Goal: Use online tool/utility: Utilize a website feature to perform a specific function

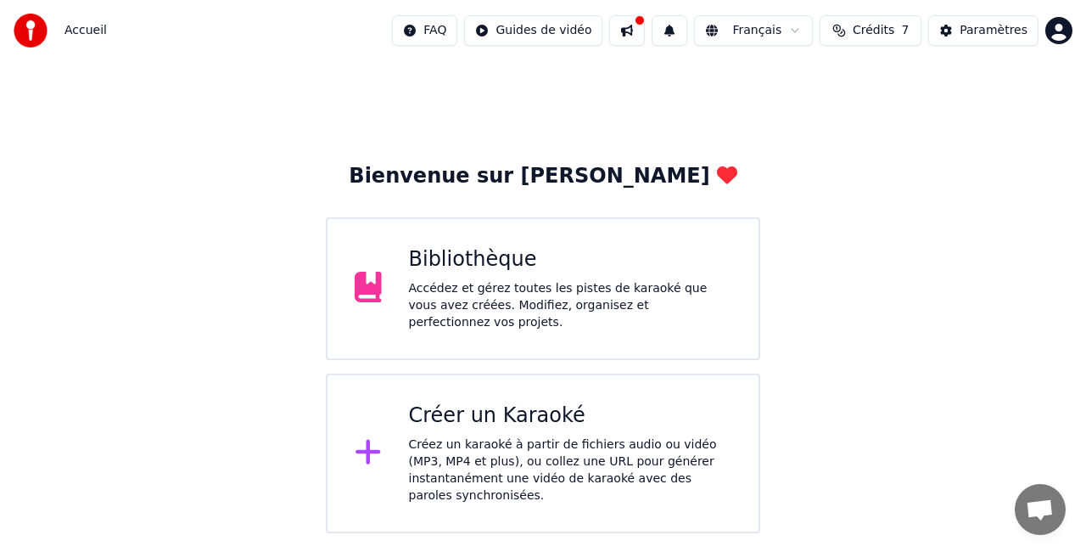
click at [468, 297] on div "Accédez et gérez toutes les pistes de karaoké que vous avez créées. Modifiez, o…" at bounding box center [570, 305] width 323 height 51
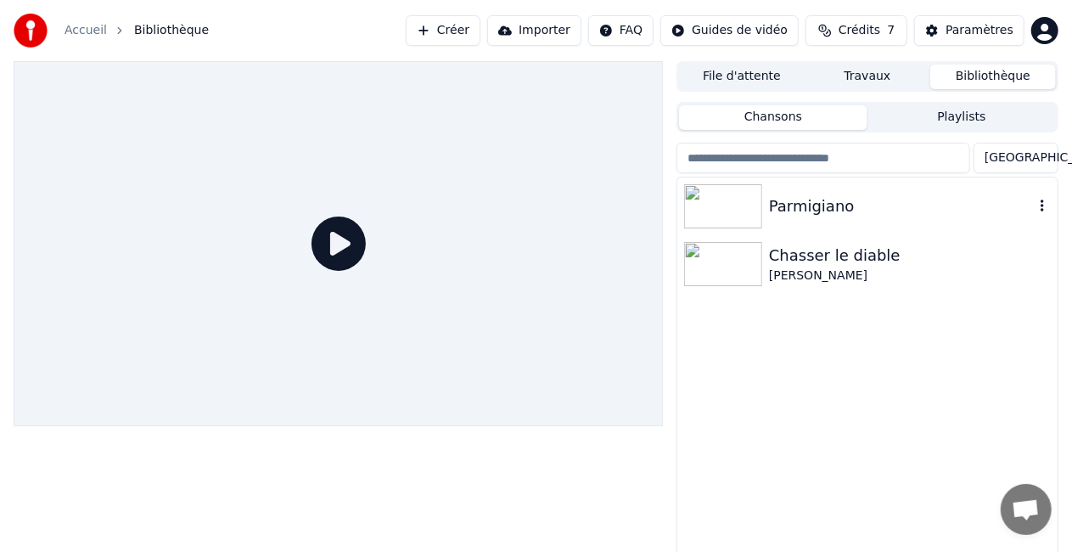
click at [773, 216] on div "Parmigiano" at bounding box center [901, 206] width 265 height 24
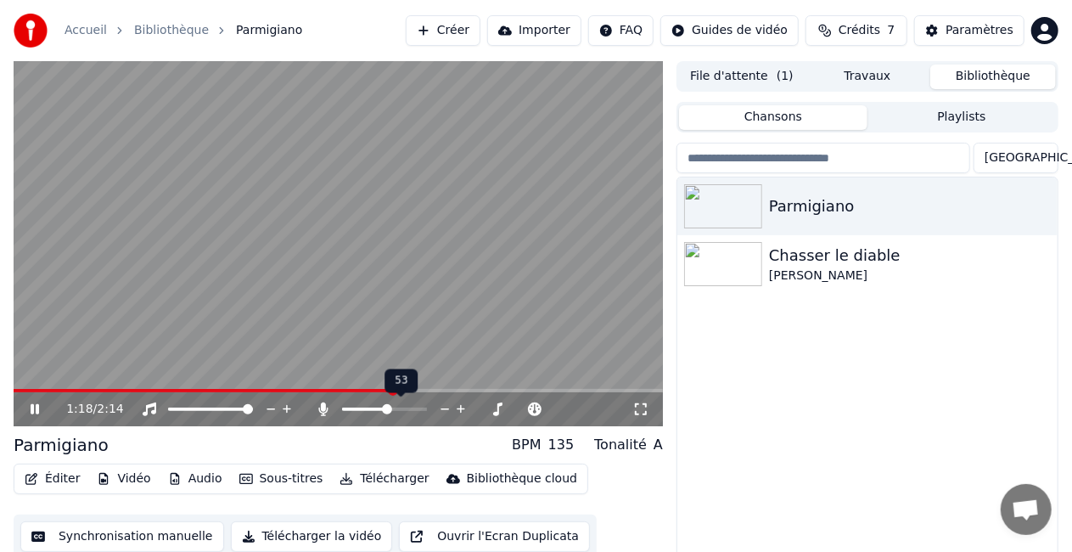
click at [387, 408] on span at bounding box center [387, 409] width 10 height 10
click at [260, 391] on span at bounding box center [137, 390] width 246 height 3
click at [199, 387] on video at bounding box center [338, 243] width 649 height 365
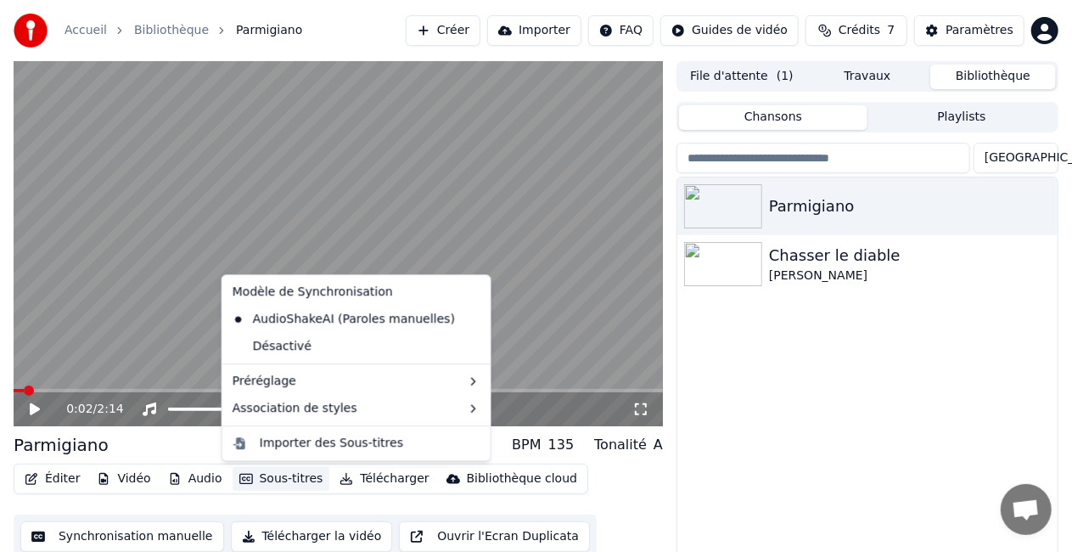
click at [261, 482] on button "Sous-titres" at bounding box center [281, 479] width 98 height 24
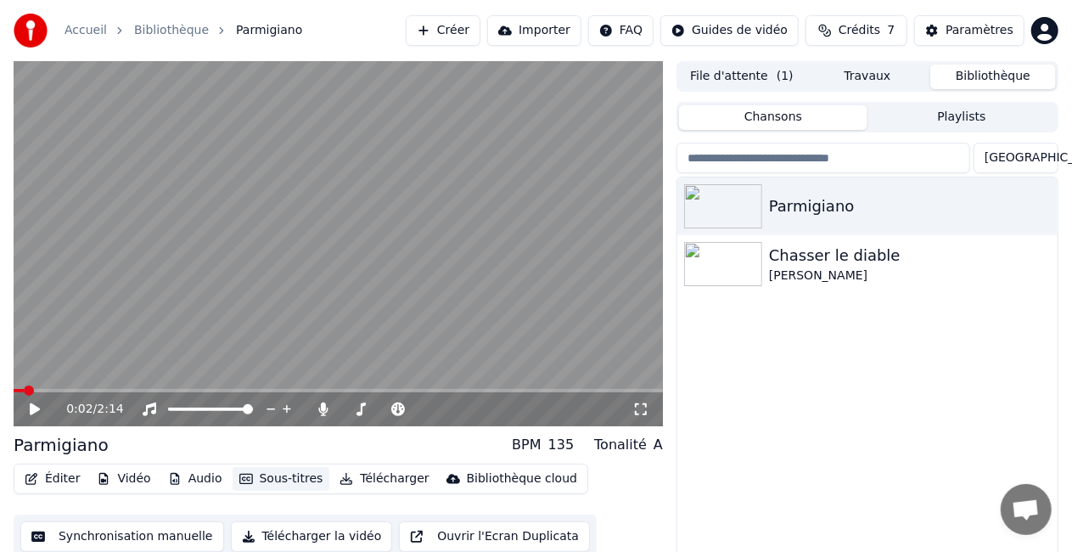
click at [261, 482] on button "Sous-titres" at bounding box center [281, 479] width 98 height 24
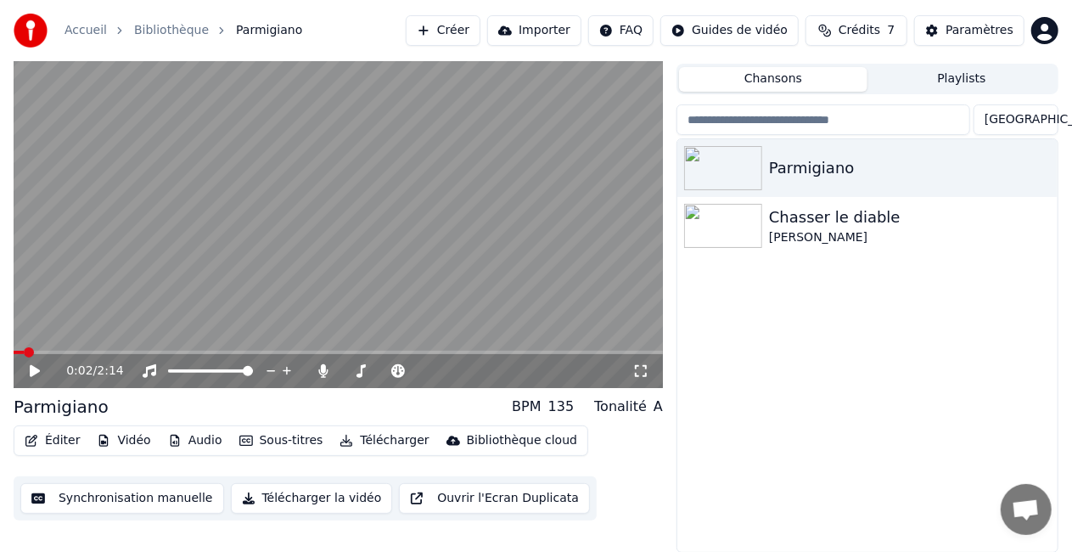
click at [135, 513] on div "Synchronisation manuelle Télécharger la vidéo Ouvrir l'Ecran Duplicata" at bounding box center [305, 498] width 583 height 44
click at [156, 501] on button "Synchronisation manuelle" at bounding box center [122, 498] width 204 height 31
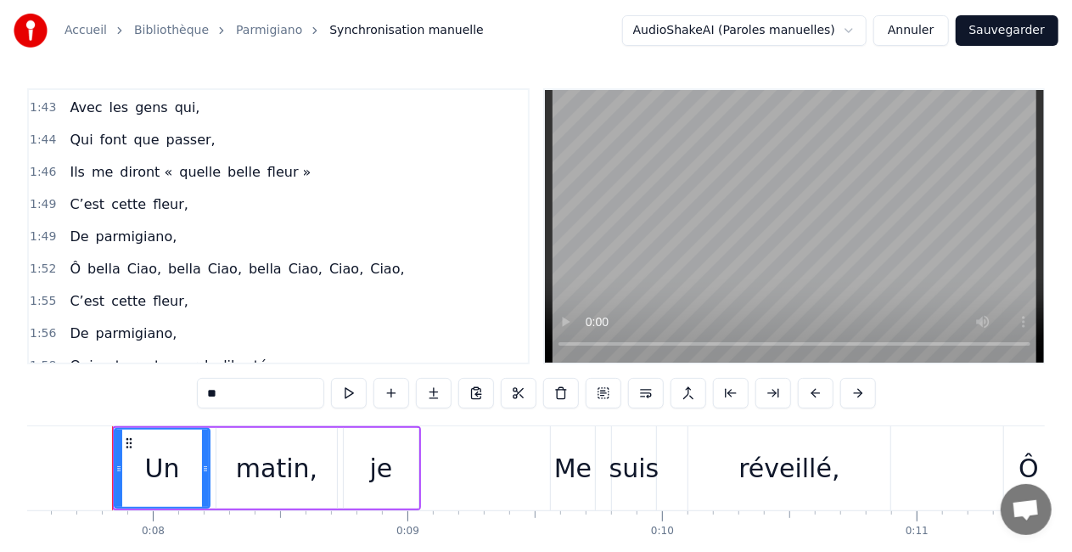
scroll to position [87, 0]
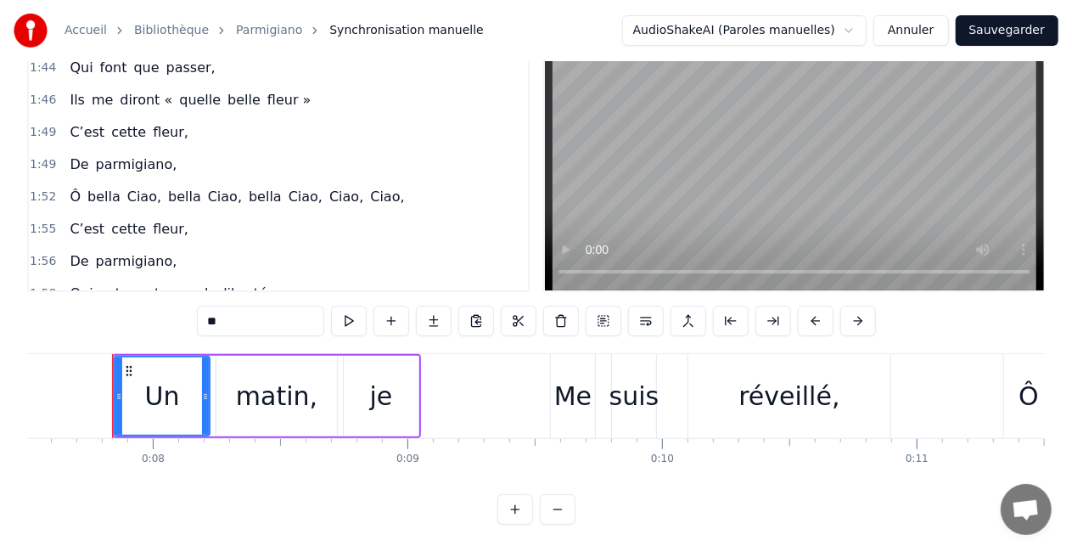
click at [253, 277] on div "1:58 Qui est mort pour la liberté" at bounding box center [278, 293] width 499 height 32
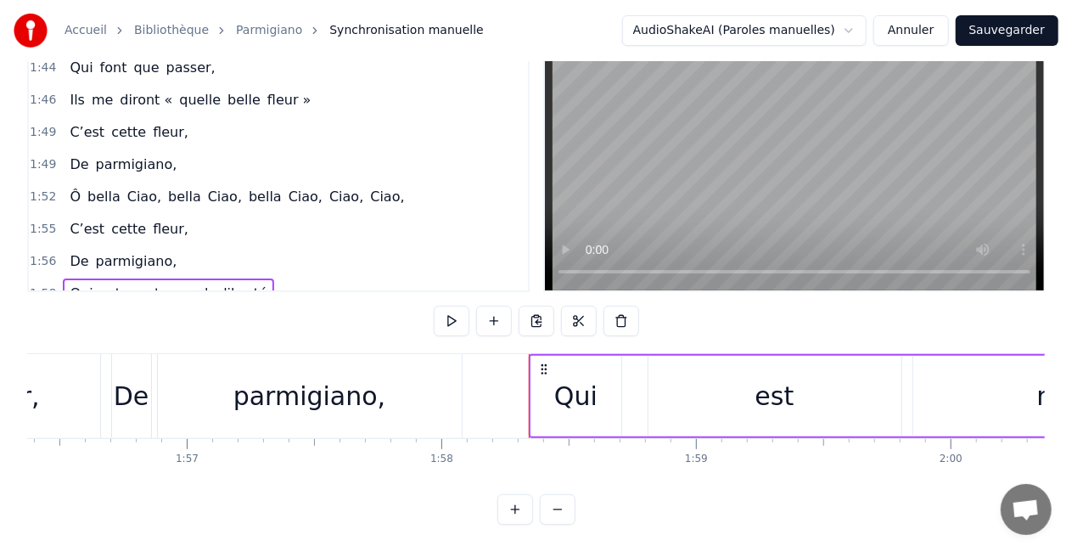
scroll to position [0, 30040]
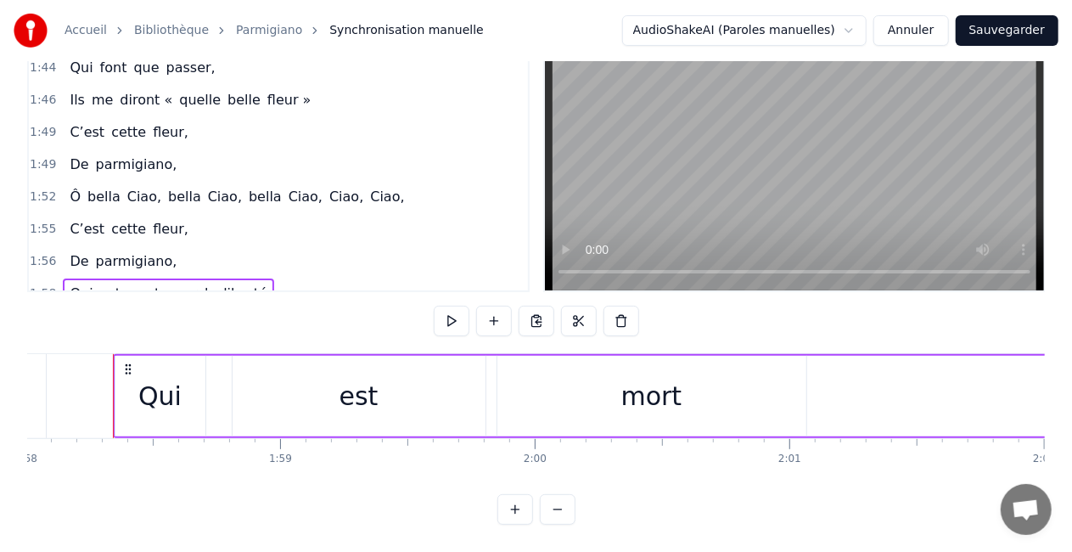
click at [253, 277] on div "1:58 Qui est mort pour la liberté" at bounding box center [278, 293] width 499 height 32
click at [494, 307] on button at bounding box center [494, 320] width 36 height 31
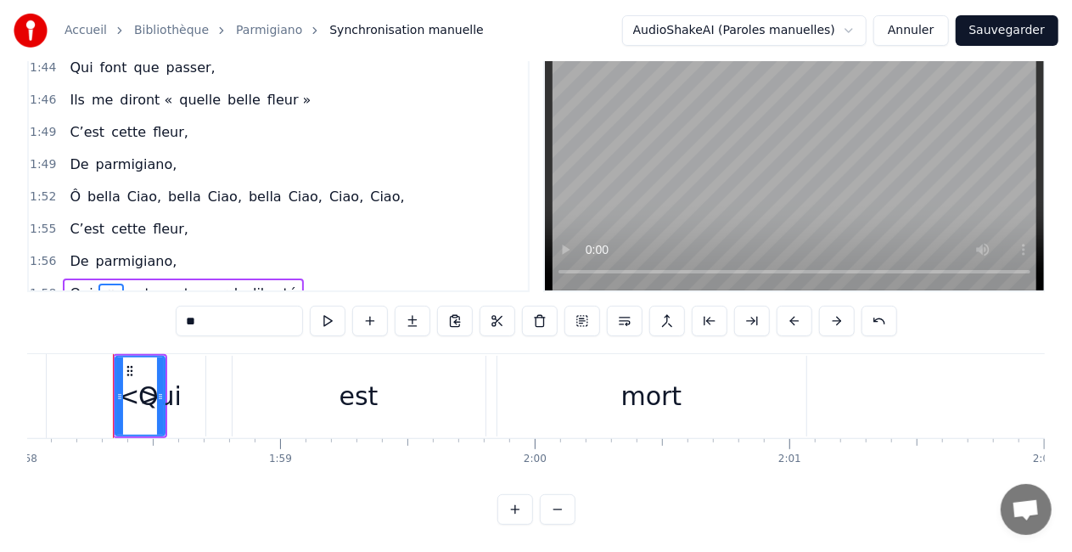
scroll to position [70, 0]
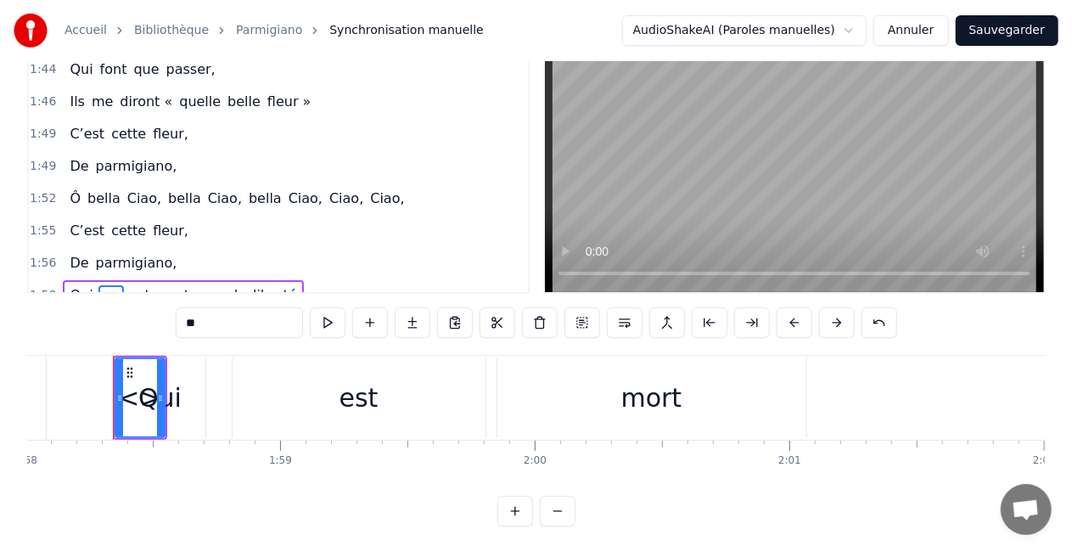
type input "***"
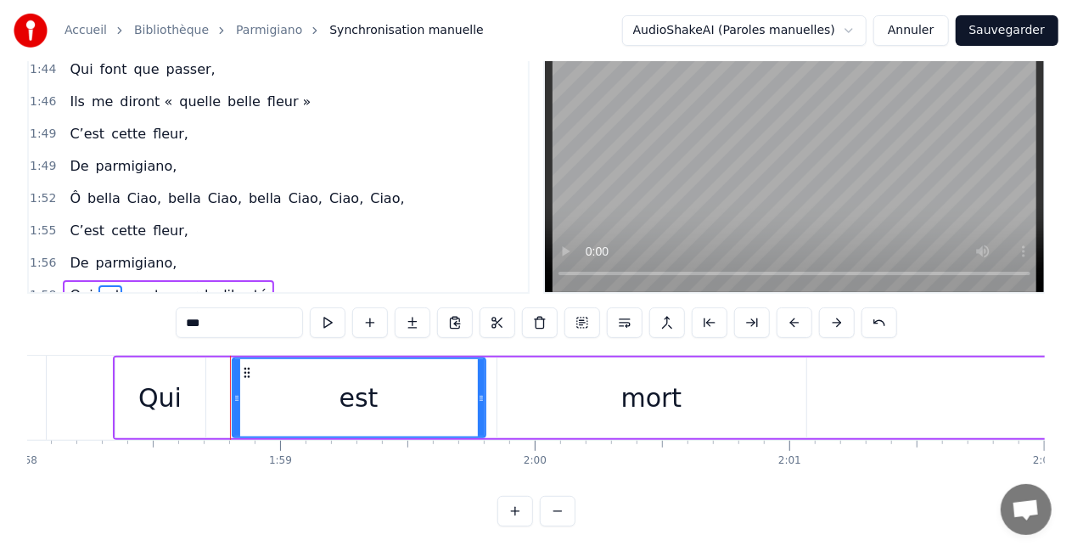
click at [265, 279] on div "1:58 Qui est mort pour la liberté" at bounding box center [278, 295] width 499 height 32
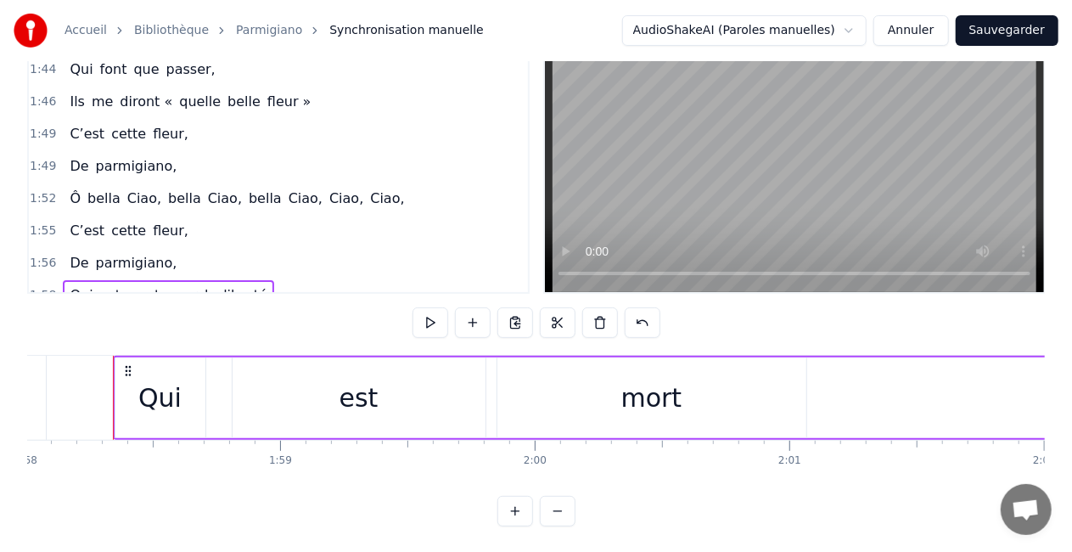
click at [248, 280] on div "Qui est mort pour la liberté" at bounding box center [168, 295] width 210 height 31
click at [241, 285] on span "liberté" at bounding box center [245, 295] width 48 height 20
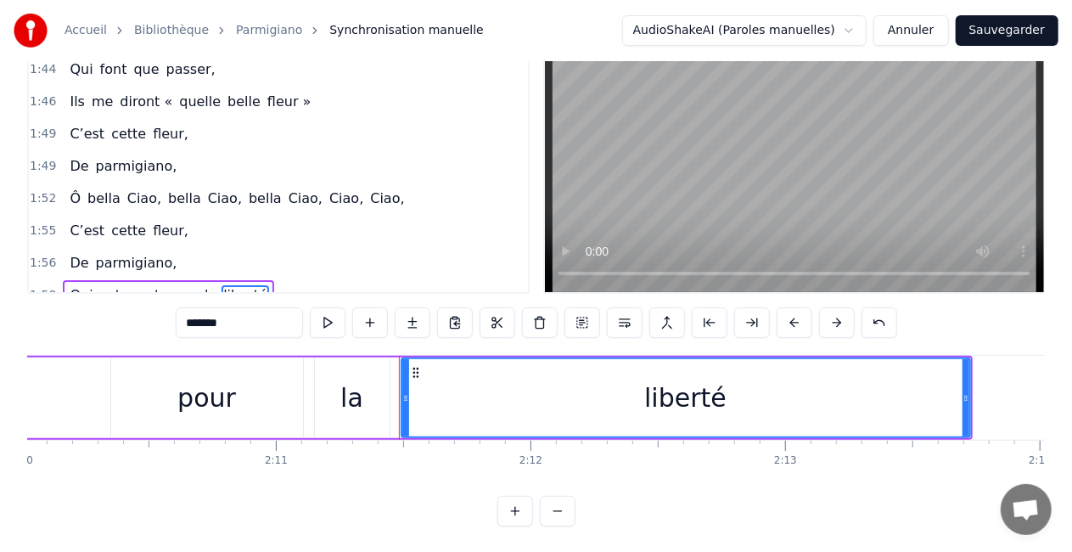
scroll to position [0, 33279]
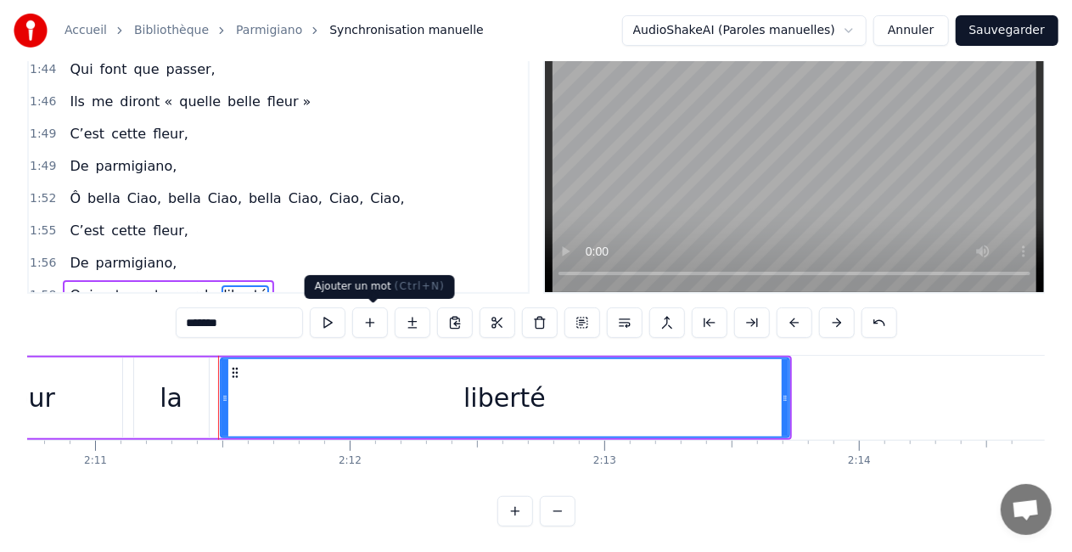
click at [372, 321] on button at bounding box center [370, 322] width 36 height 31
click at [268, 320] on input "*******" at bounding box center [239, 322] width 127 height 31
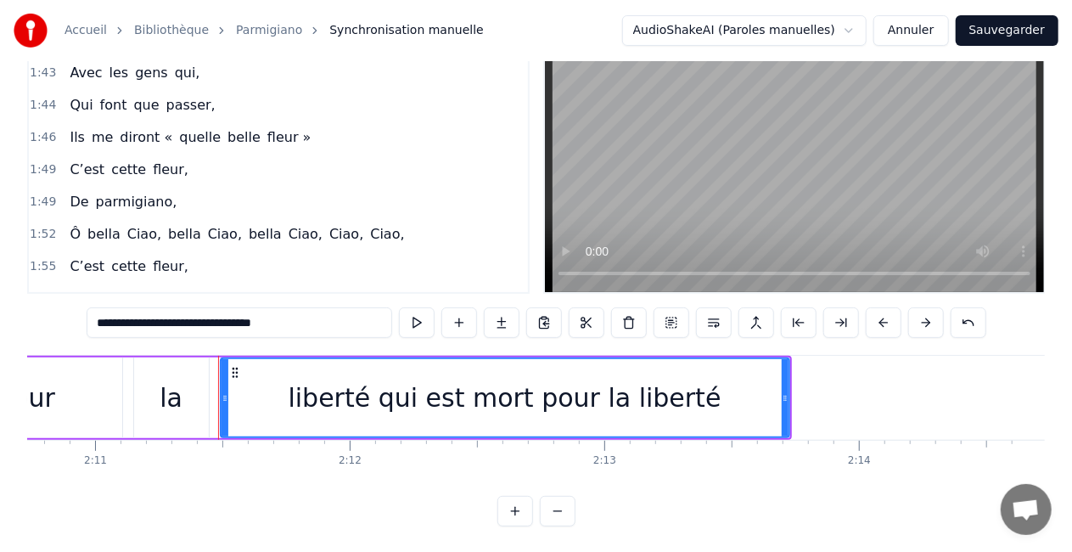
scroll to position [755, 0]
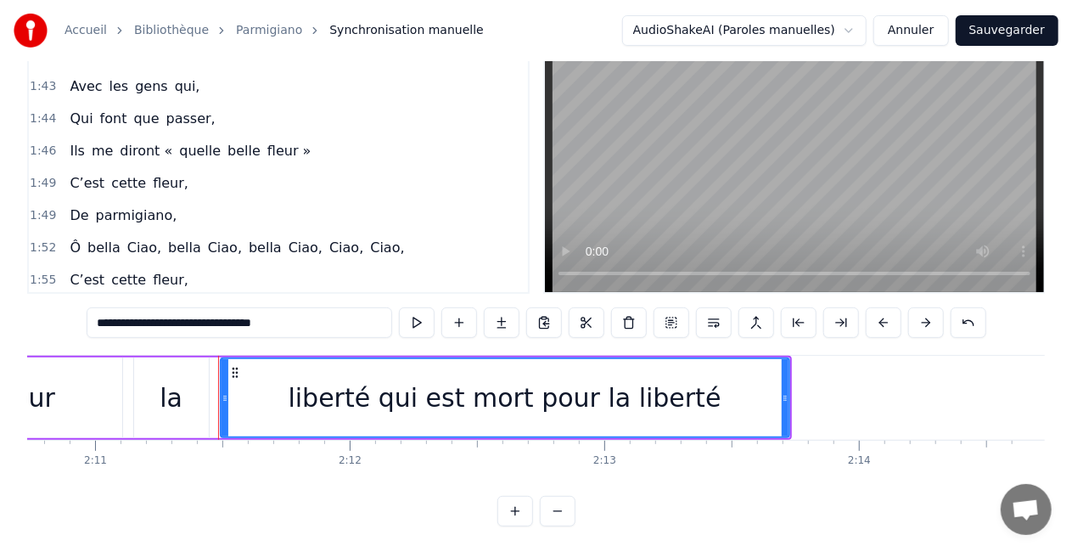
type input "**********"
click at [428, 210] on div "1:49 De parmigiano," at bounding box center [278, 215] width 499 height 32
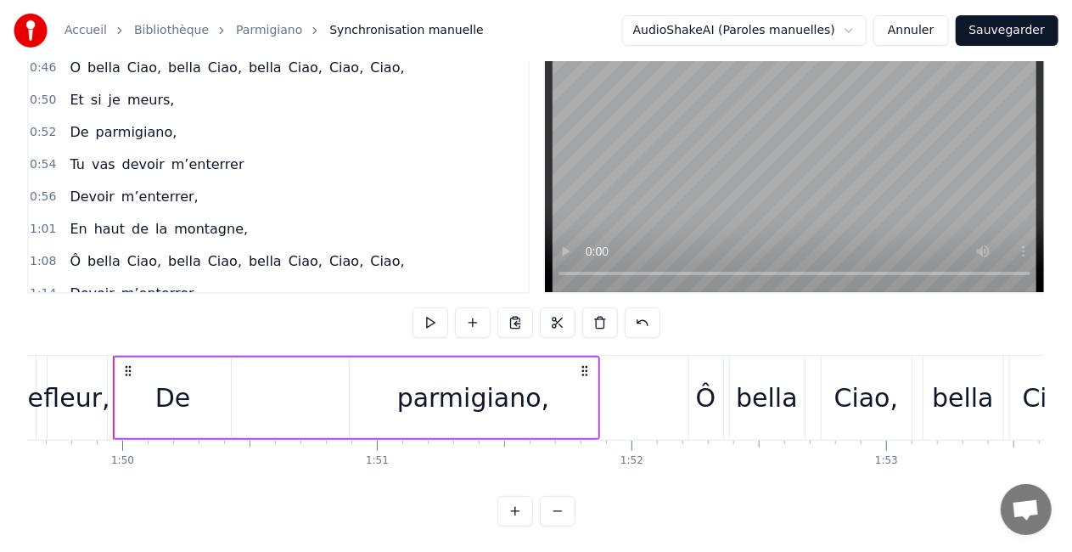
scroll to position [345, 0]
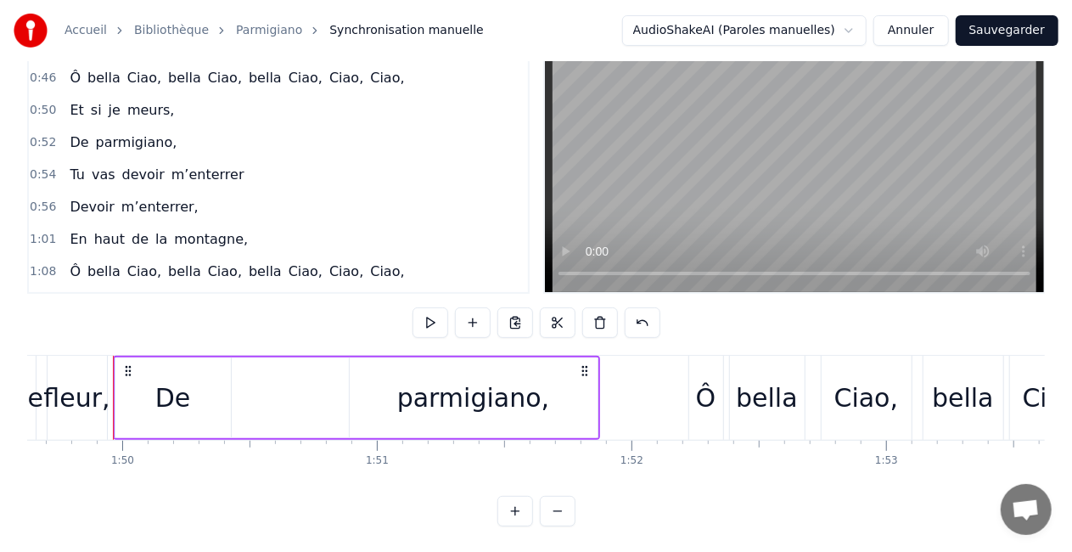
click at [387, 95] on div "0:50 Et si je meurs," at bounding box center [278, 110] width 499 height 32
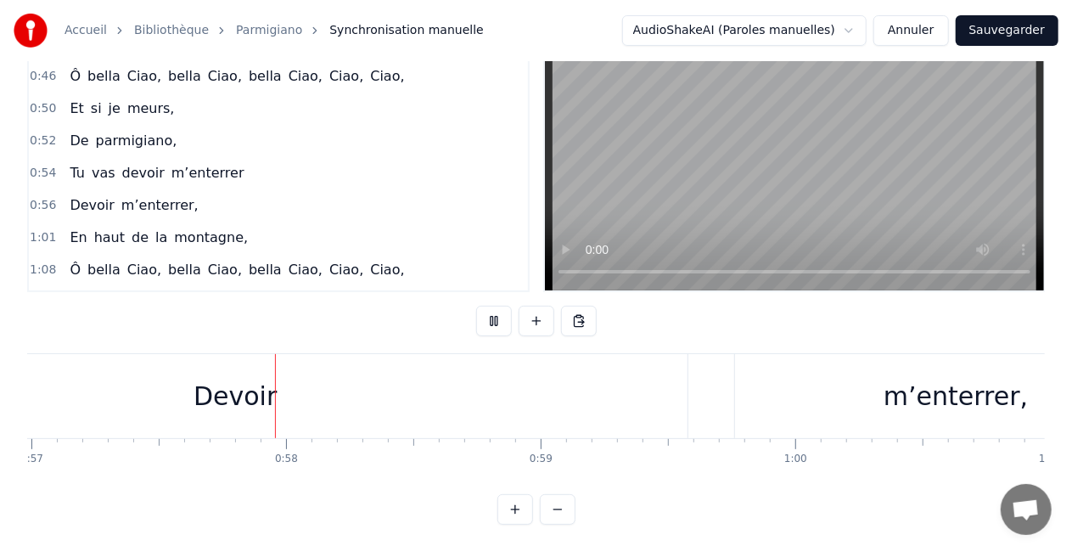
scroll to position [0, 14506]
click at [212, 378] on div "Devoir" at bounding box center [234, 396] width 83 height 38
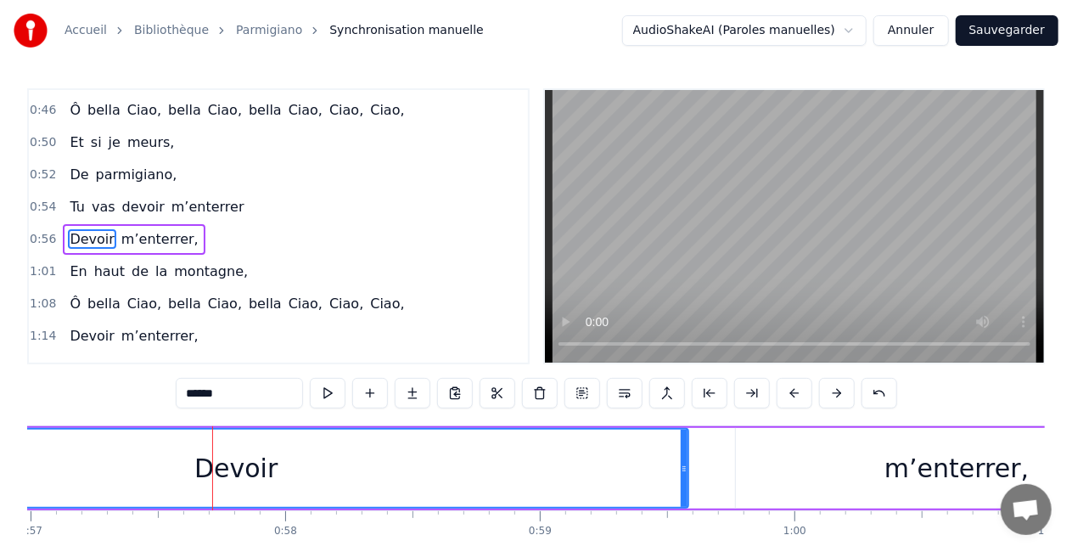
scroll to position [386, 0]
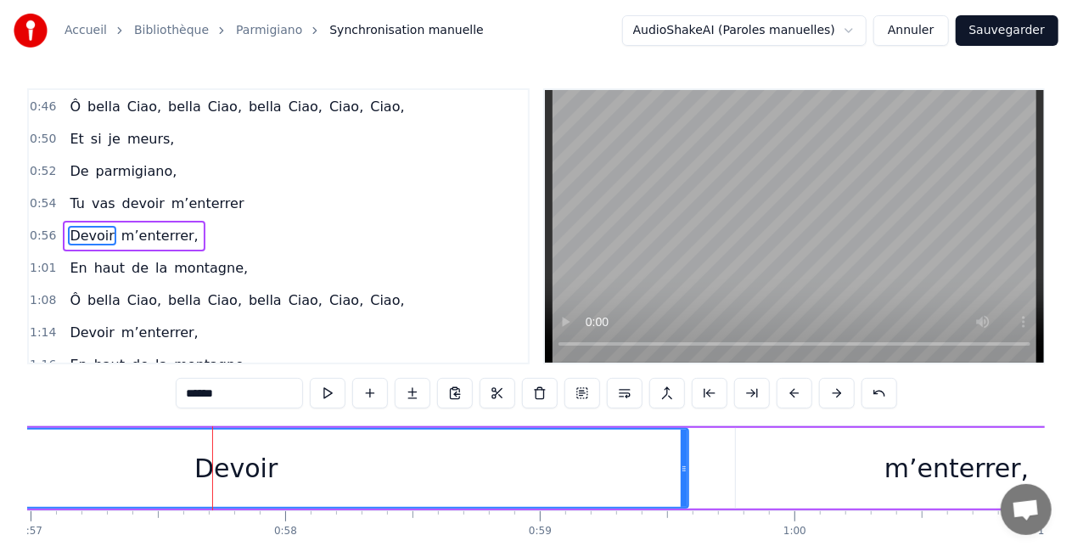
click at [99, 487] on div "Devoir" at bounding box center [235, 467] width 903 height 77
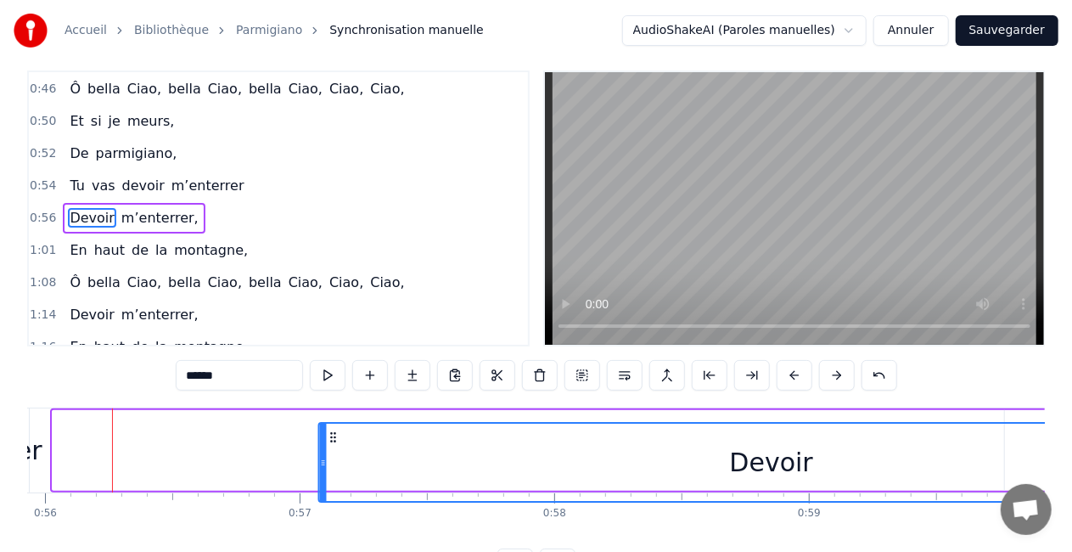
scroll to position [22, 0]
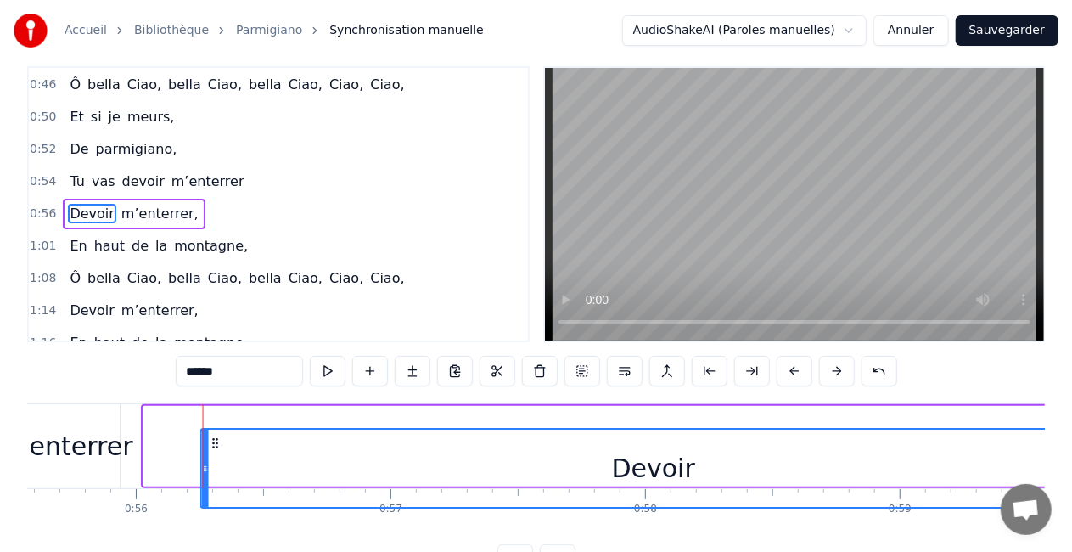
drag, startPoint x: 66, startPoint y: 445, endPoint x: 144, endPoint y: 393, distance: 93.7
click at [144, 393] on div "0:07 Un matin, je 0:09 Me suis réveillé, 0:11 Ô bella Ciao, [PERSON_NAME], [PER…" at bounding box center [535, 320] width 1017 height 508
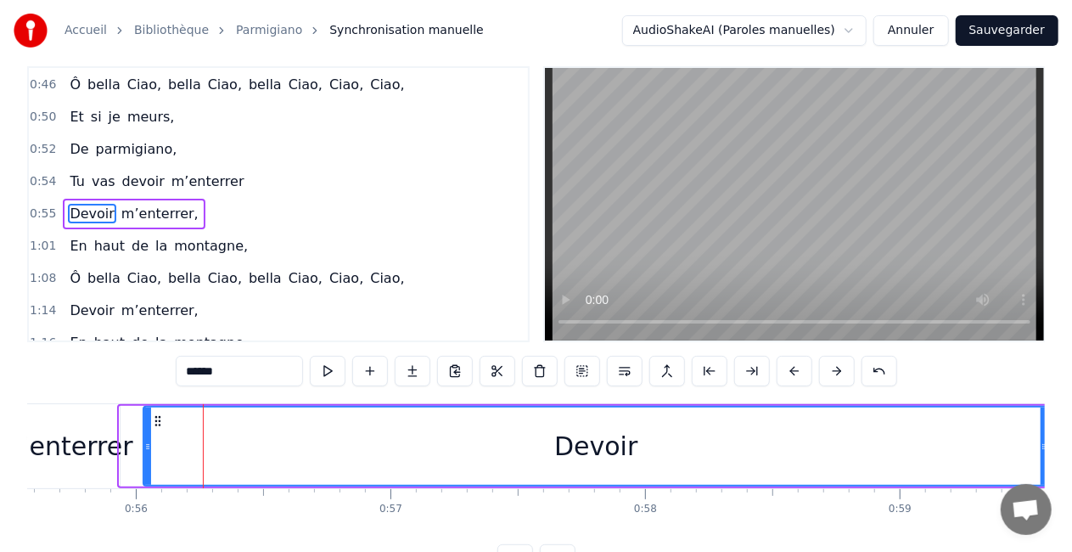
scroll to position [0, 14135]
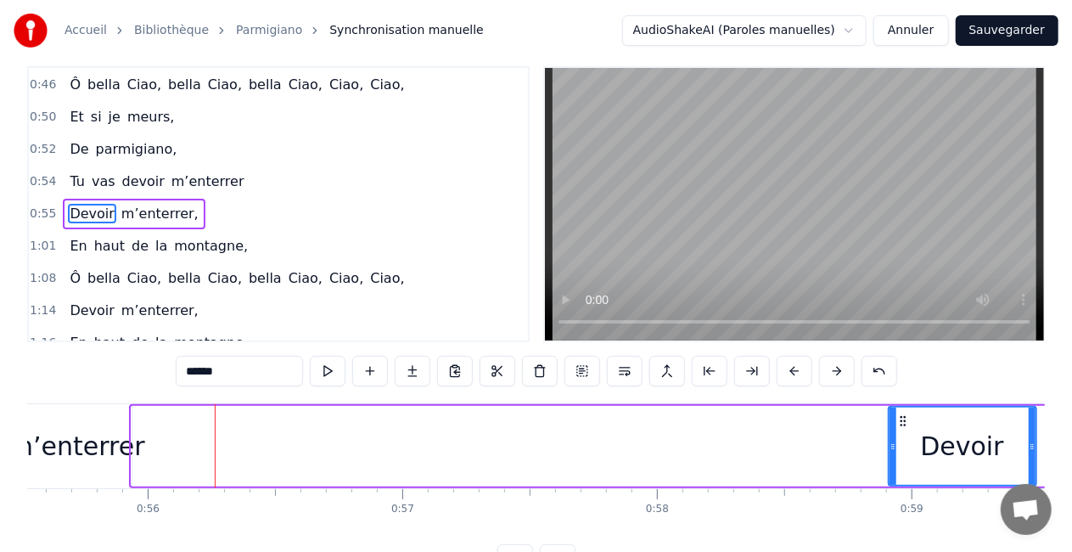
drag, startPoint x: 133, startPoint y: 445, endPoint x: 891, endPoint y: 412, distance: 758.4
click at [891, 412] on div at bounding box center [892, 445] width 7 height 77
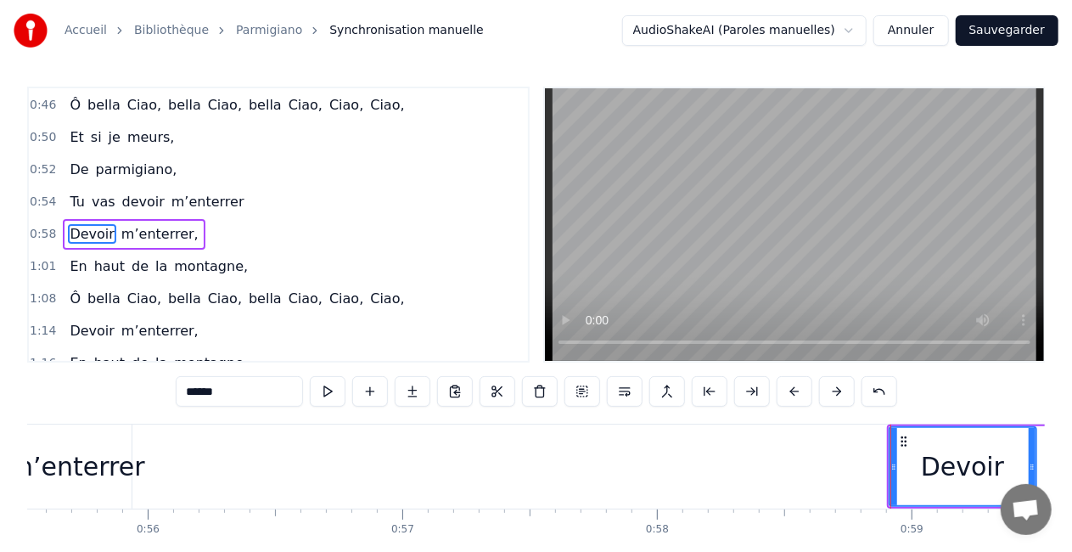
scroll to position [0, 0]
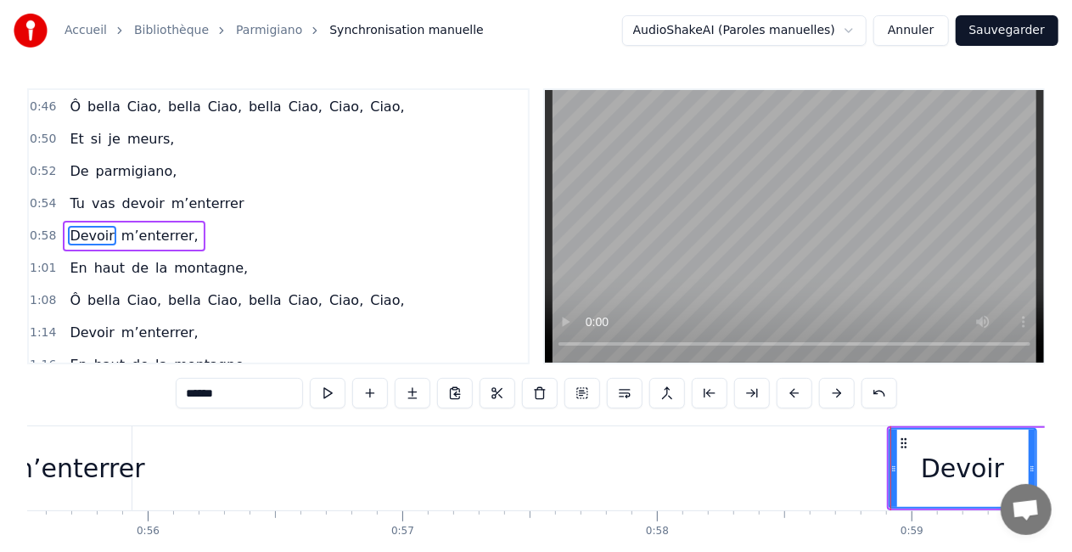
click at [146, 412] on div "0:07 Un matin, je 0:09 Me suis réveillé, 0:11 Ô bella Ciao, [PERSON_NAME], [PER…" at bounding box center [535, 342] width 1017 height 508
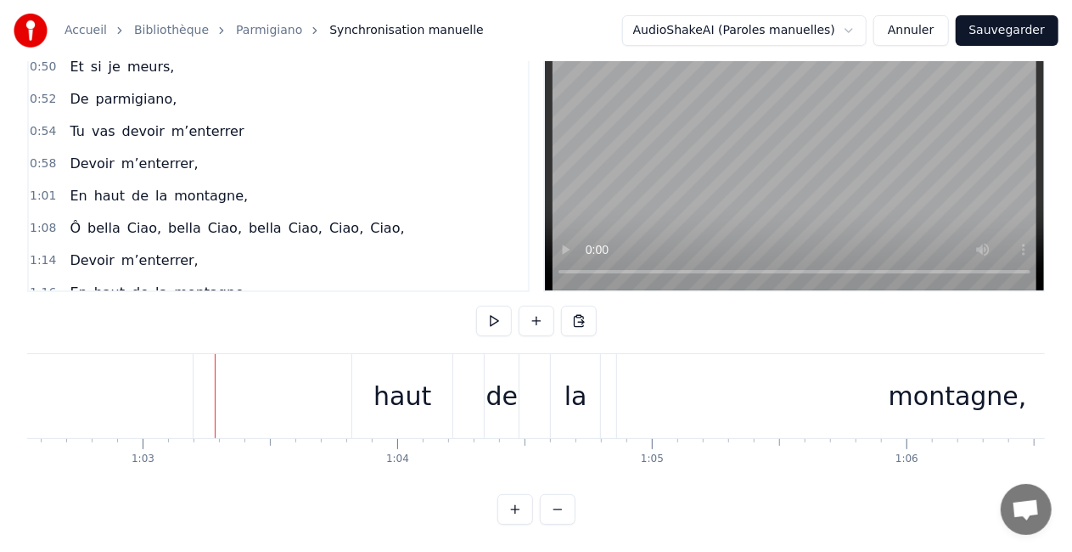
scroll to position [0, 15927]
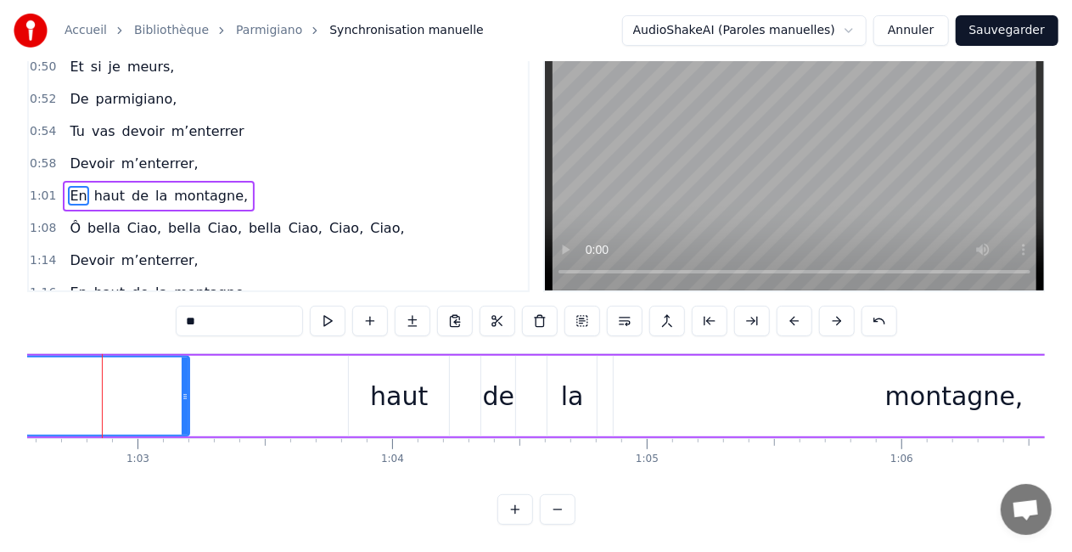
scroll to position [0, 15917]
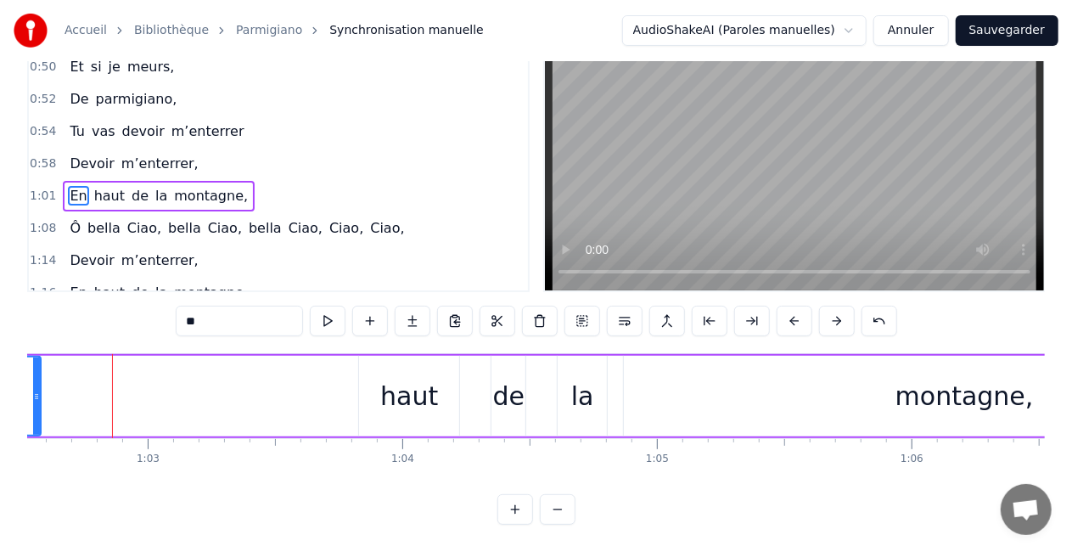
drag, startPoint x: 196, startPoint y: 386, endPoint x: 37, endPoint y: 400, distance: 159.3
click at [37, 400] on div at bounding box center [36, 395] width 7 height 77
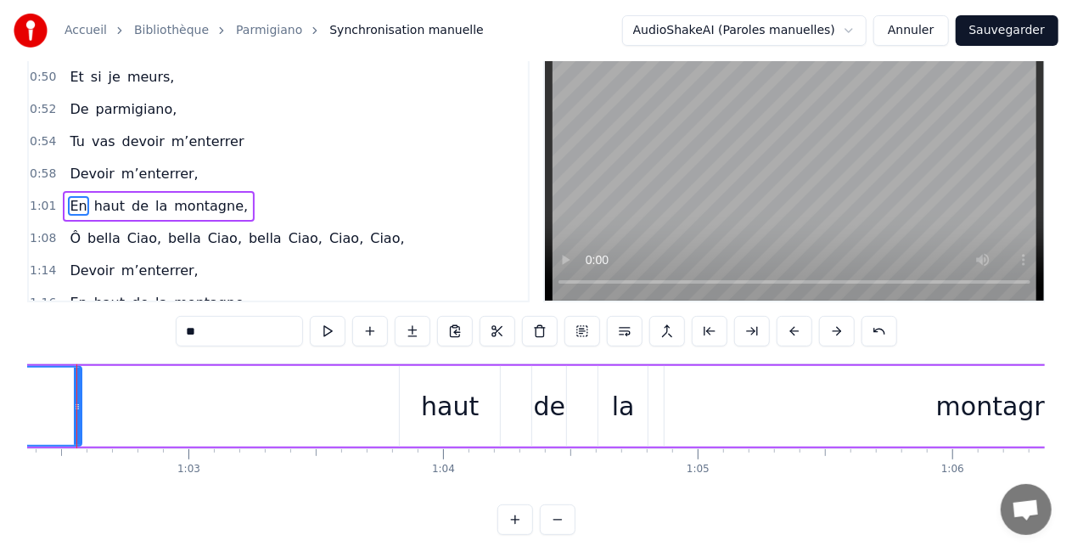
scroll to position [0, 15840]
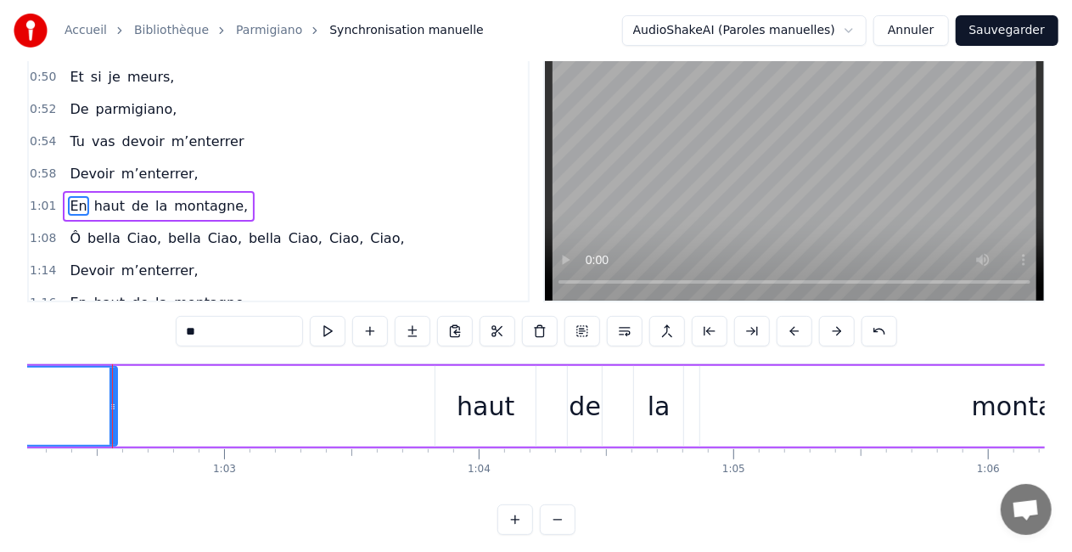
drag, startPoint x: 112, startPoint y: 406, endPoint x: 58, endPoint y: 411, distance: 54.5
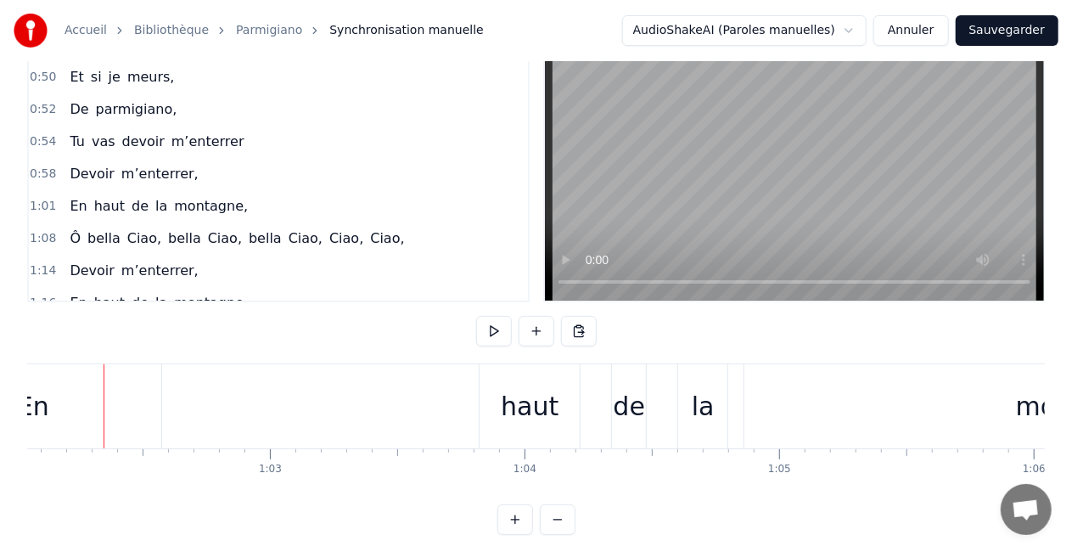
scroll to position [0, 15786]
click at [59, 408] on div "En" at bounding box center [41, 406] width 257 height 84
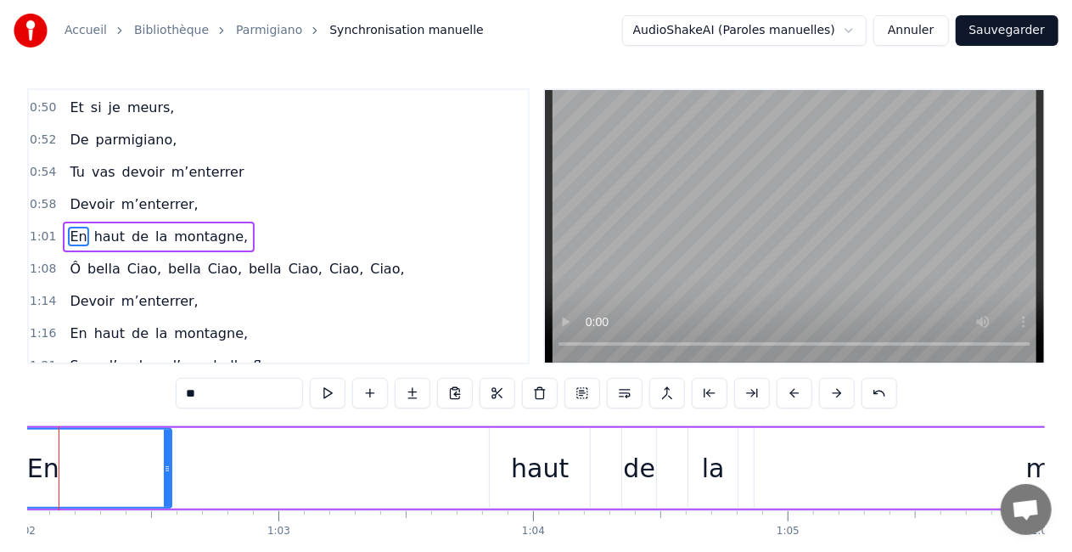
scroll to position [0, 15733]
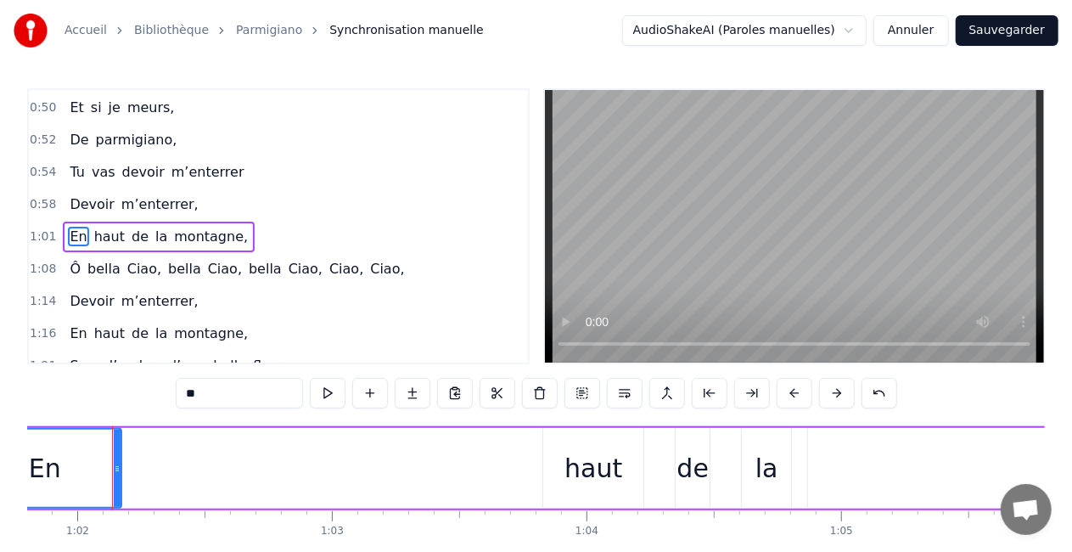
drag, startPoint x: 222, startPoint y: 468, endPoint x: 120, endPoint y: 473, distance: 101.9
click at [120, 473] on icon at bounding box center [117, 469] width 7 height 14
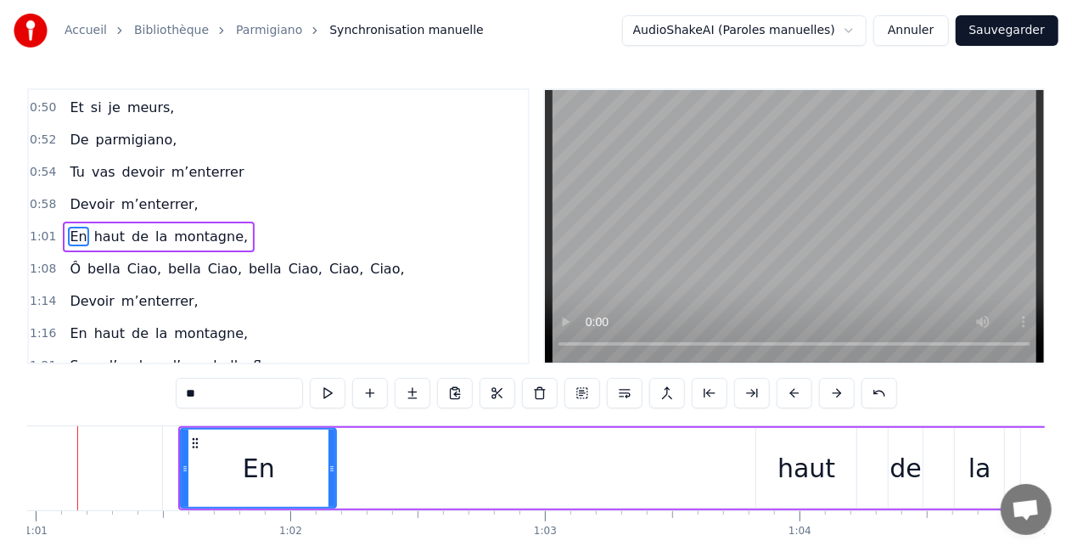
scroll to position [0, 15485]
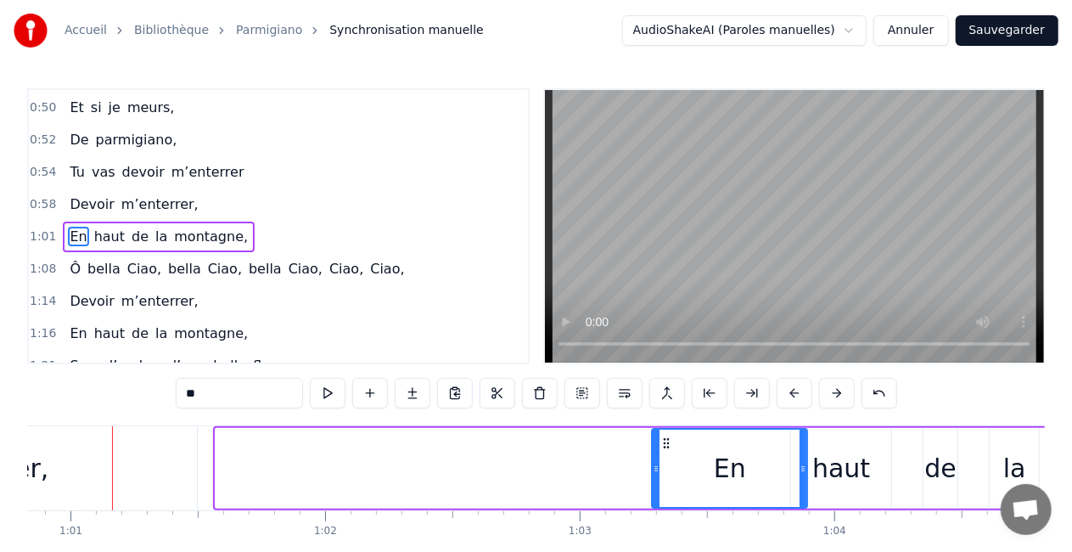
drag, startPoint x: 231, startPoint y: 443, endPoint x: 667, endPoint y: 440, distance: 436.2
click at [667, 440] on icon at bounding box center [666, 443] width 14 height 14
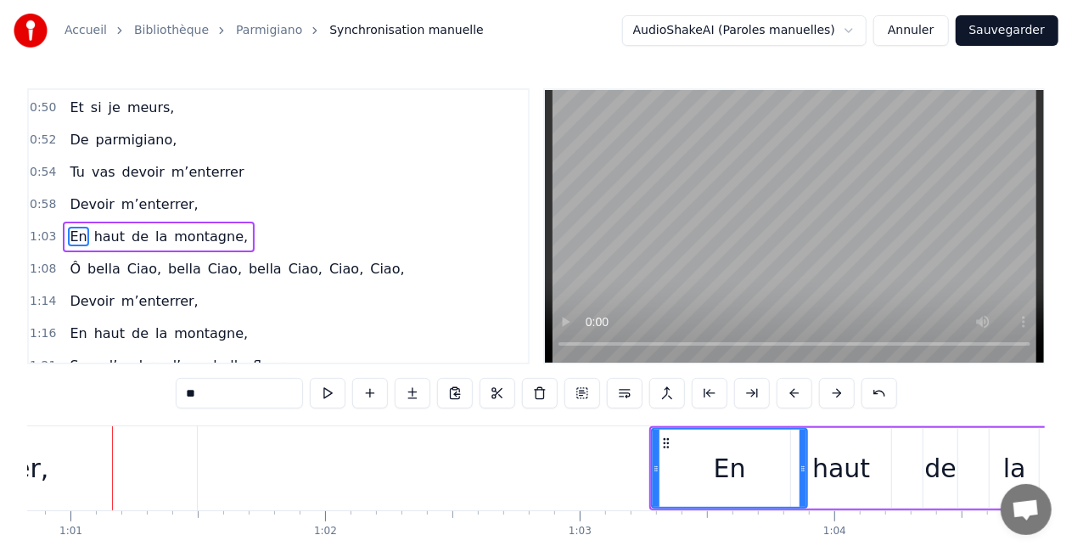
type input "**********"
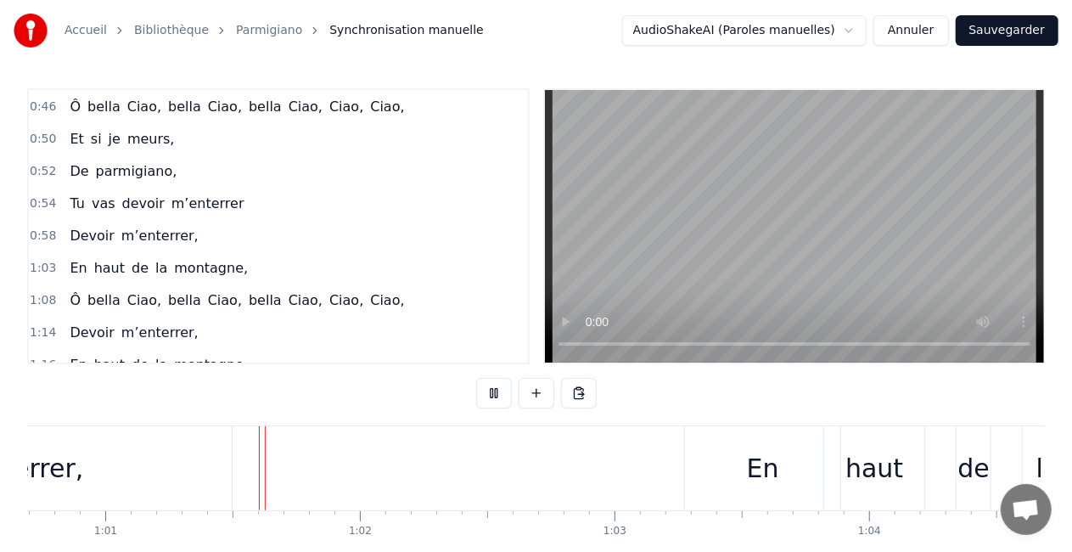
scroll to position [87, 0]
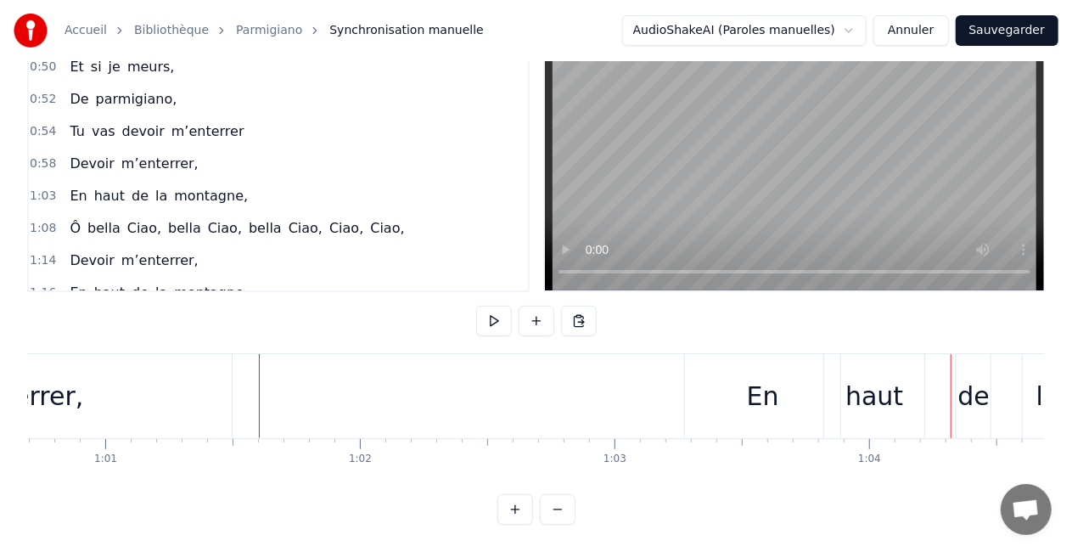
click at [764, 387] on div "En" at bounding box center [763, 396] width 32 height 38
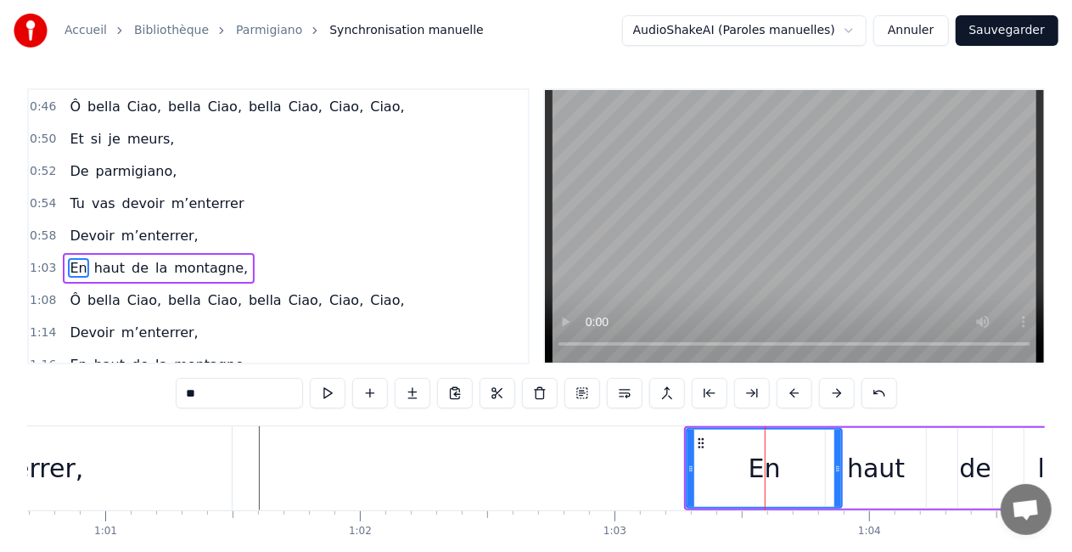
scroll to position [417, 0]
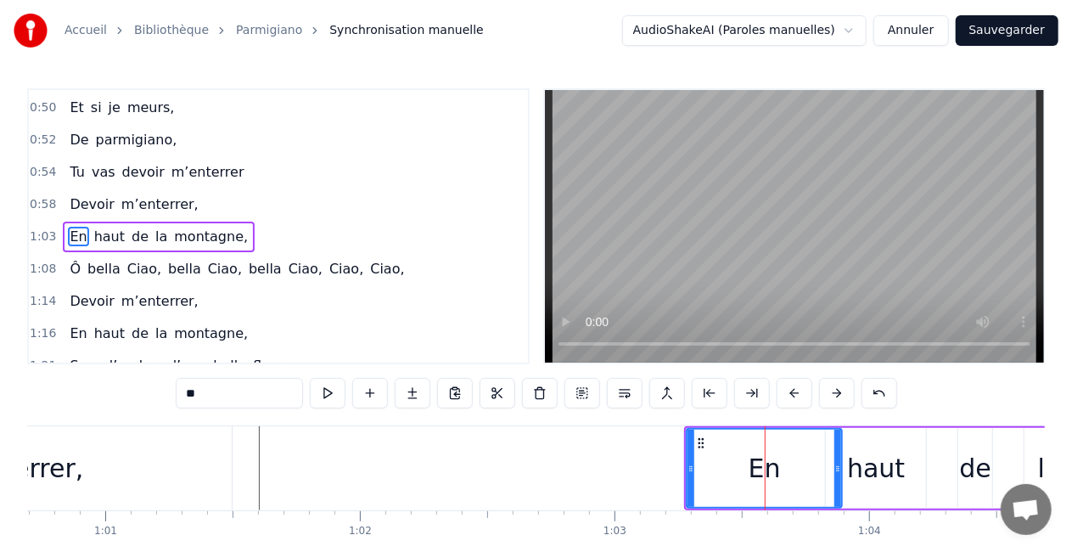
click at [790, 462] on div "En" at bounding box center [764, 467] width 154 height 77
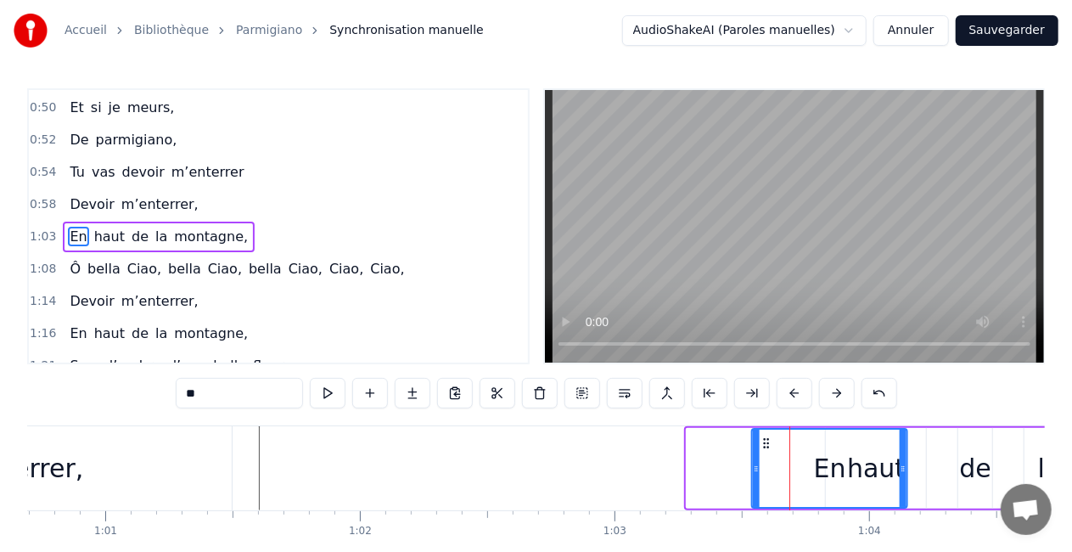
drag, startPoint x: 700, startPoint y: 446, endPoint x: 765, endPoint y: 441, distance: 65.5
click at [765, 441] on icon at bounding box center [766, 443] width 14 height 14
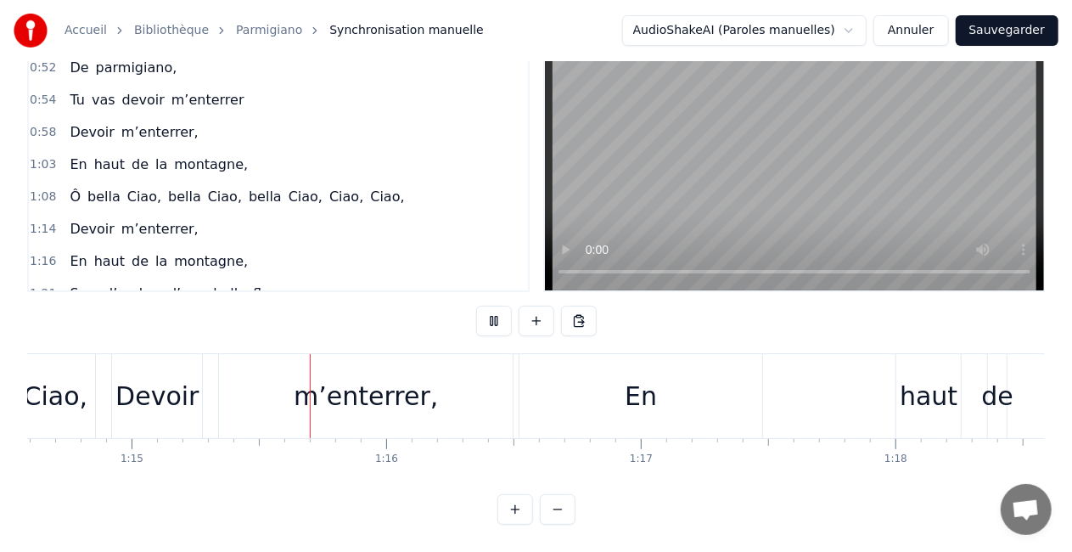
scroll to position [0, 19009]
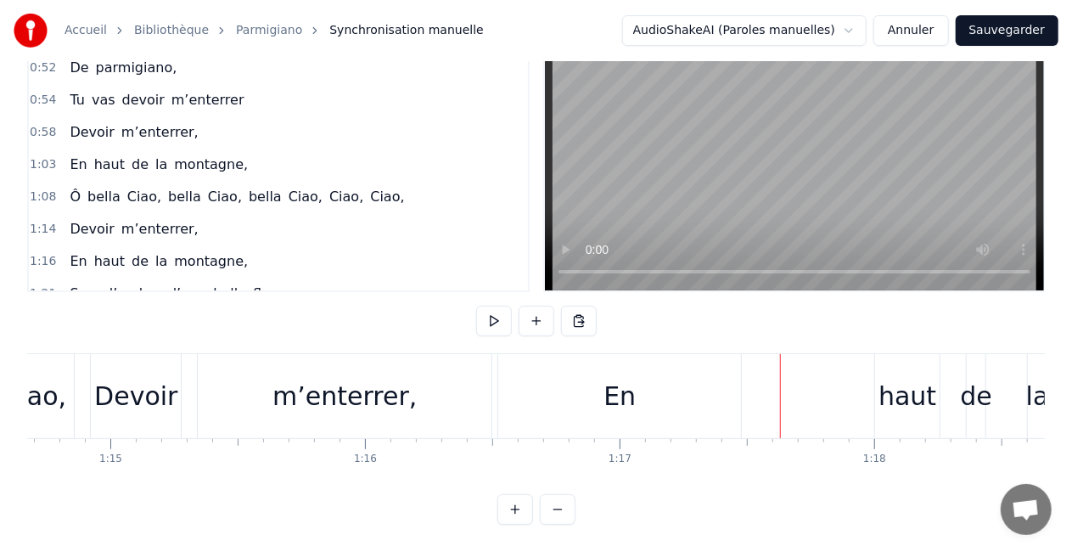
click at [591, 390] on div "En" at bounding box center [619, 396] width 243 height 84
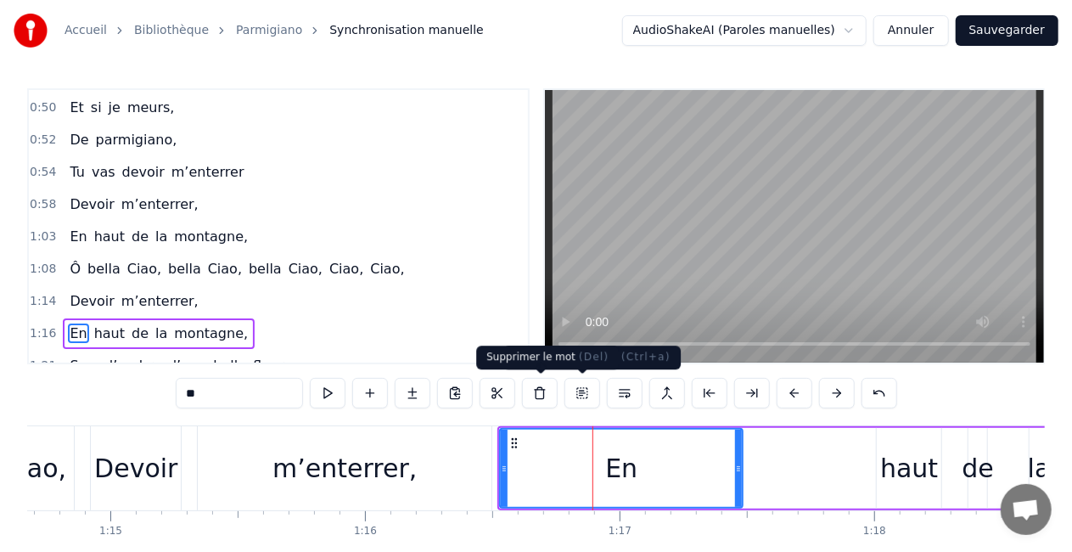
scroll to position [513, 0]
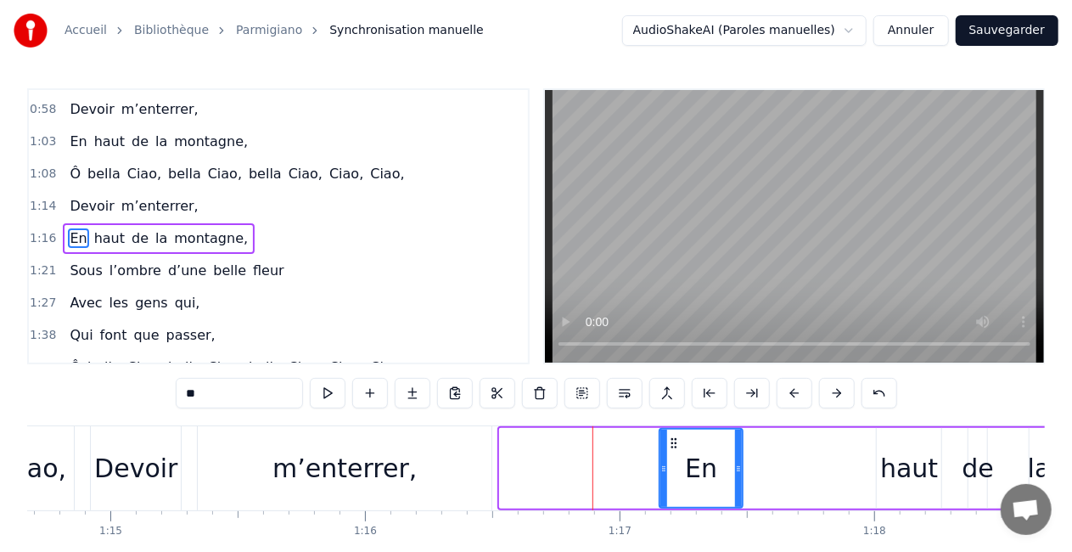
drag, startPoint x: 502, startPoint y: 468, endPoint x: 662, endPoint y: 468, distance: 159.5
click at [663, 468] on circle at bounding box center [663, 468] width 1 height 1
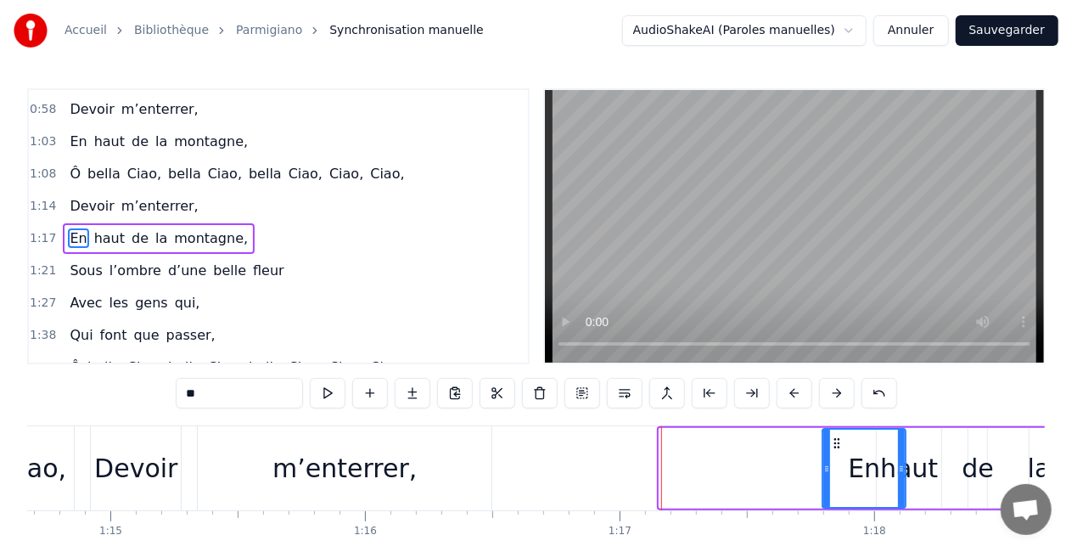
drag, startPoint x: 674, startPoint y: 446, endPoint x: 837, endPoint y: 428, distance: 164.0
click at [837, 428] on div "En" at bounding box center [863, 468] width 85 height 81
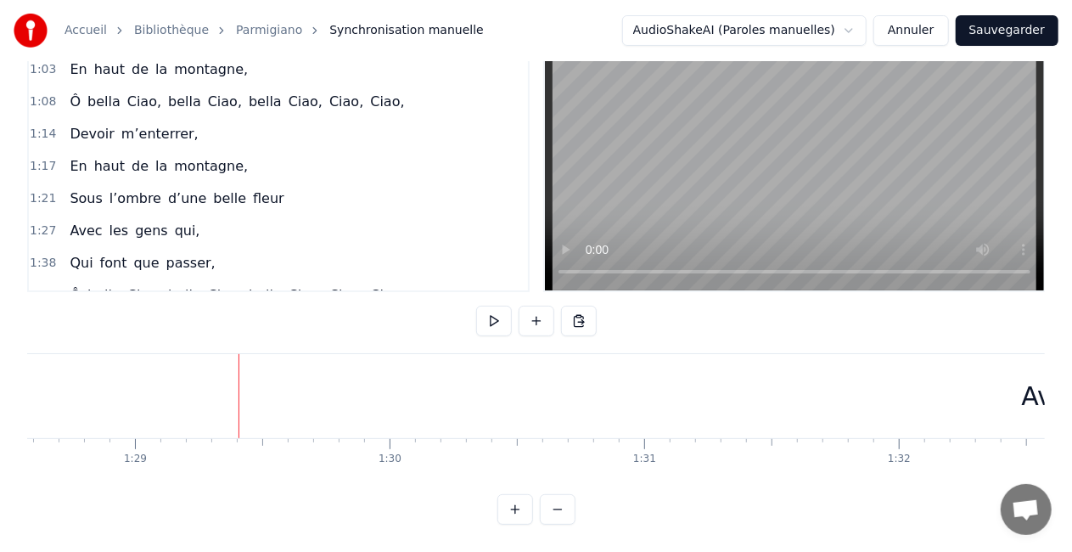
scroll to position [0, 22562]
click at [806, 406] on div "Avec" at bounding box center [1036, 396] width 2503 height 84
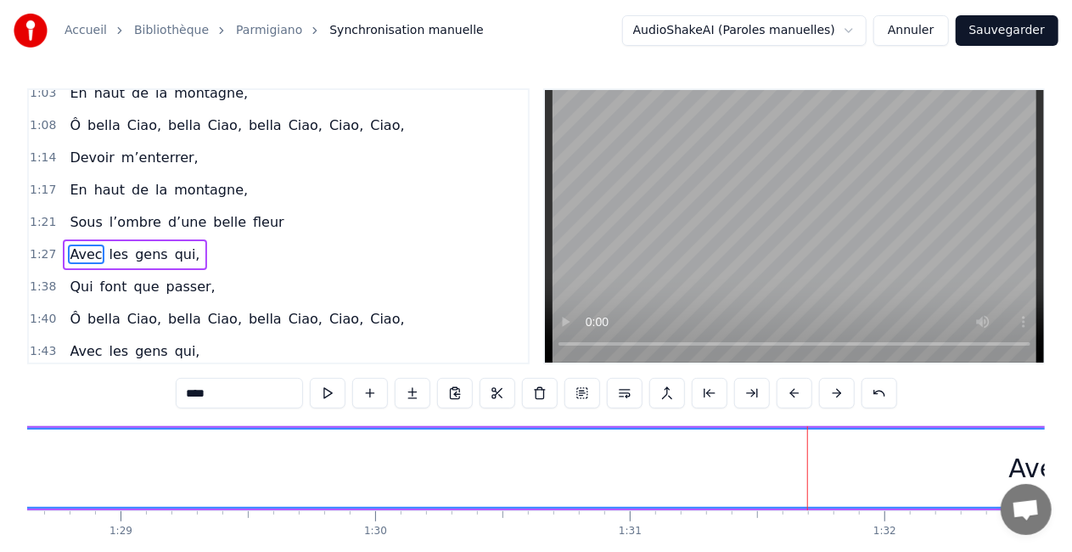
scroll to position [576, 0]
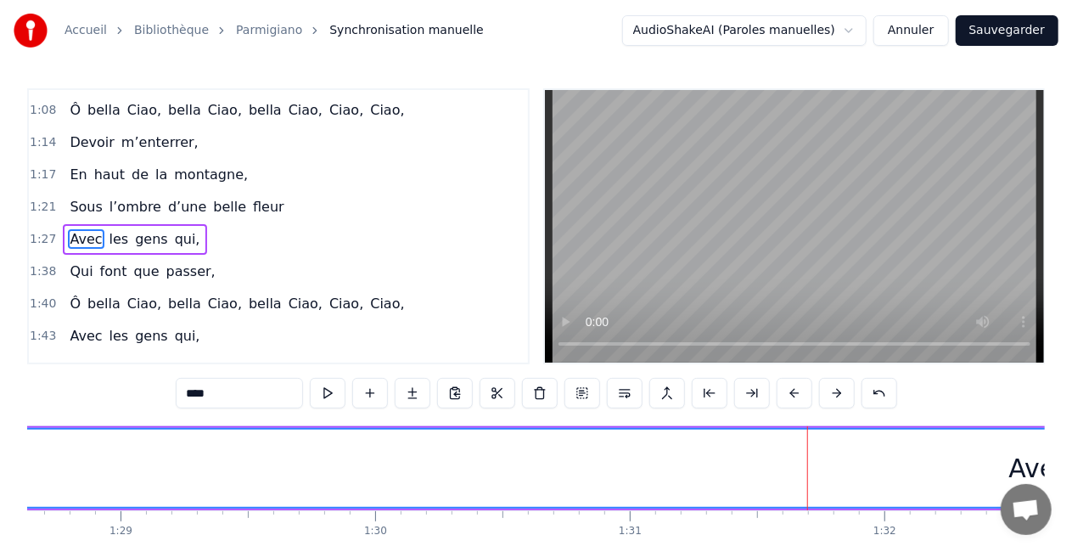
click at [319, 457] on div "Avec" at bounding box center [1038, 467] width 2501 height 77
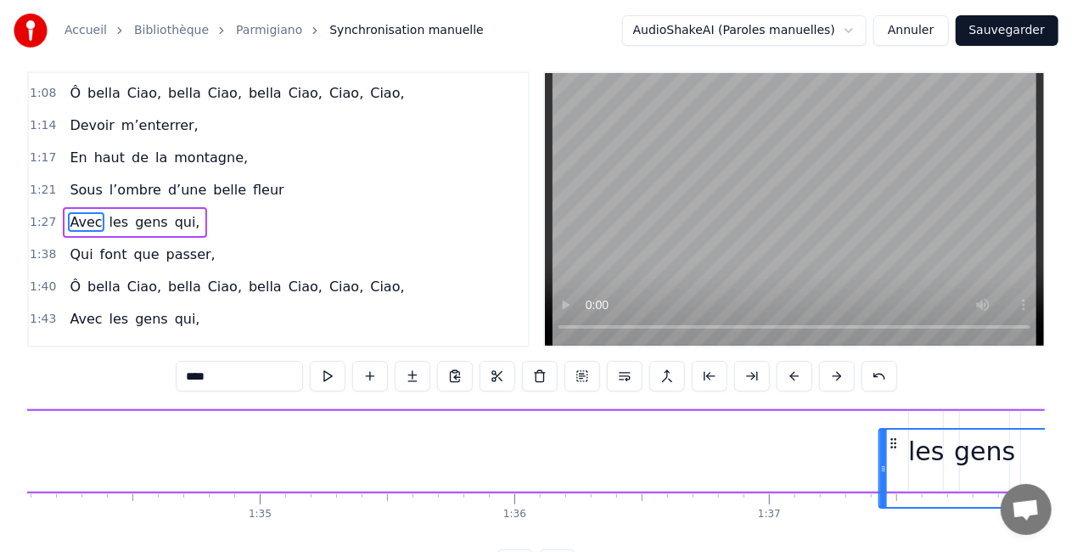
scroll to position [0, 23951]
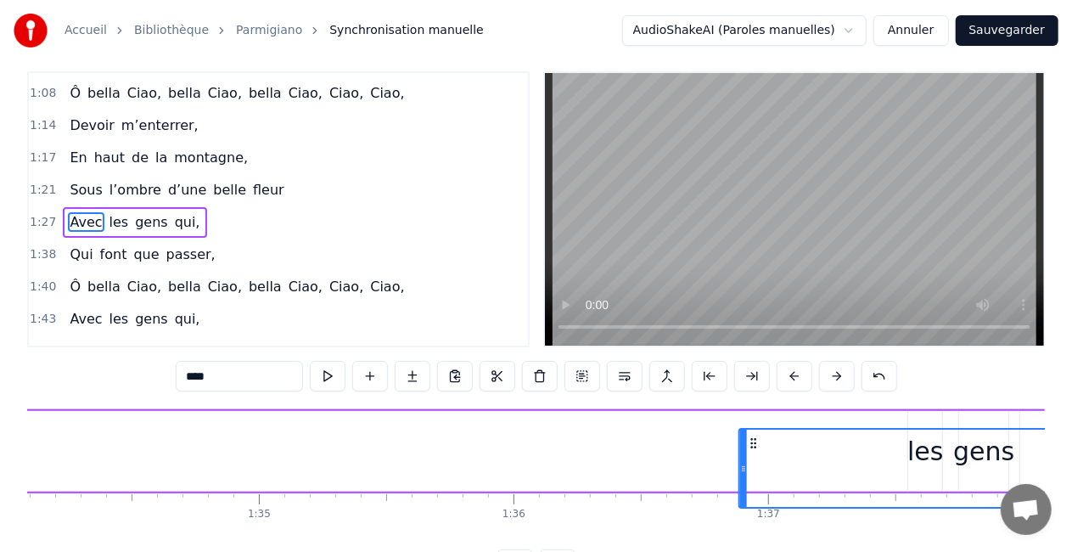
drag, startPoint x: 107, startPoint y: 443, endPoint x: 758, endPoint y: 411, distance: 651.6
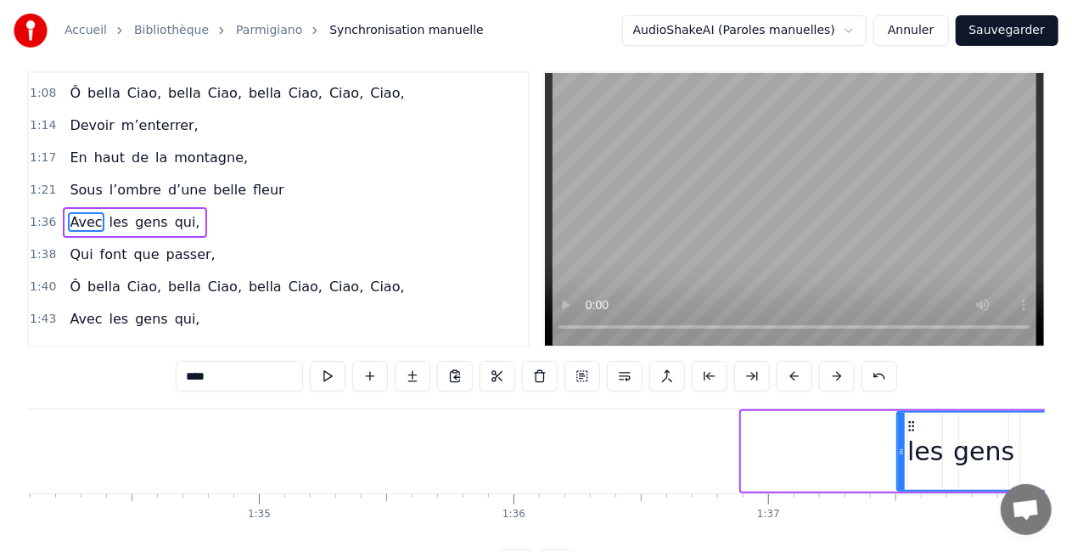
drag, startPoint x: 743, startPoint y: 447, endPoint x: 899, endPoint y: 436, distance: 155.7
click at [899, 436] on div at bounding box center [901, 450] width 7 height 77
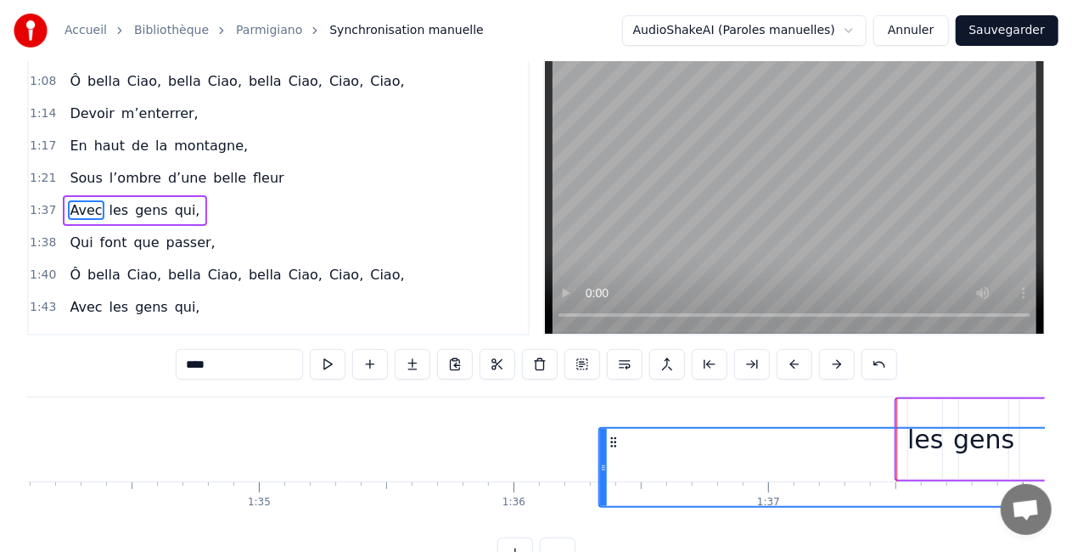
scroll to position [31, 0]
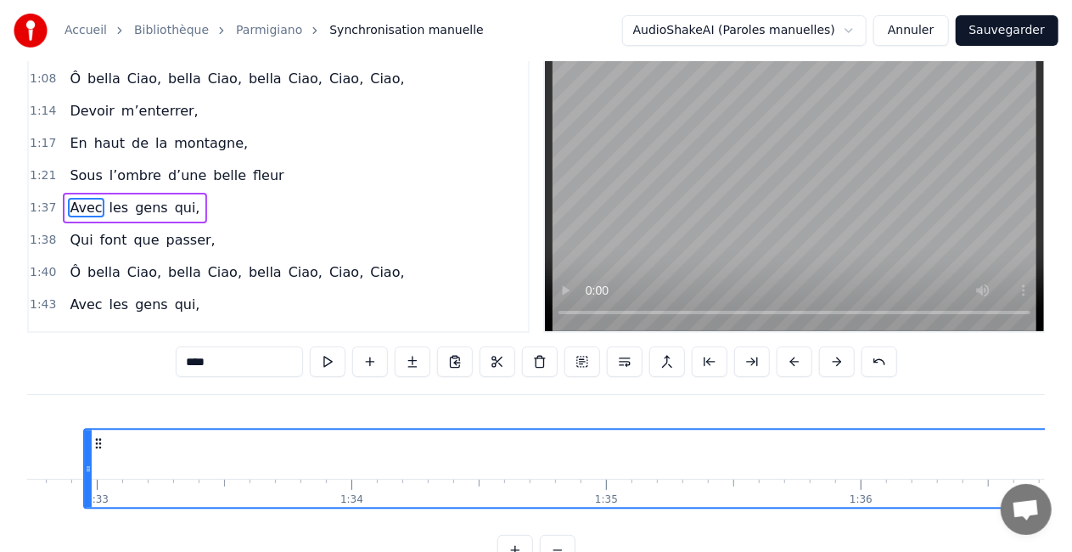
drag, startPoint x: 911, startPoint y: 441, endPoint x: 3, endPoint y: 312, distance: 917.9
click at [3, 312] on div "Accueil Bibliothèque Parmigiano Synchronisation manuelle AudioShakeAI (Paroles …" at bounding box center [536, 267] width 1072 height 597
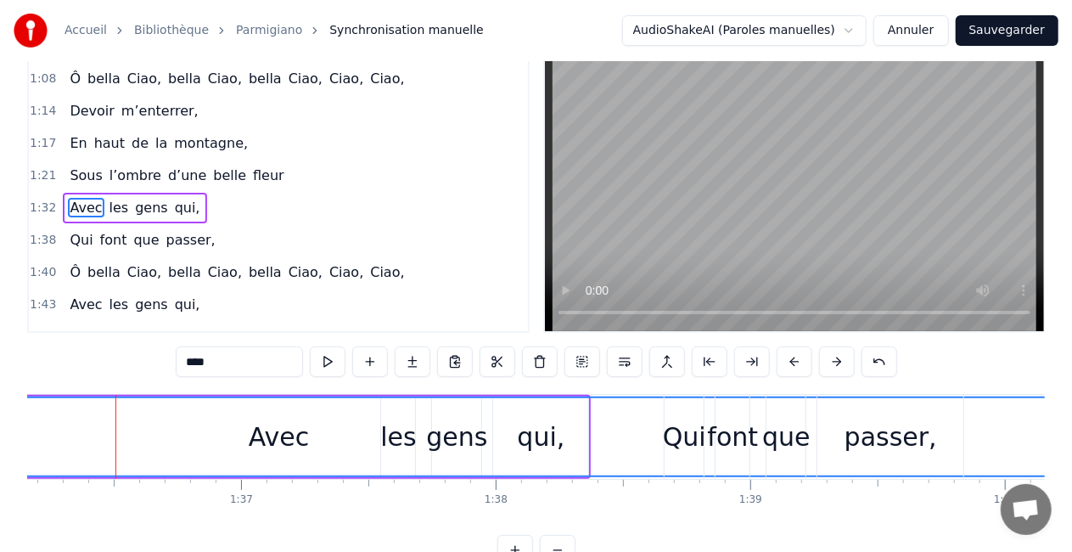
scroll to position [0, 24482]
click at [265, 421] on div "Avec" at bounding box center [275, 436] width 60 height 38
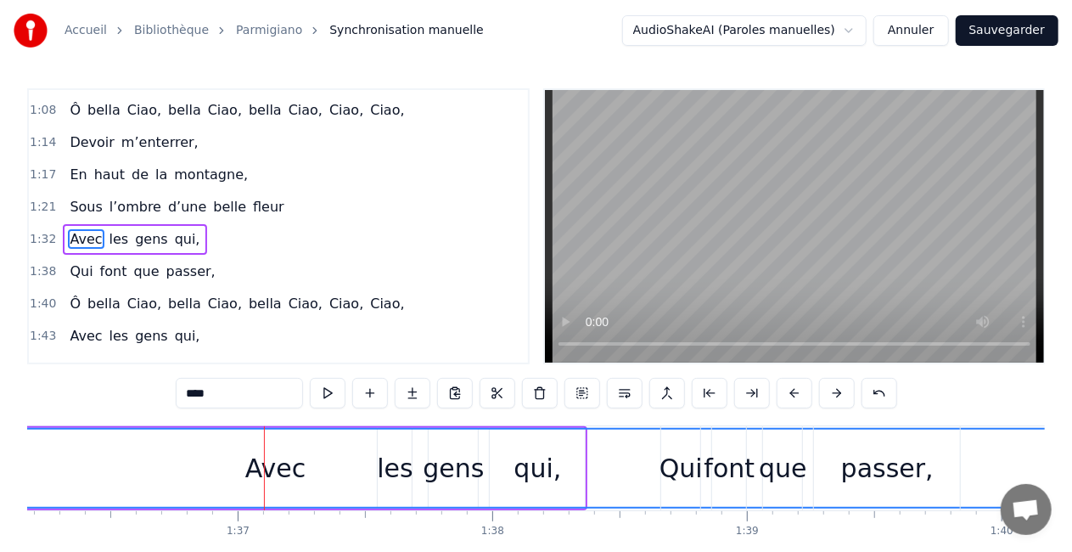
click at [226, 471] on div "Avec" at bounding box center [275, 467] width 2346 height 77
click at [71, 470] on div "Avec" at bounding box center [275, 467] width 2346 height 77
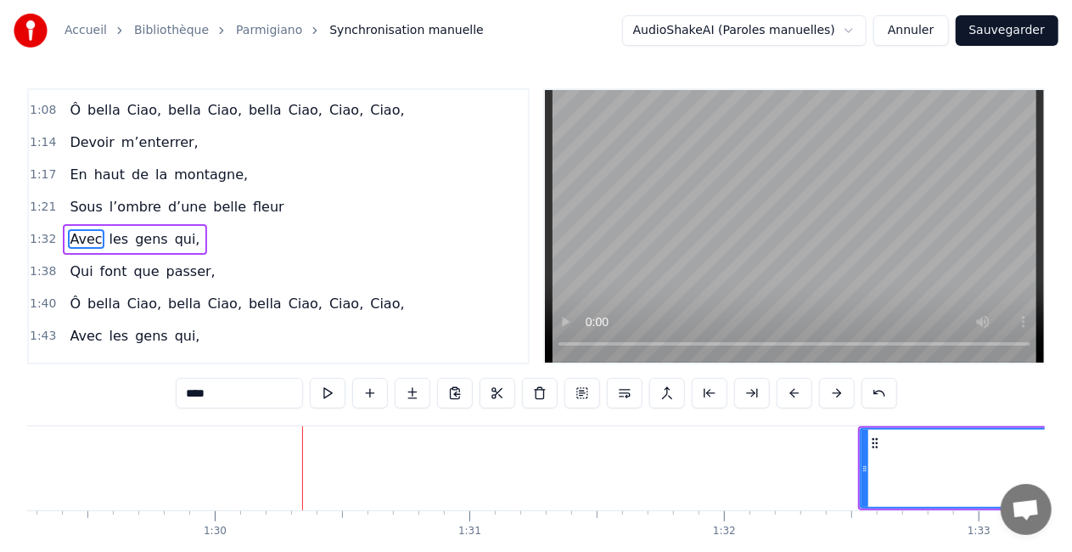
scroll to position [0, 22725]
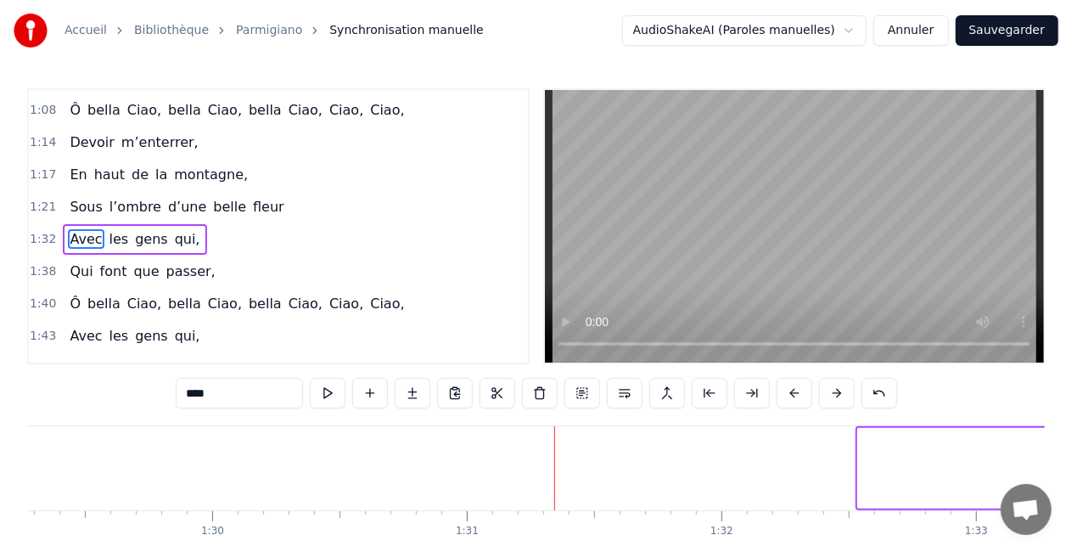
drag, startPoint x: 864, startPoint y: 460, endPoint x: 1066, endPoint y: 446, distance: 202.4
click at [1066, 446] on div "Accueil Bibliothèque Parmigiano Synchronisation manuelle AudioShakeAI (Paroles …" at bounding box center [536, 298] width 1072 height 597
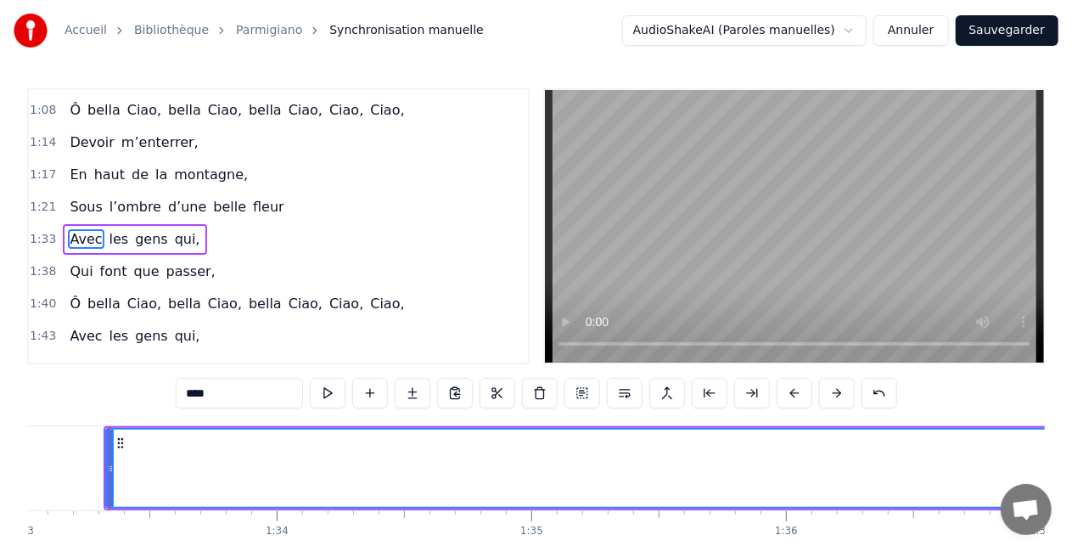
scroll to position [0, 23676]
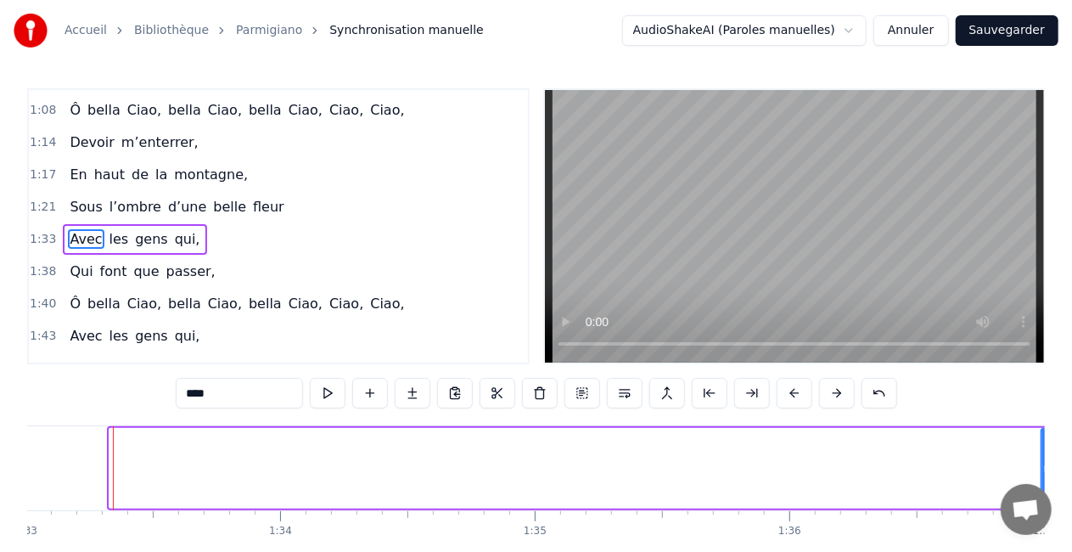
drag, startPoint x: 115, startPoint y: 466, endPoint x: 1047, endPoint y: 451, distance: 931.8
click at [1047, 451] on div "Accueil Bibliothèque Parmigiano Synchronisation manuelle AudioShakeAI (Paroles …" at bounding box center [536, 298] width 1072 height 597
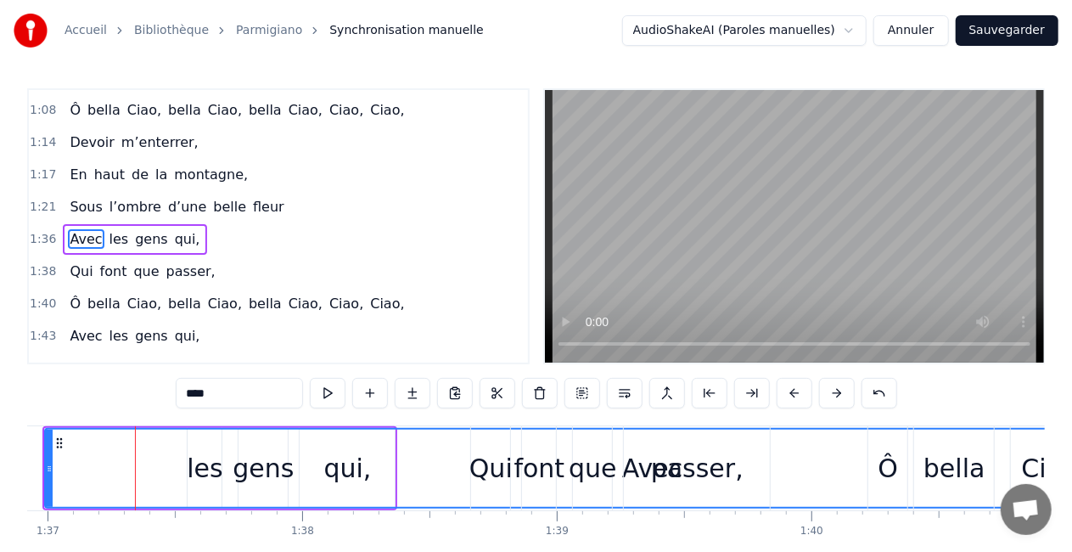
scroll to position [0, 24694]
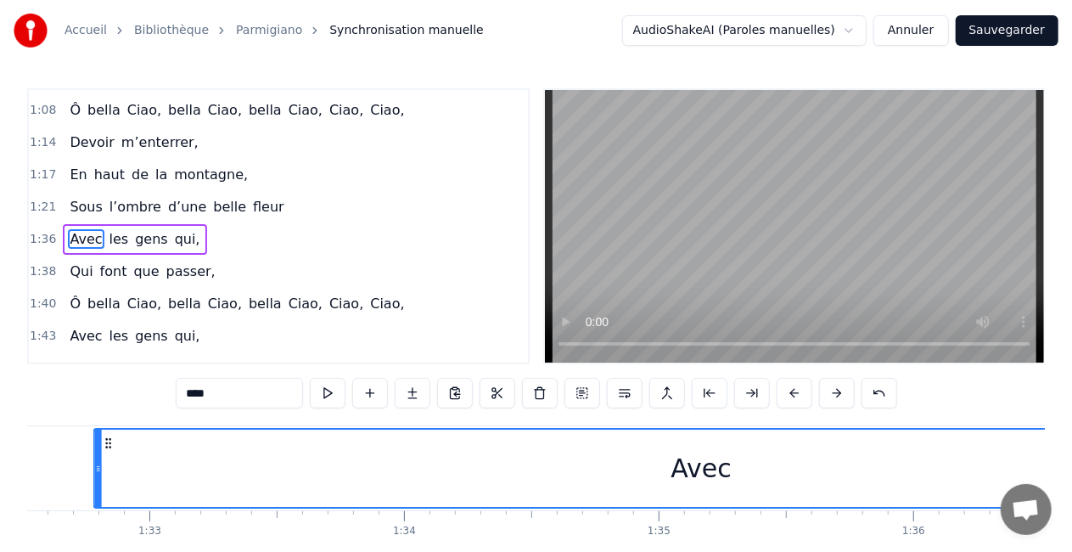
drag, startPoint x: 36, startPoint y: 445, endPoint x: 1, endPoint y: 439, distance: 35.3
click at [1, 439] on div "Accueil Bibliothèque Parmigiano Synchronisation manuelle AudioShakeAI (Paroles …" at bounding box center [536, 298] width 1072 height 597
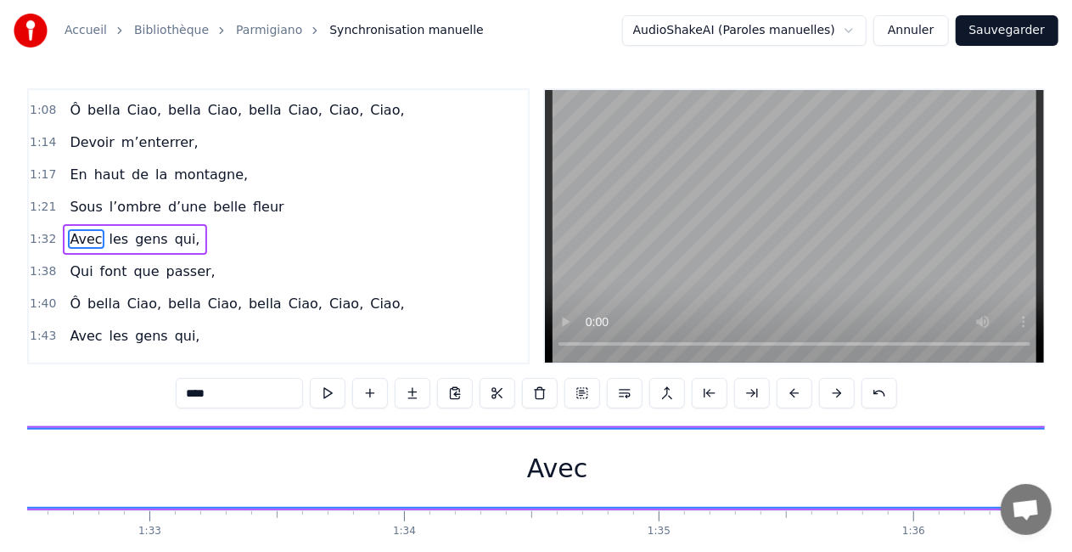
scroll to position [0, 23504]
click at [696, 463] on div "Avec" at bounding box center [604, 467] width 1213 height 77
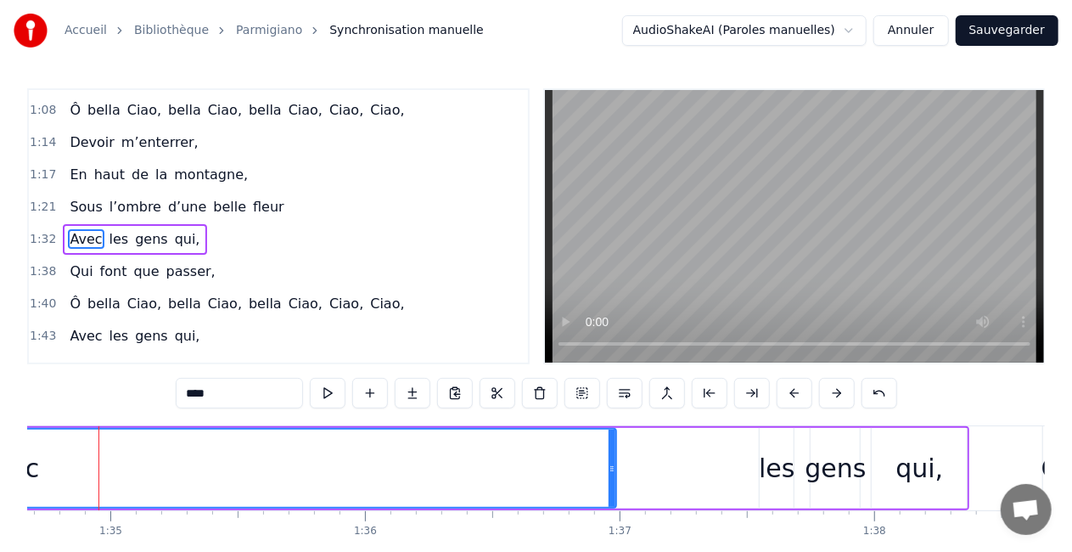
scroll to position [0, 24086]
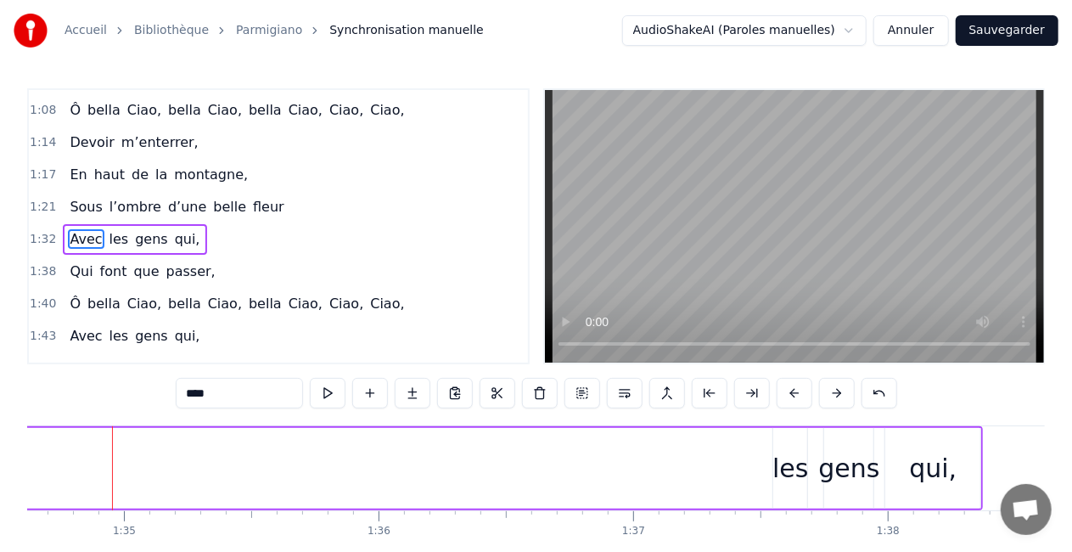
drag, startPoint x: 625, startPoint y: 466, endPoint x: 0, endPoint y: 490, distance: 625.8
click at [0, 490] on div "Accueil Bibliothèque Parmigiano Synchronisation manuelle AudioShakeAI (Paroles …" at bounding box center [536, 298] width 1072 height 597
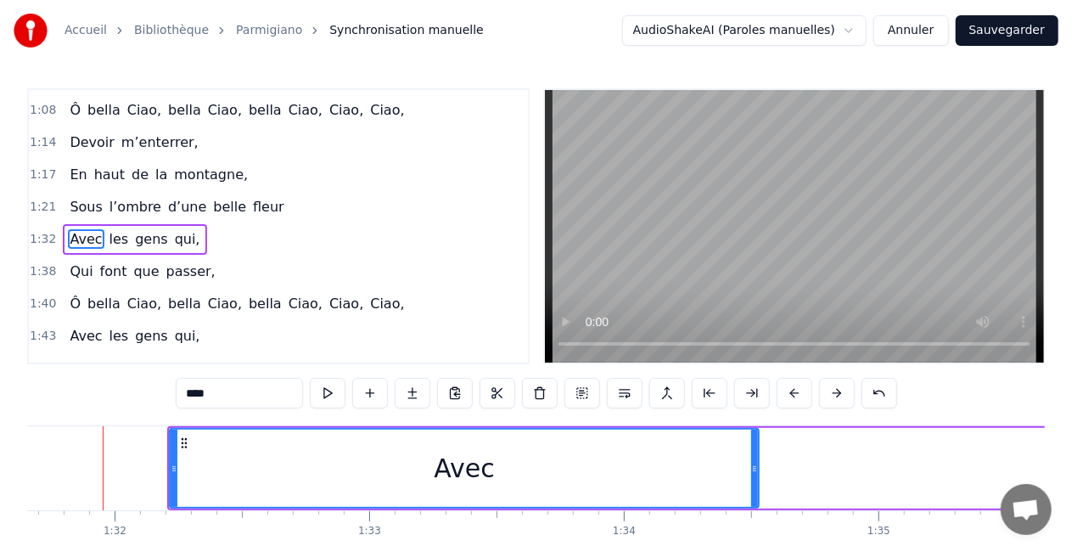
scroll to position [0, 23323]
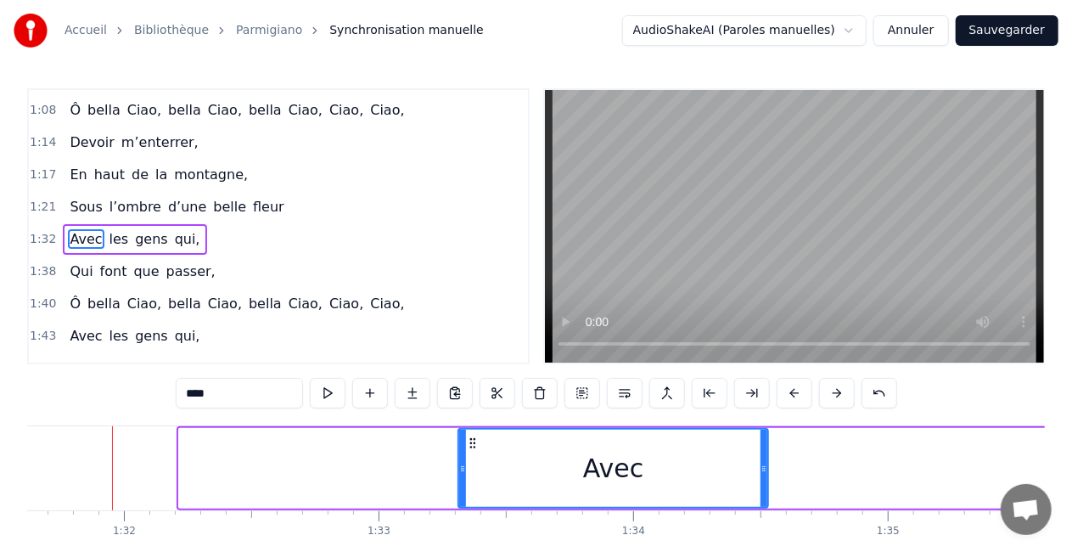
drag, startPoint x: 182, startPoint y: 462, endPoint x: 469, endPoint y: 468, distance: 287.7
click at [466, 468] on icon at bounding box center [462, 469] width 7 height 14
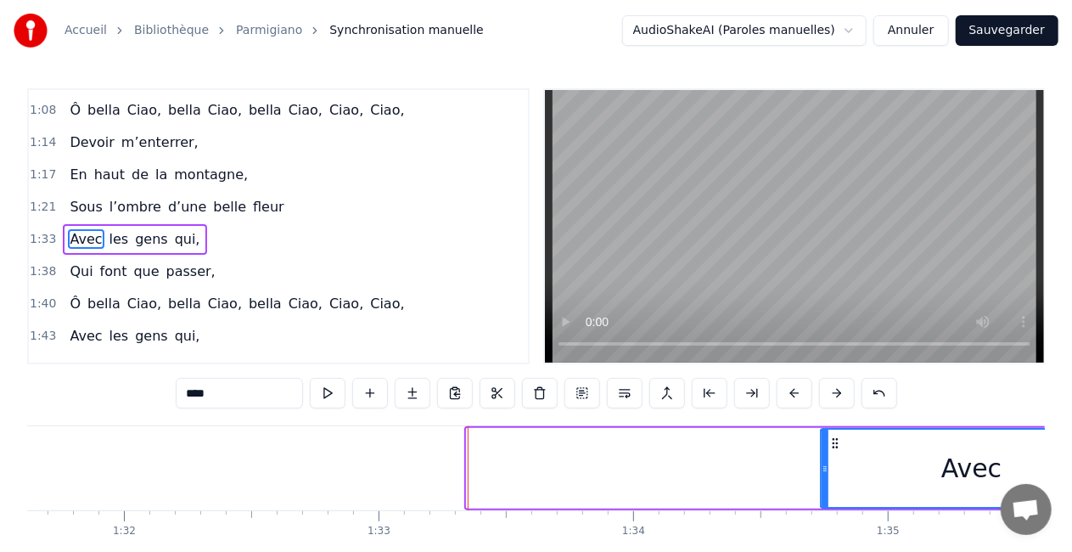
drag, startPoint x: 479, startPoint y: 444, endPoint x: 833, endPoint y: 424, distance: 355.2
click at [833, 424] on div "0:07 Un matin, je 0:09 Me suis réveillé, 0:11 Ô bella Ciao, [PERSON_NAME], [PER…" at bounding box center [535, 342] width 1017 height 508
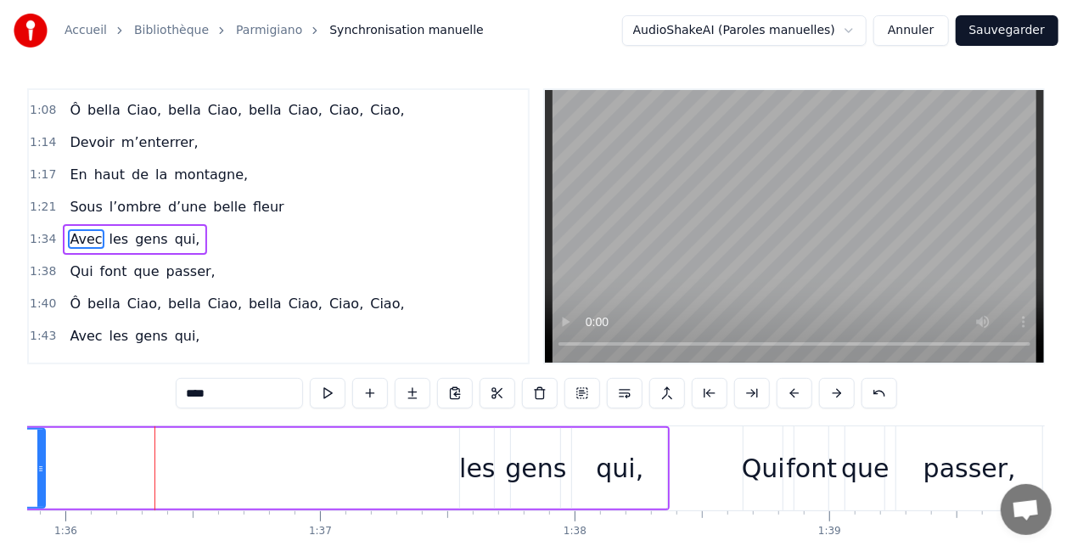
scroll to position [0, 24442]
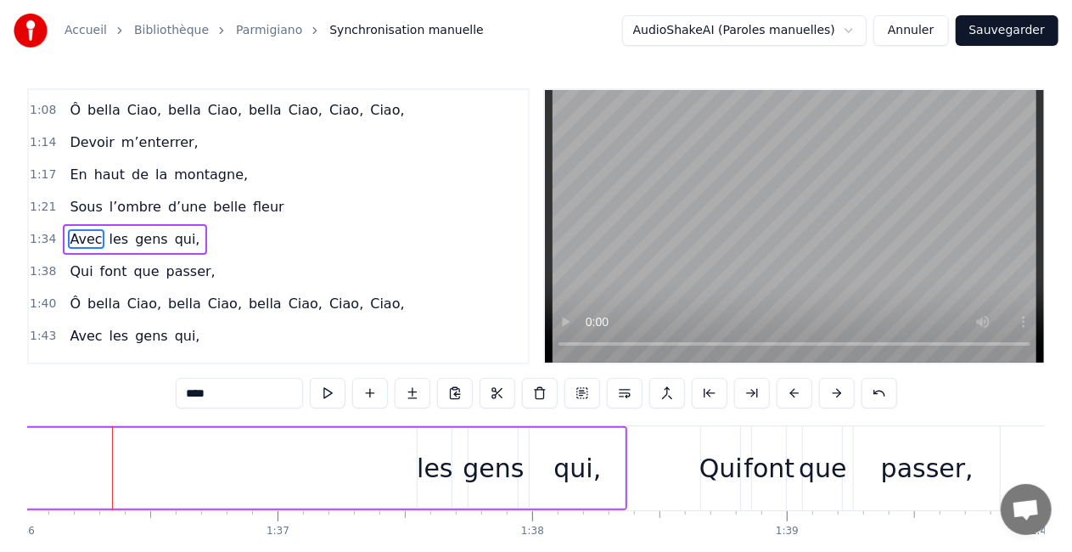
drag, startPoint x: 60, startPoint y: 467, endPoint x: 163, endPoint y: 454, distance: 103.5
click at [163, 454] on div "Avec les gens qui," at bounding box center [163, 468] width 928 height 84
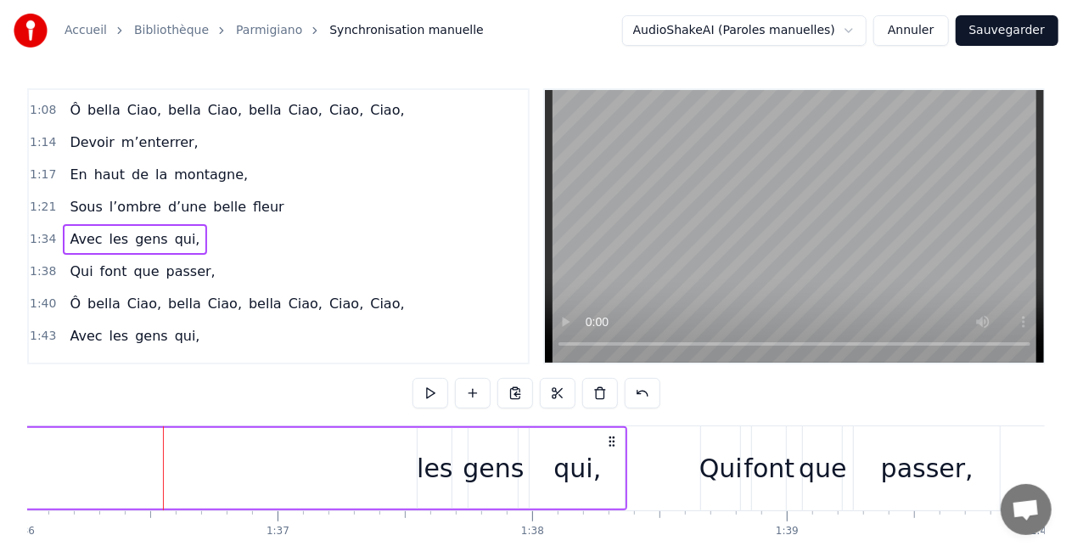
click at [290, 191] on div "1:21 Sous l’ombre d’une belle fleur" at bounding box center [278, 207] width 499 height 32
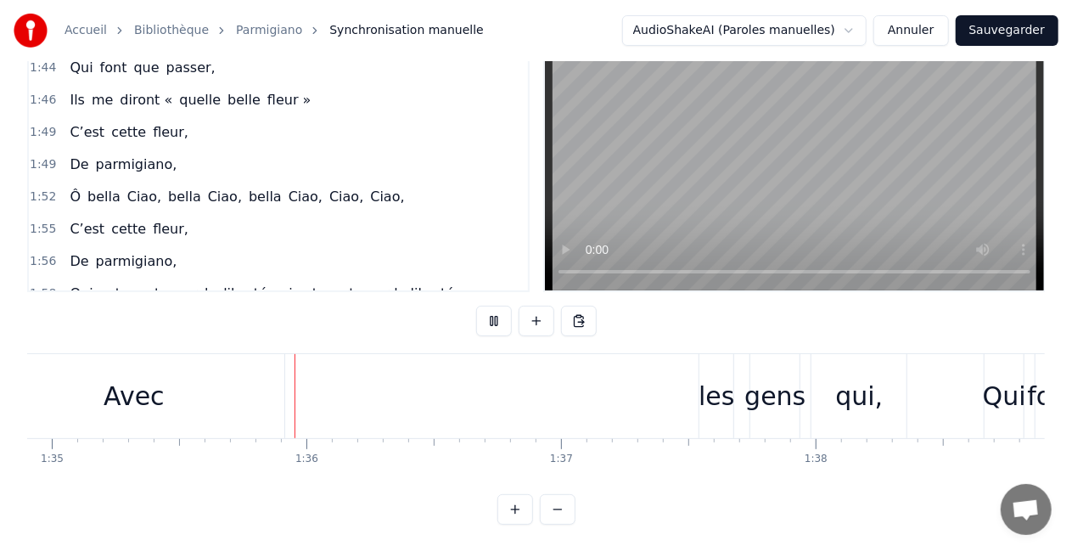
scroll to position [0, 24170]
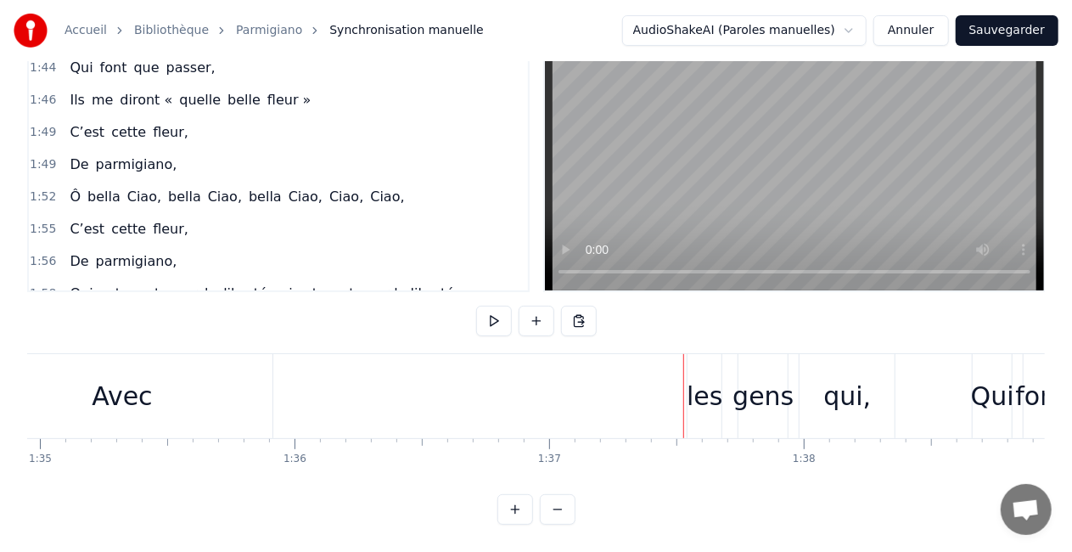
click at [90, 370] on div "Avec" at bounding box center [121, 396] width 301 height 84
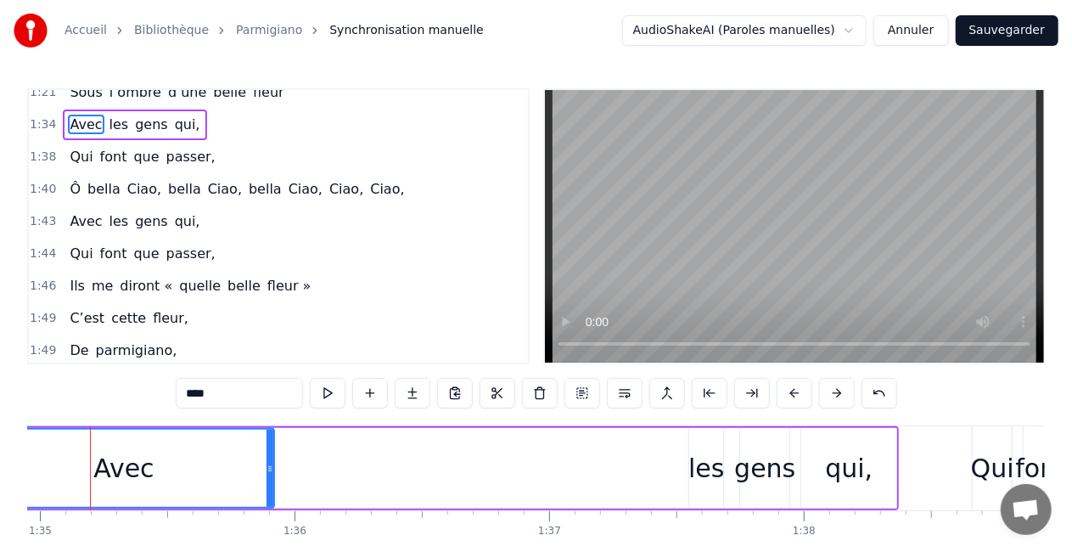
scroll to position [0, 24148]
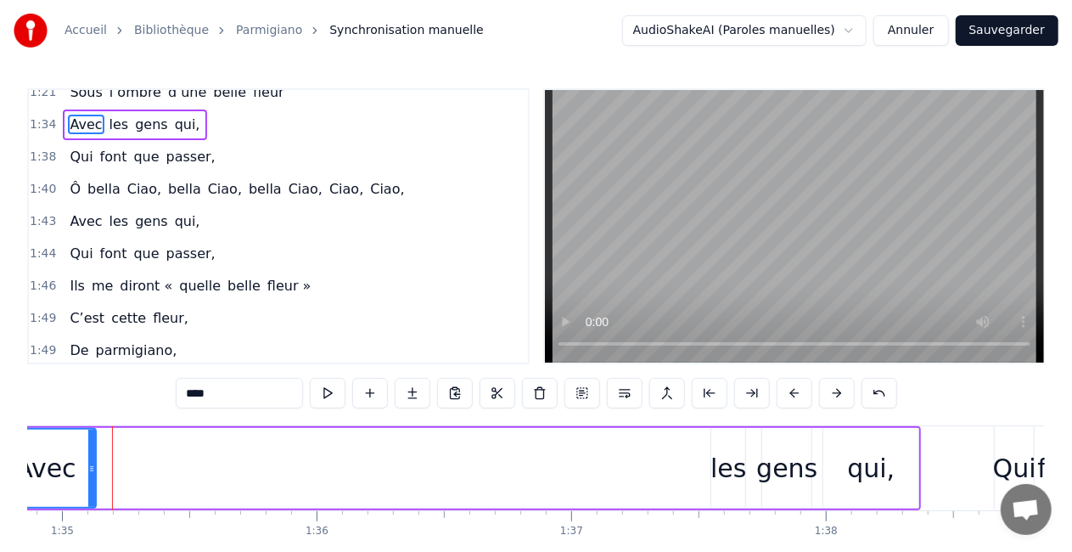
drag, startPoint x: 290, startPoint y: 467, endPoint x: 92, endPoint y: 464, distance: 198.6
click at [92, 464] on icon at bounding box center [91, 469] width 7 height 14
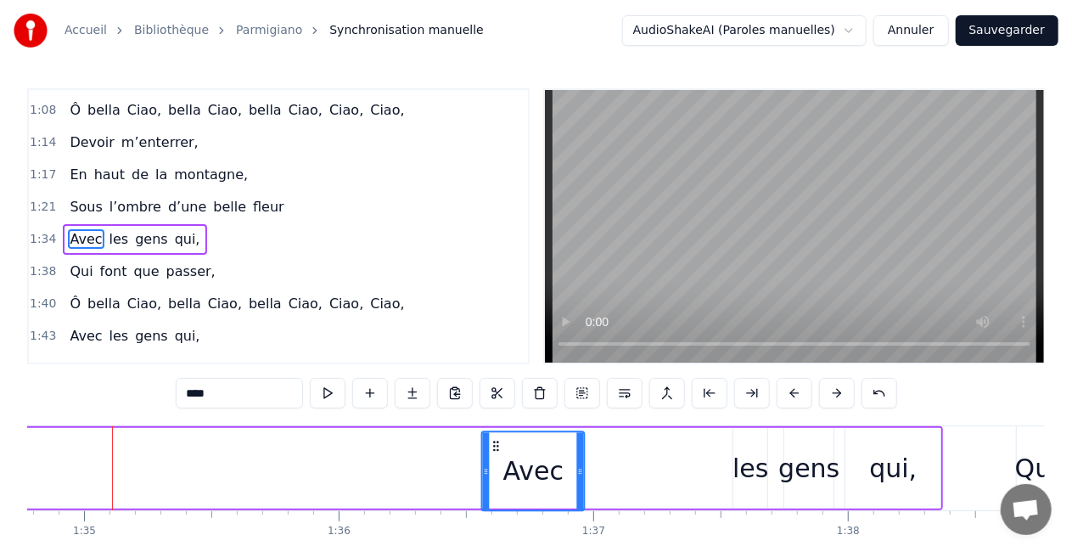
scroll to position [4, 0]
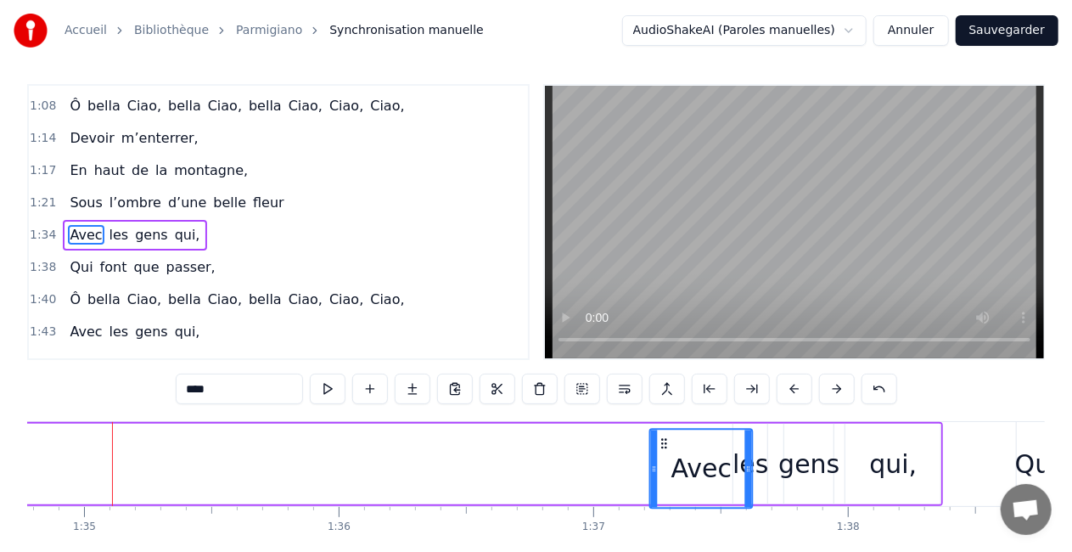
drag, startPoint x: 32, startPoint y: 445, endPoint x: 665, endPoint y: 423, distance: 633.4
click at [665, 423] on div "Avec les gens qui," at bounding box center [478, 464] width 928 height 84
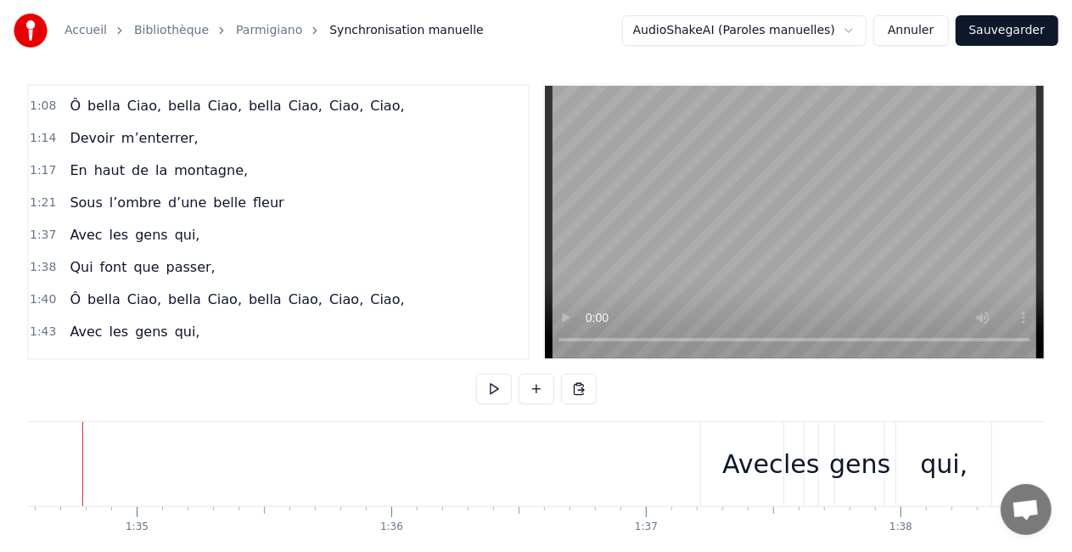
scroll to position [0, 24044]
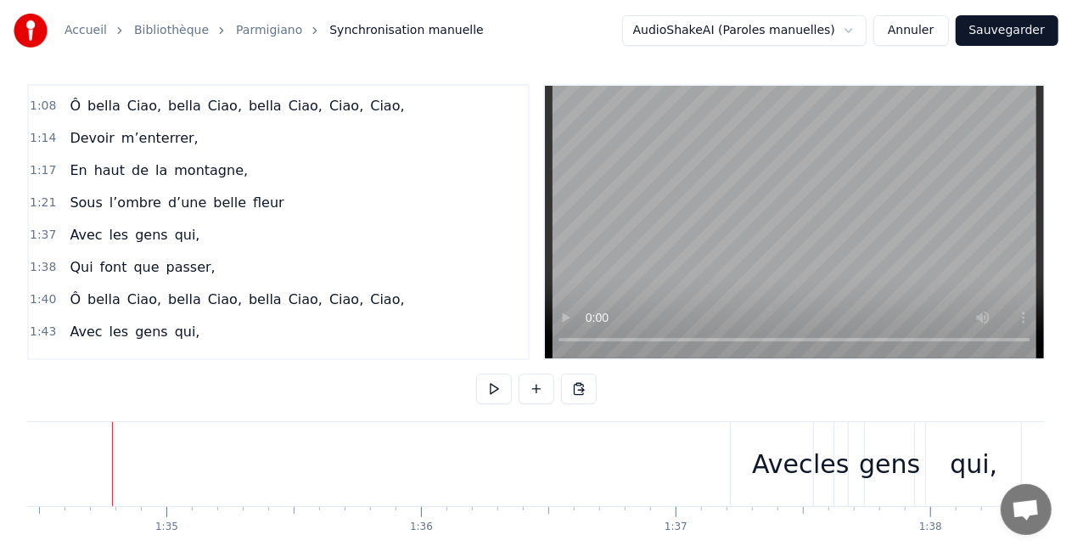
click at [278, 194] on div "1:21 Sous l’ombre d’une belle fleur" at bounding box center [278, 203] width 499 height 32
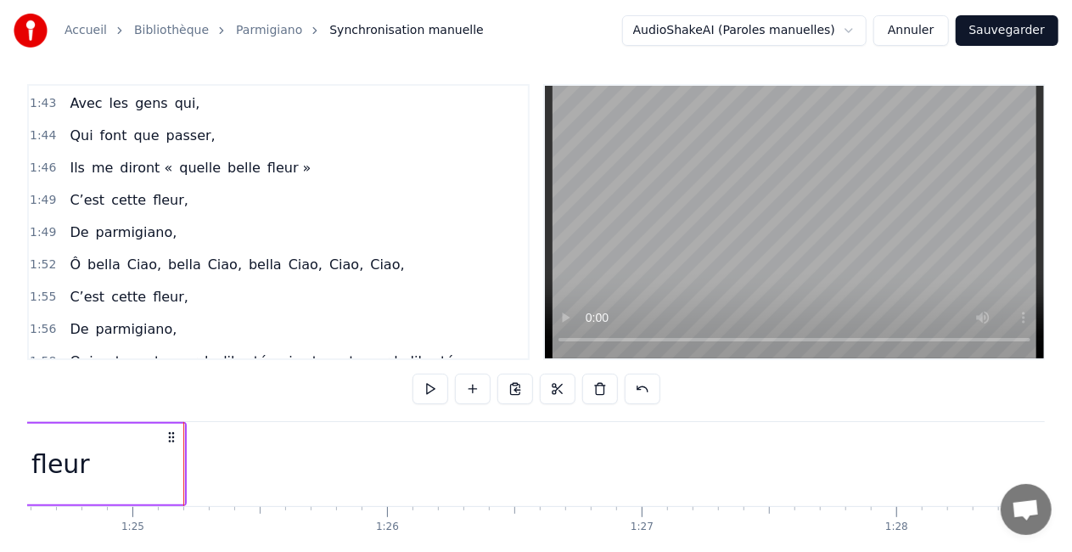
scroll to position [0, 21540]
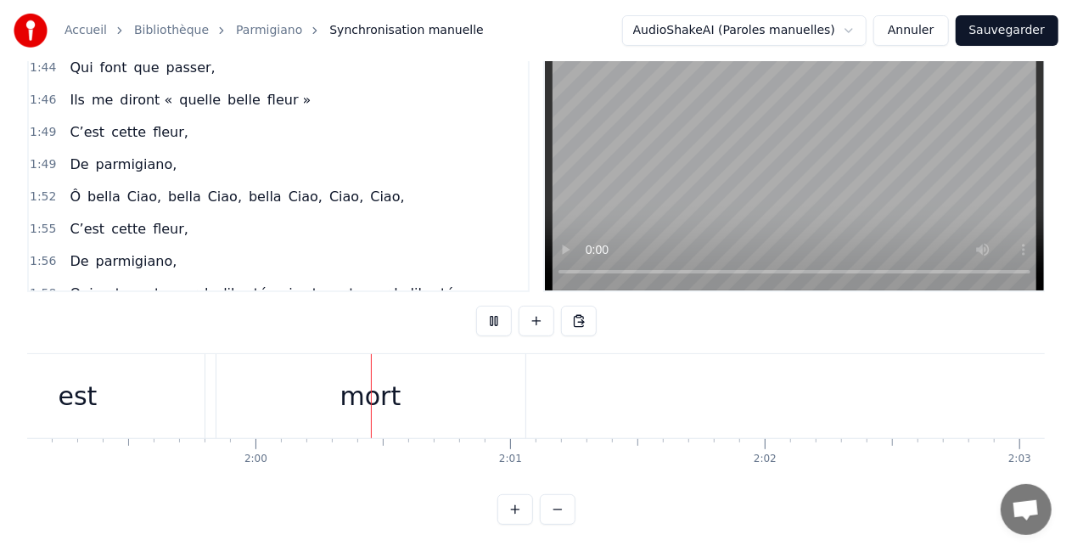
scroll to position [0, 30430]
drag, startPoint x: 232, startPoint y: 384, endPoint x: 102, endPoint y: 385, distance: 130.7
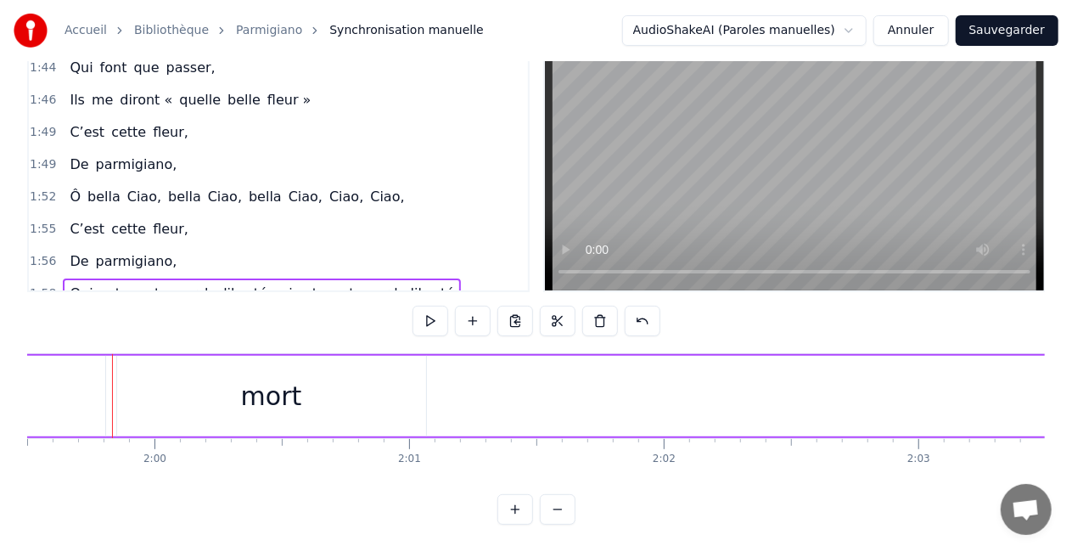
click at [228, 386] on div "mort" at bounding box center [271, 396] width 309 height 81
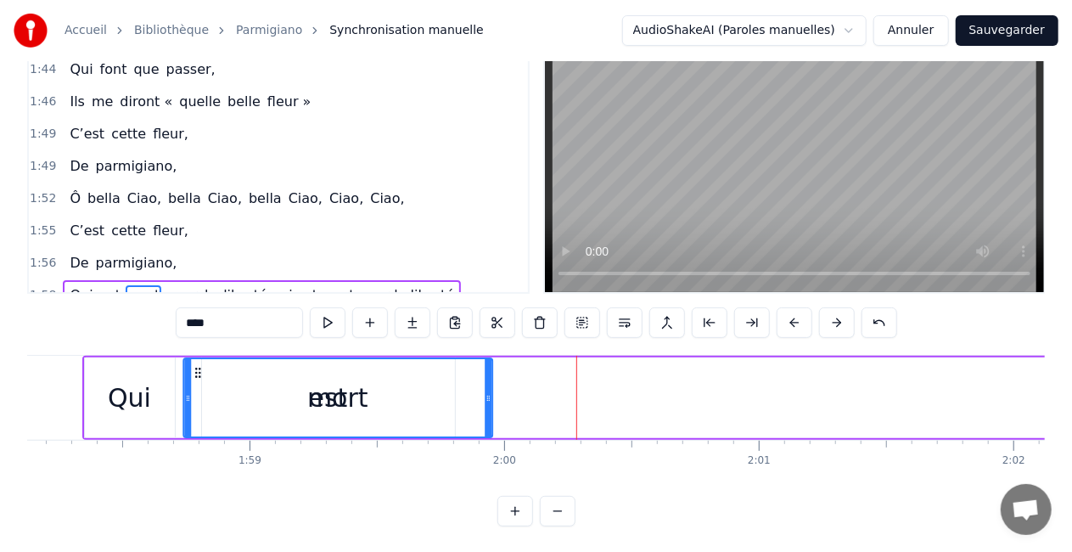
scroll to position [0, 30064]
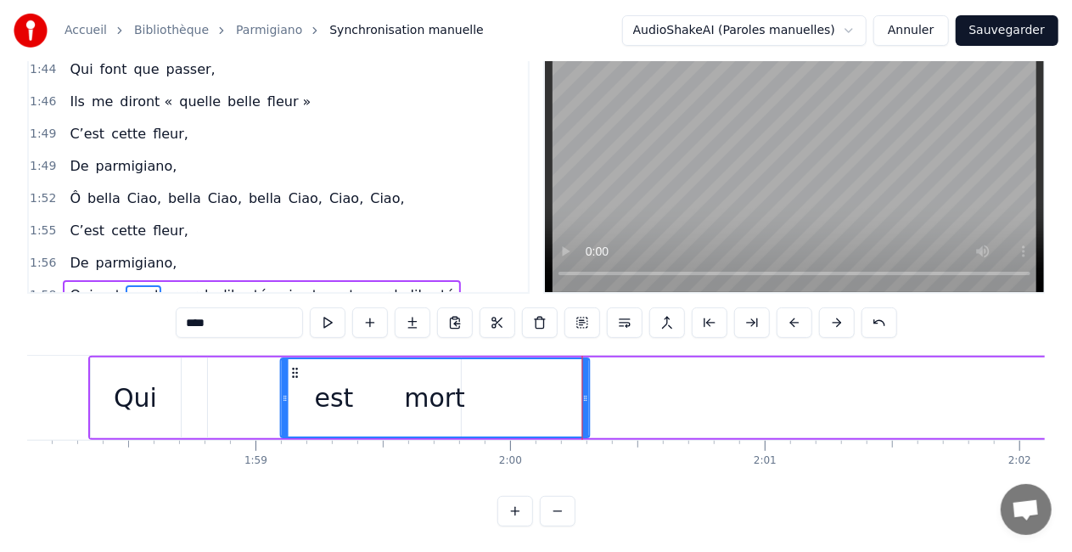
drag, startPoint x: 131, startPoint y: 368, endPoint x: 294, endPoint y: 367, distance: 163.8
click at [294, 367] on icon at bounding box center [295, 373] width 14 height 14
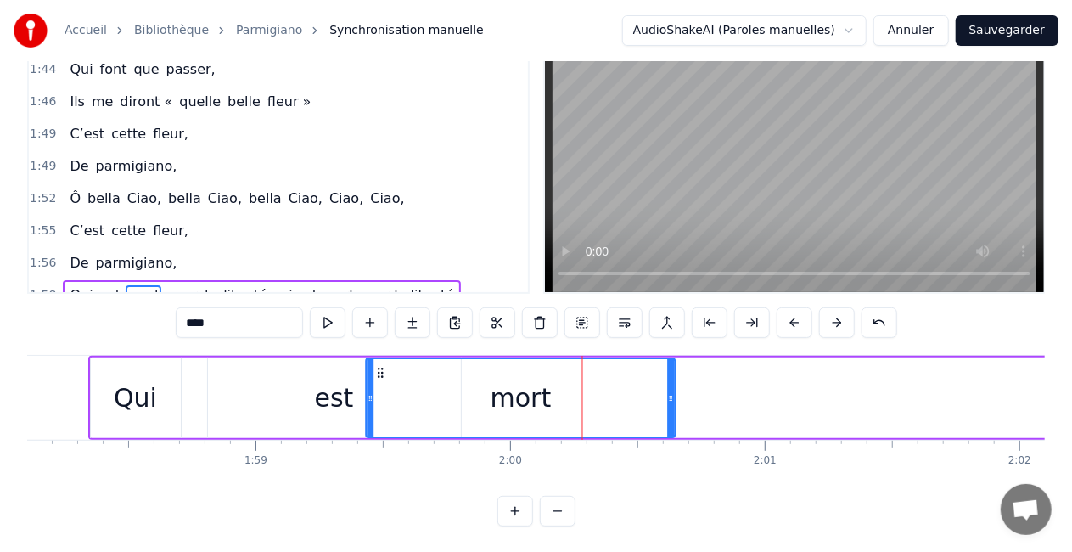
drag, startPoint x: 296, startPoint y: 370, endPoint x: 382, endPoint y: 375, distance: 85.9
click at [382, 375] on icon at bounding box center [381, 373] width 14 height 14
click at [339, 399] on div "est" at bounding box center [334, 397] width 39 height 38
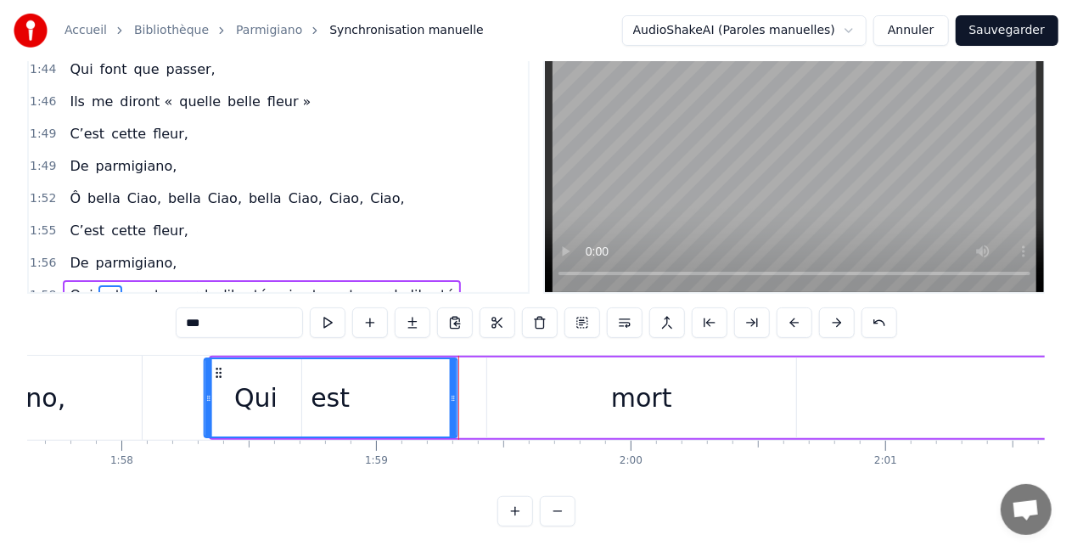
scroll to position [0, 29929]
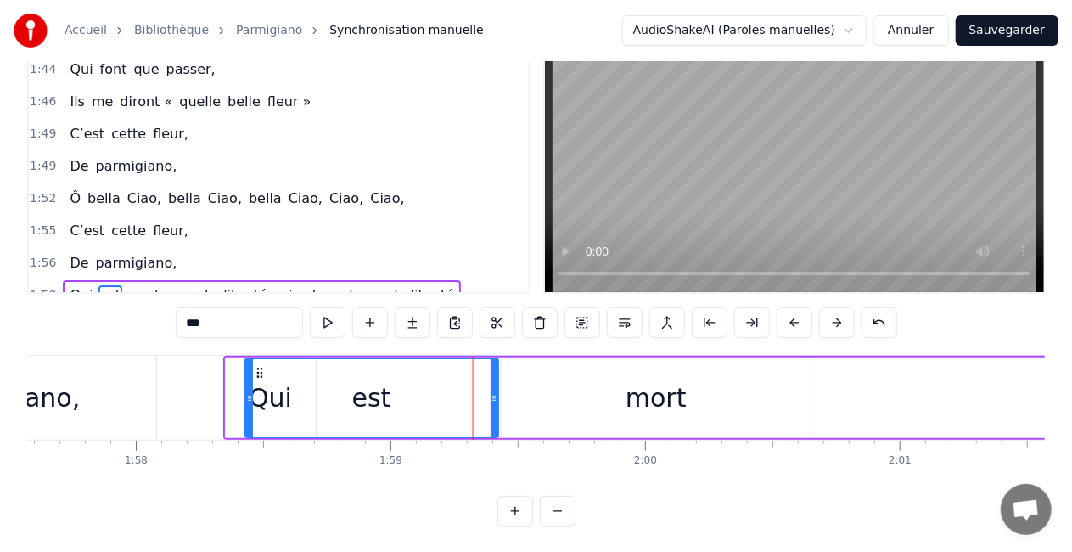
drag, startPoint x: 221, startPoint y: 369, endPoint x: 260, endPoint y: 368, distance: 39.0
click at [260, 368] on icon at bounding box center [260, 373] width 14 height 14
drag, startPoint x: 494, startPoint y: 395, endPoint x: 461, endPoint y: 395, distance: 33.1
click at [461, 395] on icon at bounding box center [461, 398] width 7 height 14
click at [610, 404] on div "mort" at bounding box center [655, 397] width 309 height 81
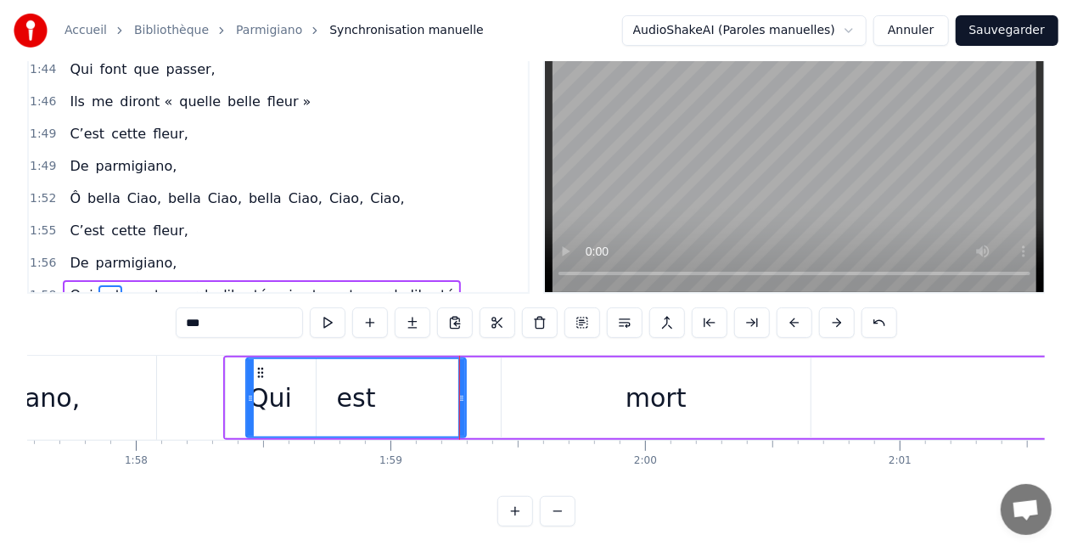
type input "****"
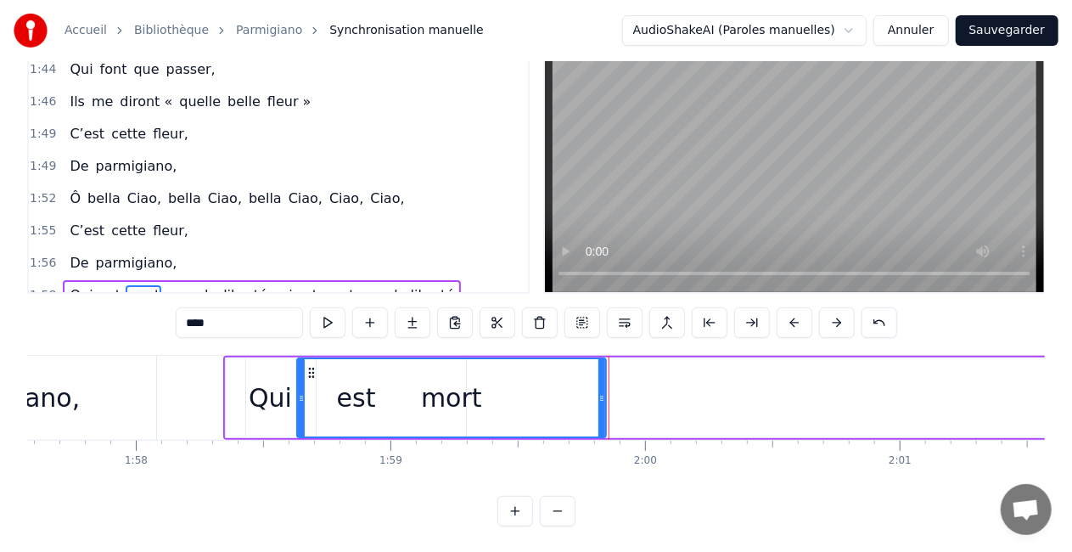
drag, startPoint x: 519, startPoint y: 371, endPoint x: 317, endPoint y: 370, distance: 202.0
click at [317, 370] on icon at bounding box center [312, 373] width 14 height 14
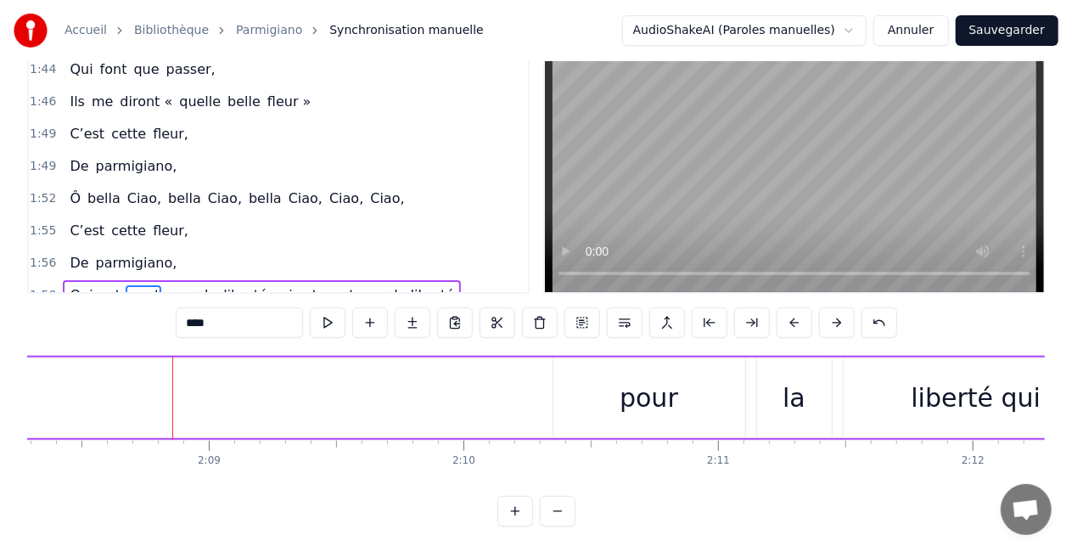
scroll to position [0, 32717]
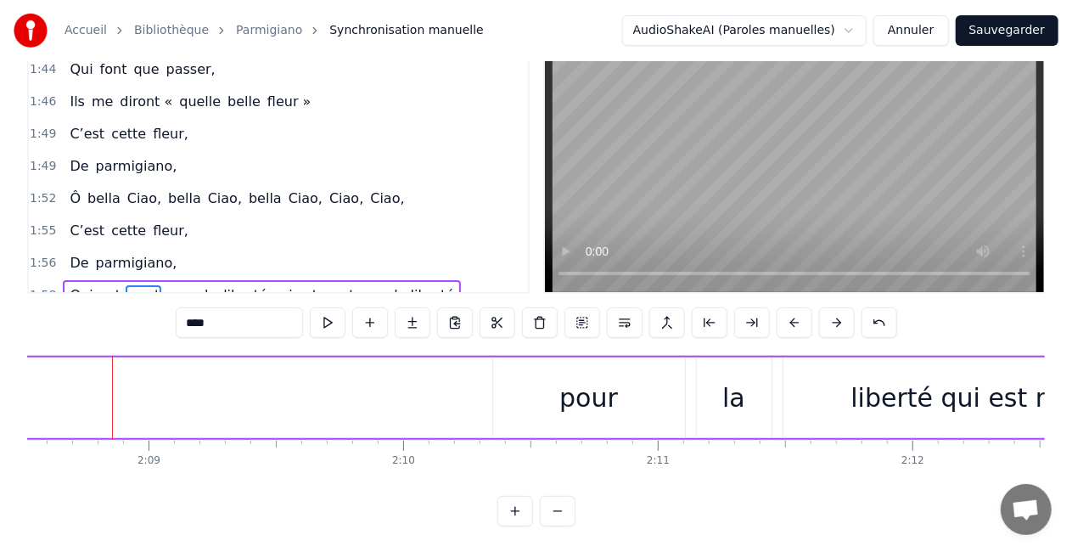
drag, startPoint x: 591, startPoint y: 406, endPoint x: 275, endPoint y: 395, distance: 316.7
click at [631, 405] on div "pour" at bounding box center [589, 397] width 192 height 81
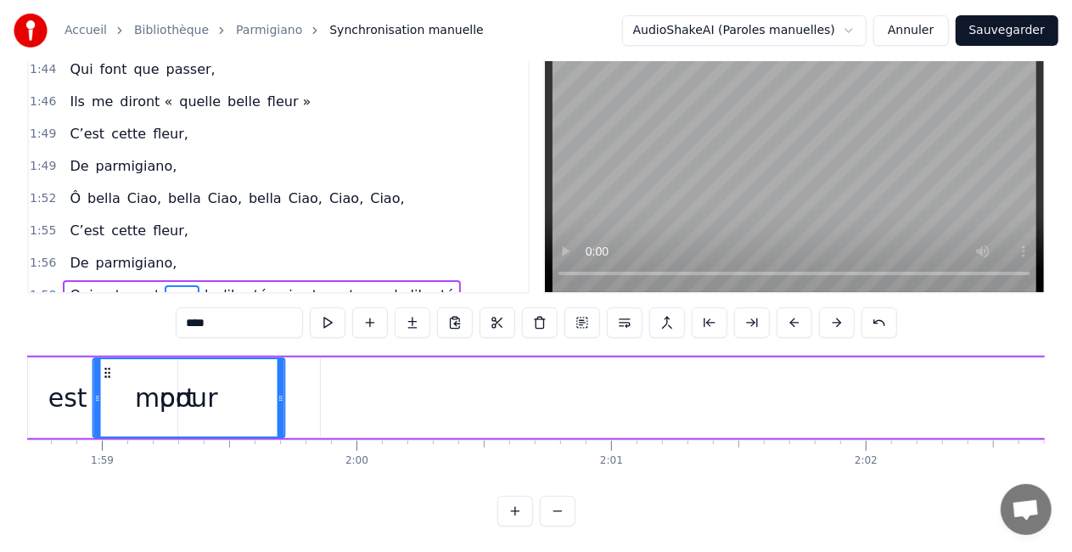
scroll to position [0, 30128]
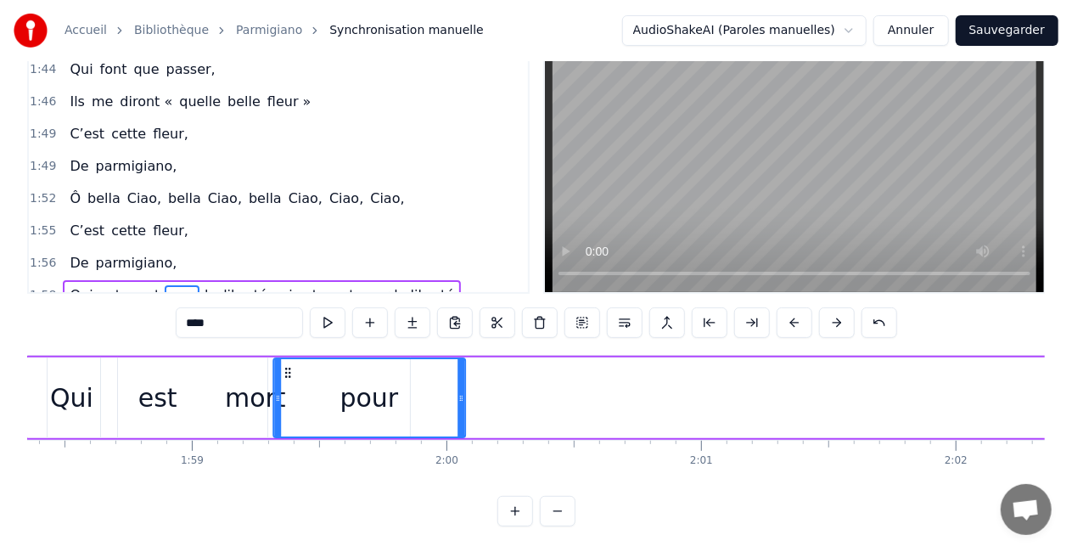
drag, startPoint x: 507, startPoint y: 372, endPoint x: 289, endPoint y: 361, distance: 218.3
click at [289, 361] on div "pour" at bounding box center [369, 397] width 190 height 77
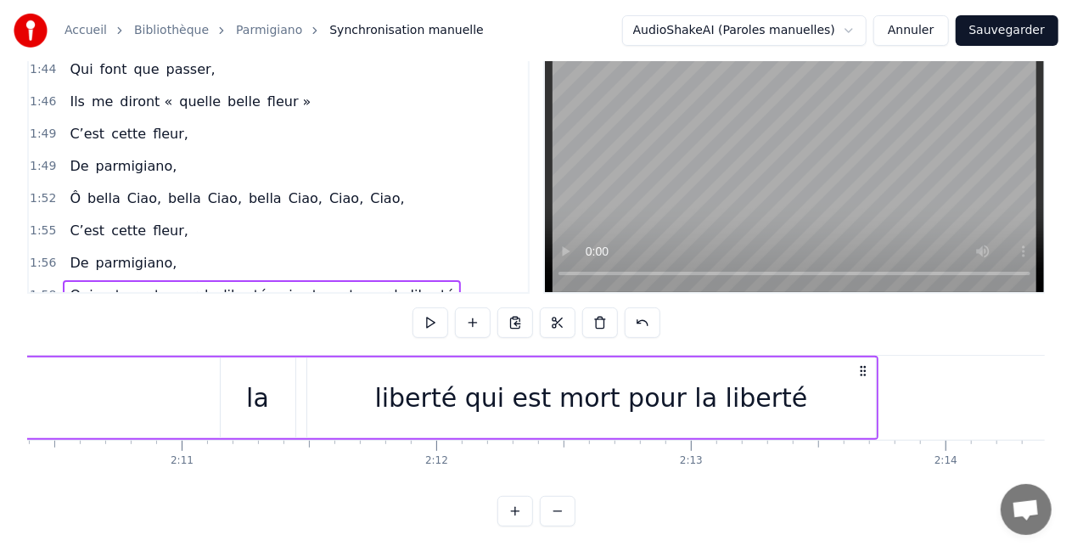
scroll to position [0, 33279]
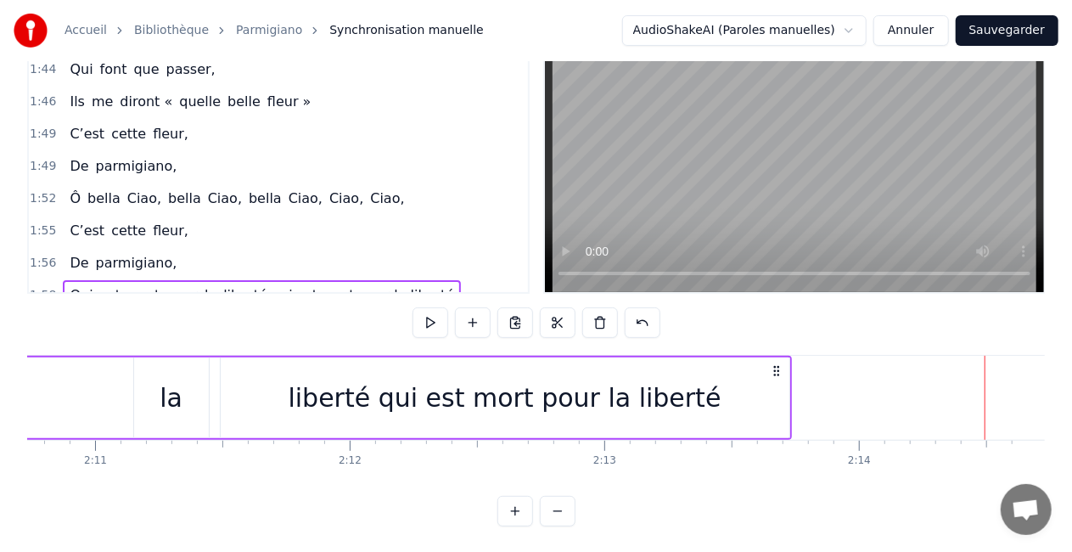
drag, startPoint x: 171, startPoint y: 399, endPoint x: 109, endPoint y: 406, distance: 63.2
click at [182, 398] on div "la" at bounding box center [174, 397] width 23 height 38
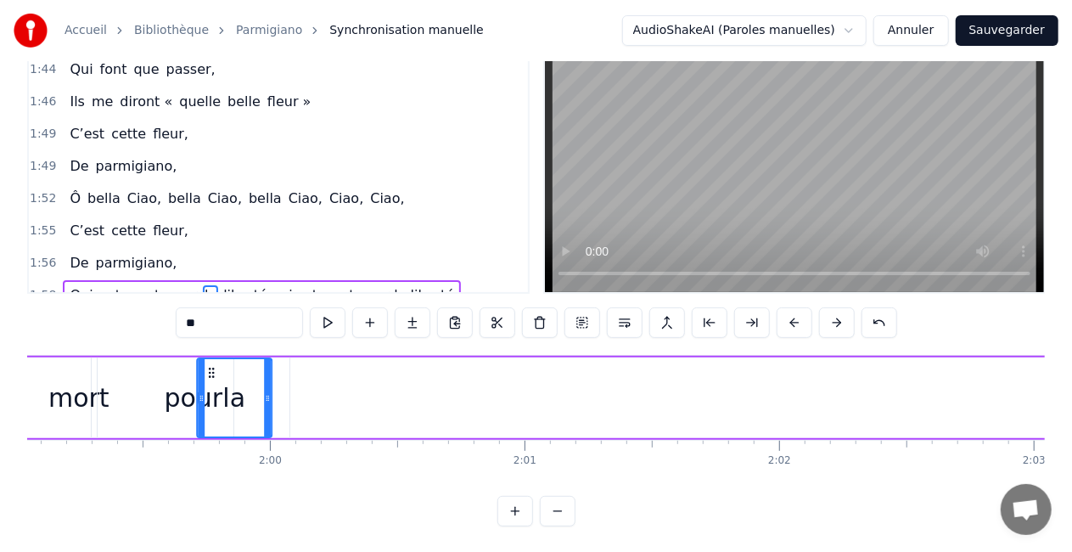
scroll to position [0, 30304]
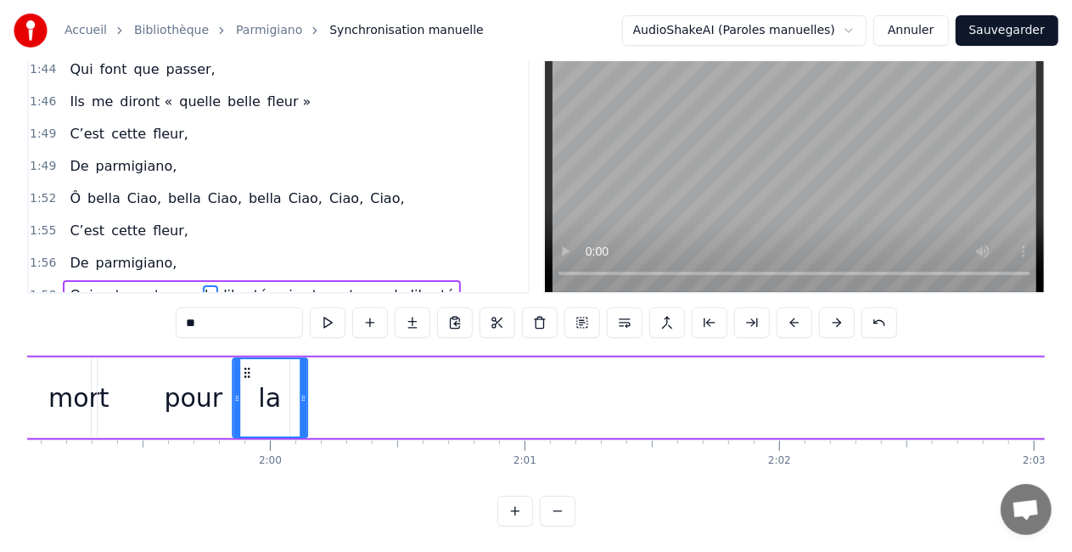
drag, startPoint x: 151, startPoint y: 373, endPoint x: 247, endPoint y: 375, distance: 95.9
click at [247, 375] on icon at bounding box center [247, 373] width 14 height 14
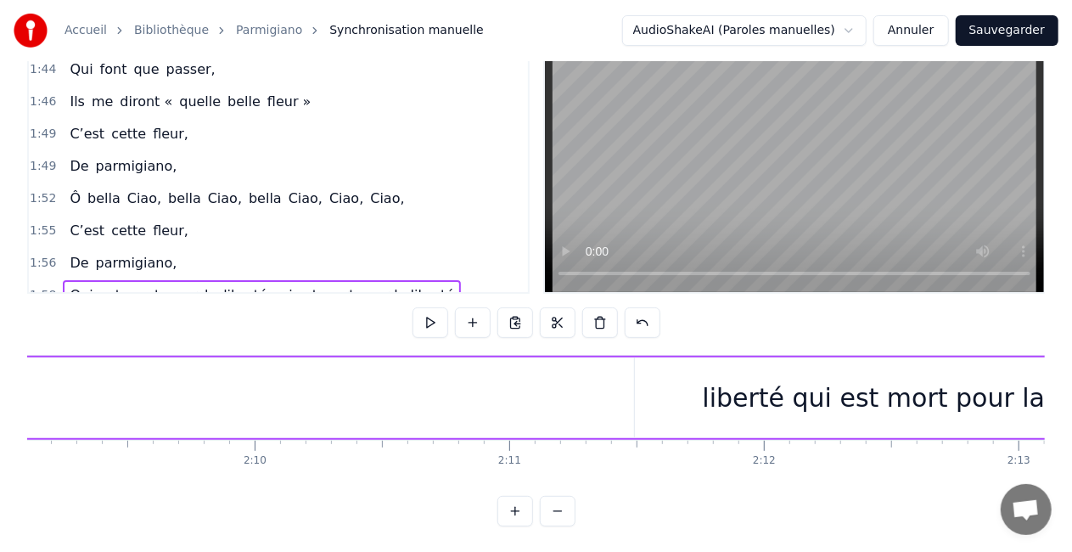
scroll to position [0, 32947]
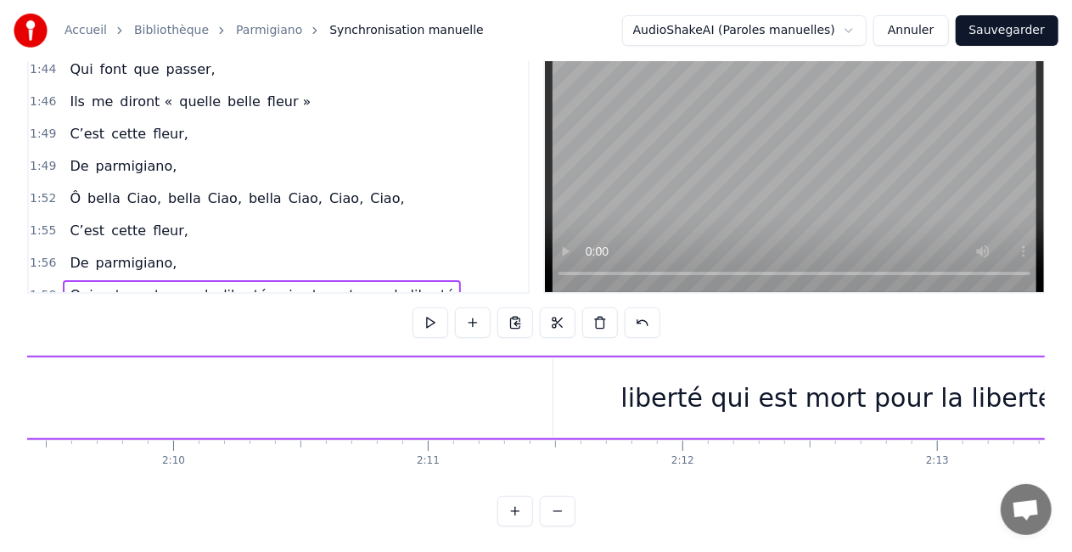
click at [683, 400] on div "liberté qui est mort pour la liberté" at bounding box center [837, 397] width 433 height 38
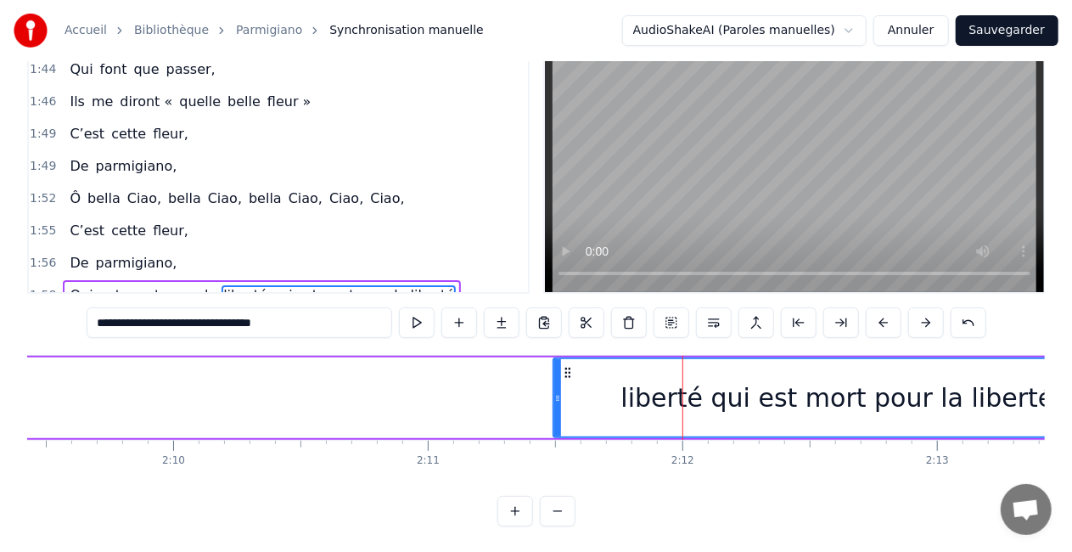
click at [248, 285] on span "liberté qui est mort pour la liberté" at bounding box center [338, 295] width 234 height 20
click at [401, 285] on span "liberté qui est mort pour la liberté" at bounding box center [338, 295] width 234 height 20
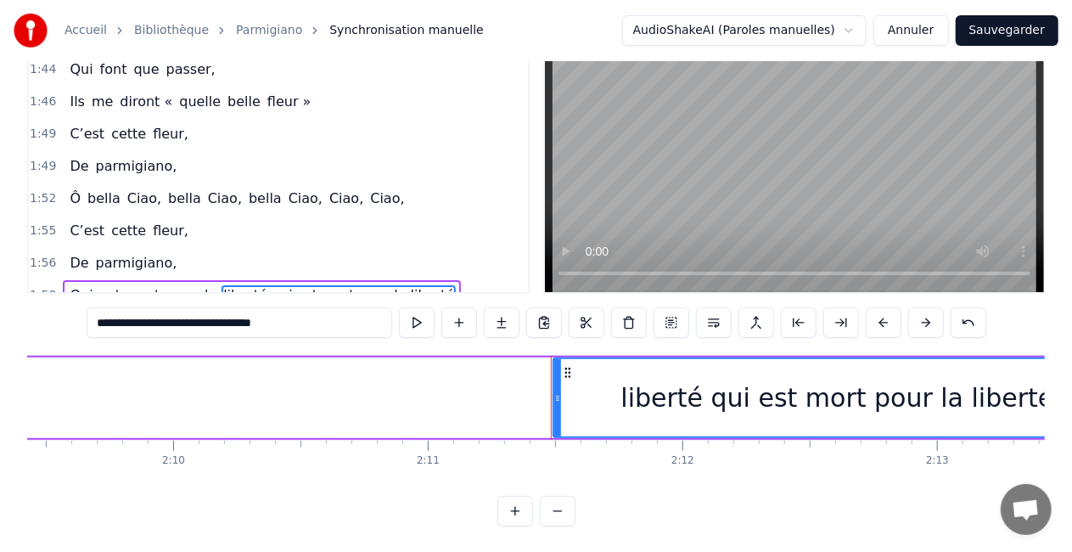
click at [322, 285] on span "liberté qui est mort pour la liberté" at bounding box center [338, 295] width 234 height 20
click at [224, 280] on div "Qui est mort pour la liberté qui est mort pour la liberté" at bounding box center [262, 295] width 398 height 31
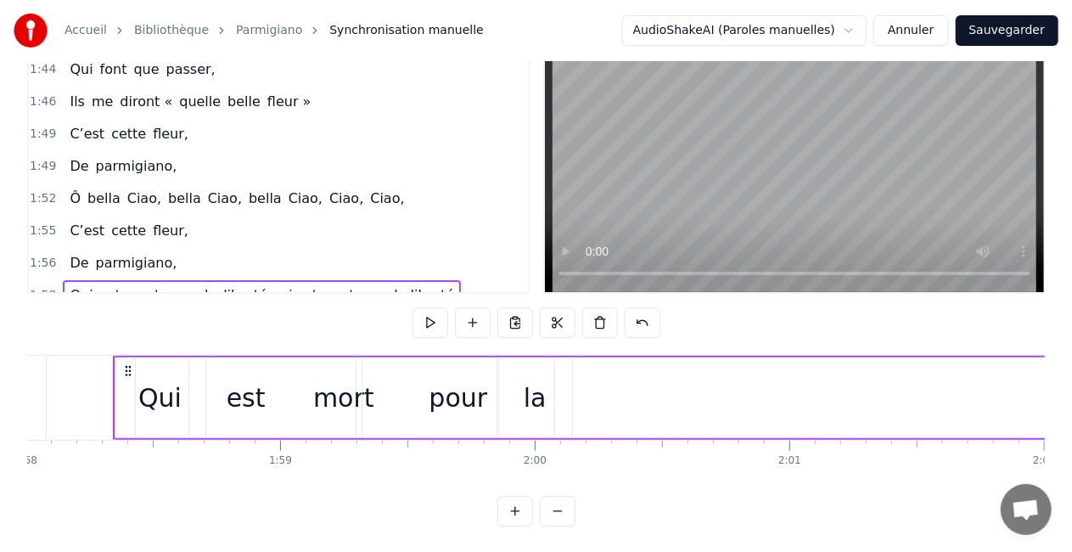
click at [232, 285] on span "liberté qui est mort pour la liberté" at bounding box center [338, 295] width 234 height 20
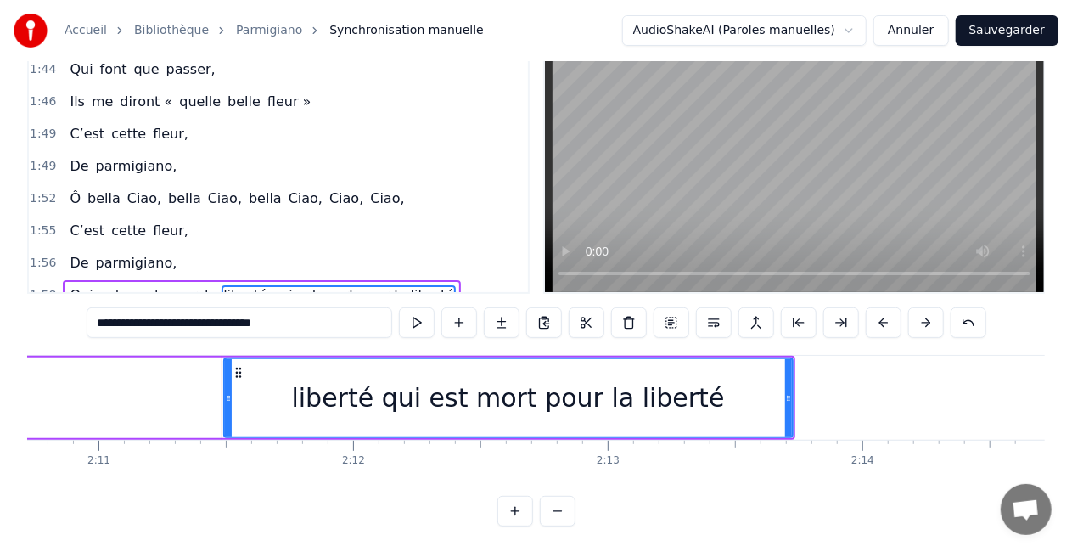
scroll to position [0, 33279]
click at [300, 324] on input "**********" at bounding box center [239, 322] width 305 height 31
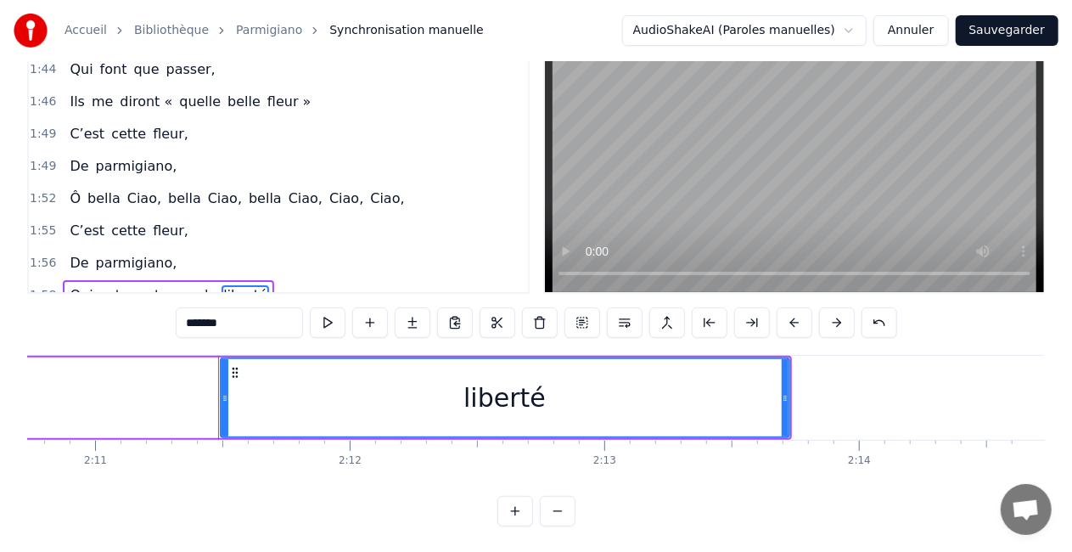
type input "*******"
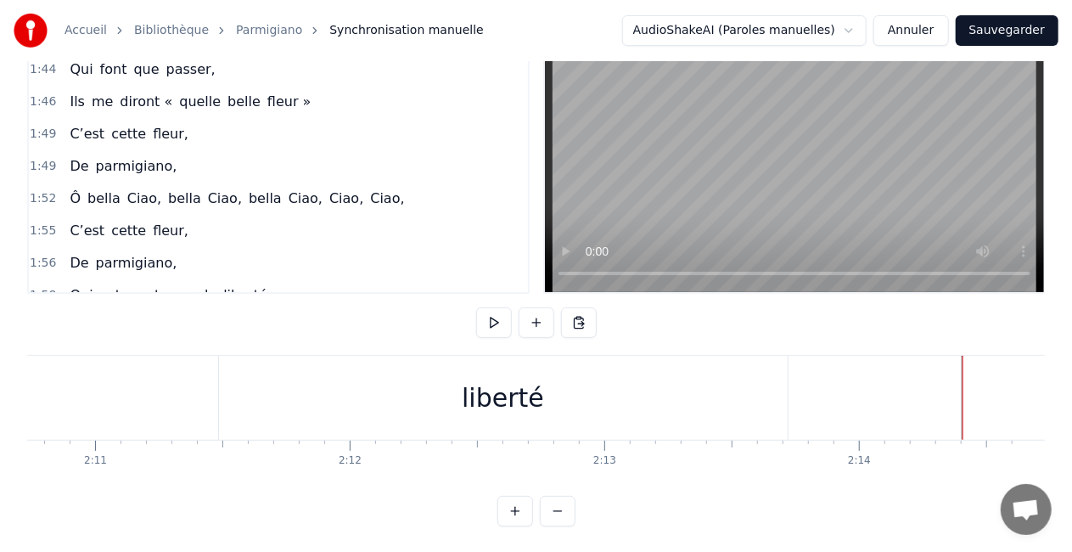
click at [343, 401] on div "liberté" at bounding box center [503, 398] width 569 height 84
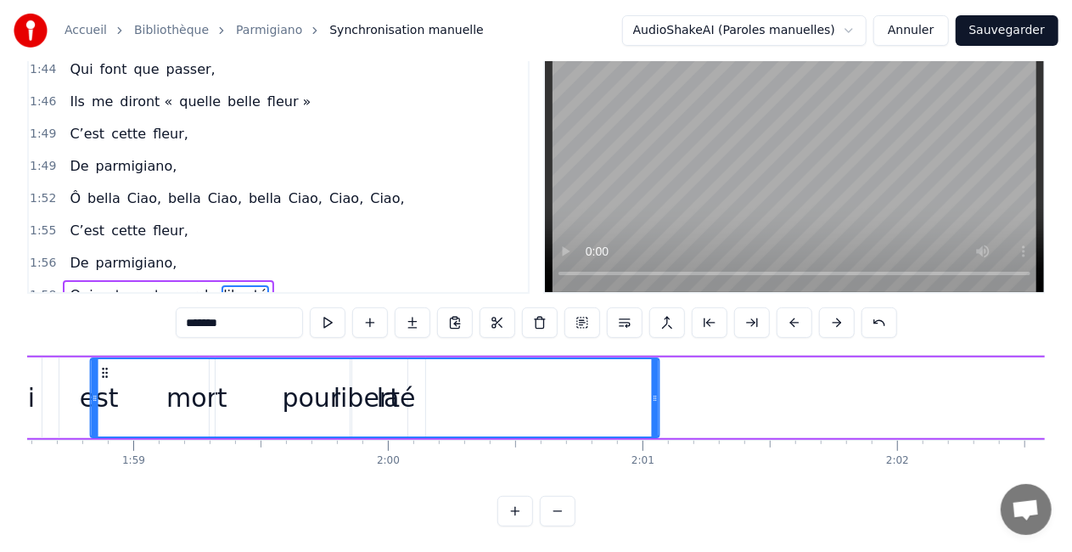
scroll to position [0, 30163]
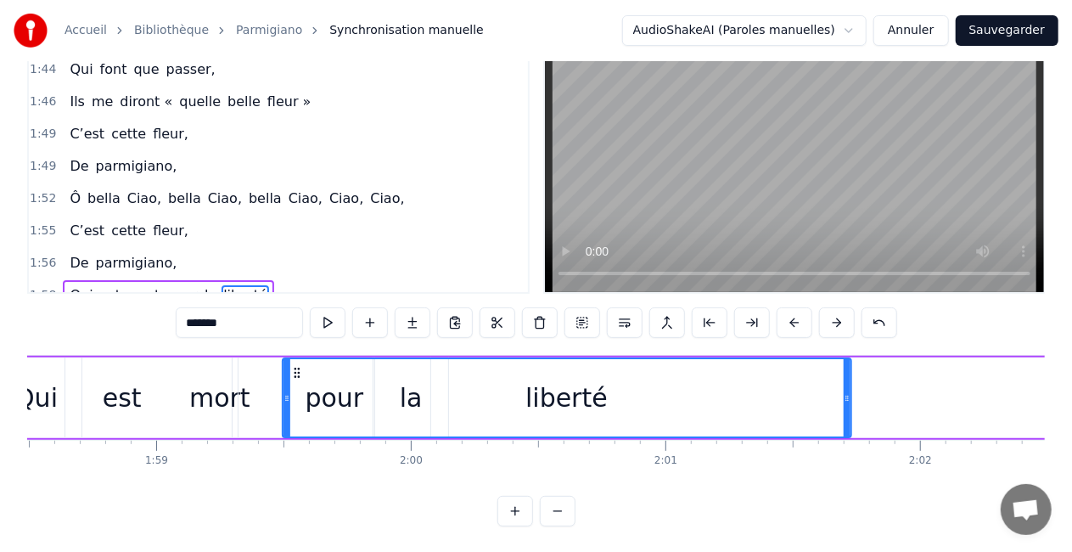
drag, startPoint x: 232, startPoint y: 373, endPoint x: 297, endPoint y: 378, distance: 64.7
click at [297, 378] on div "liberté" at bounding box center [566, 397] width 567 height 77
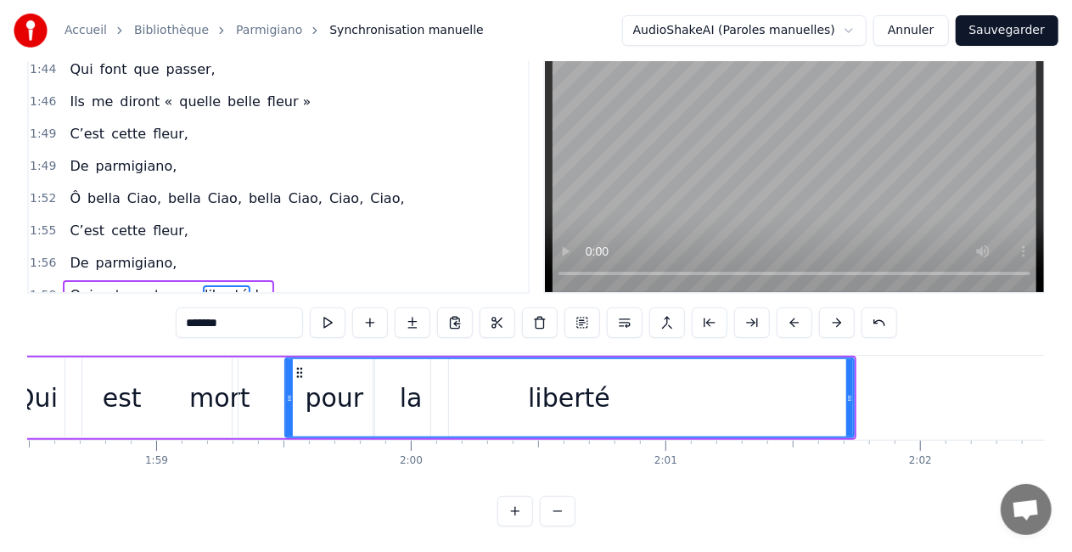
click at [395, 279] on div "1:58 Qui est mort pour liberté la" at bounding box center [278, 295] width 499 height 32
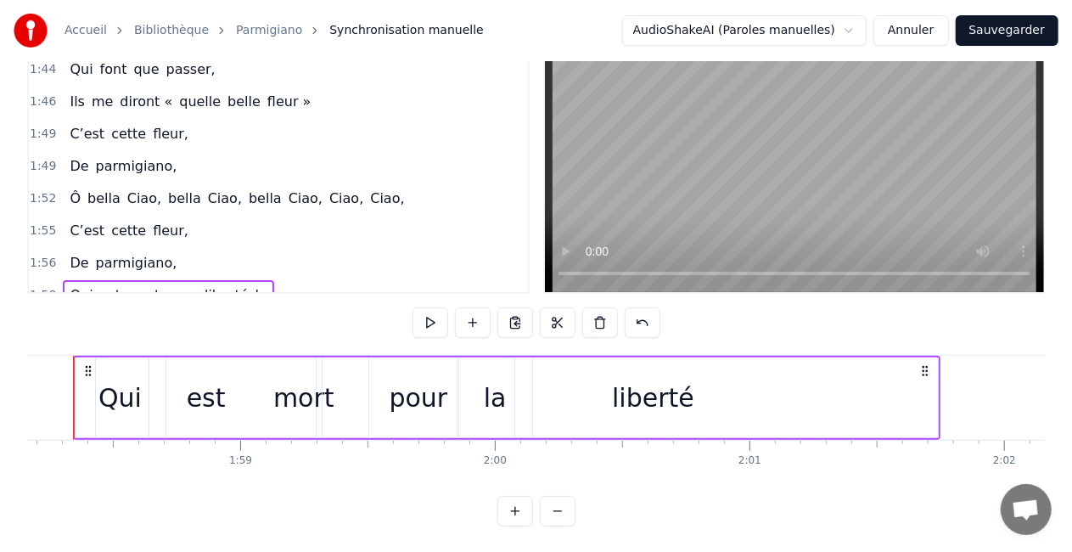
scroll to position [0, 30040]
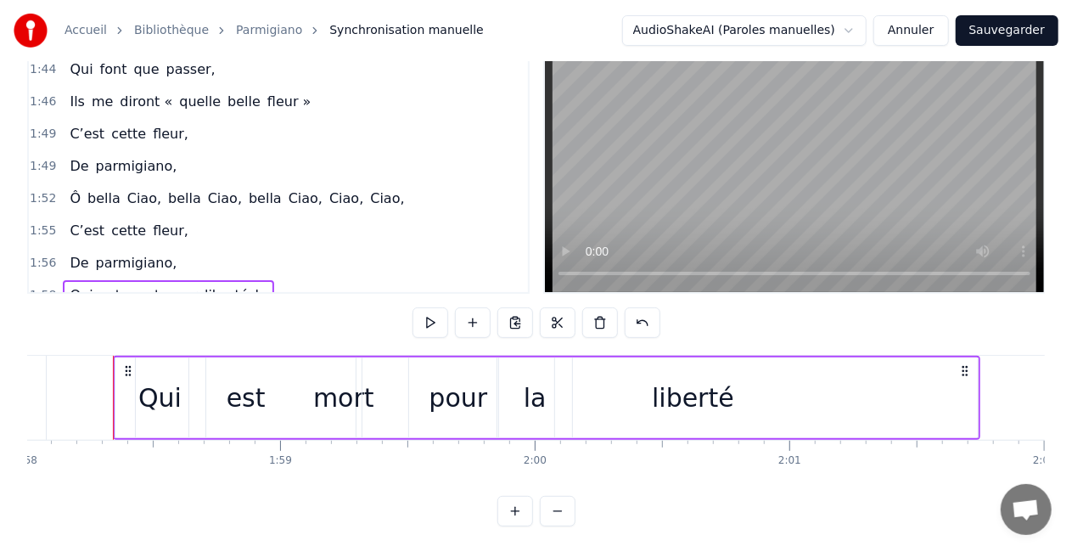
click at [625, 389] on div "liberté" at bounding box center [693, 397] width 569 height 81
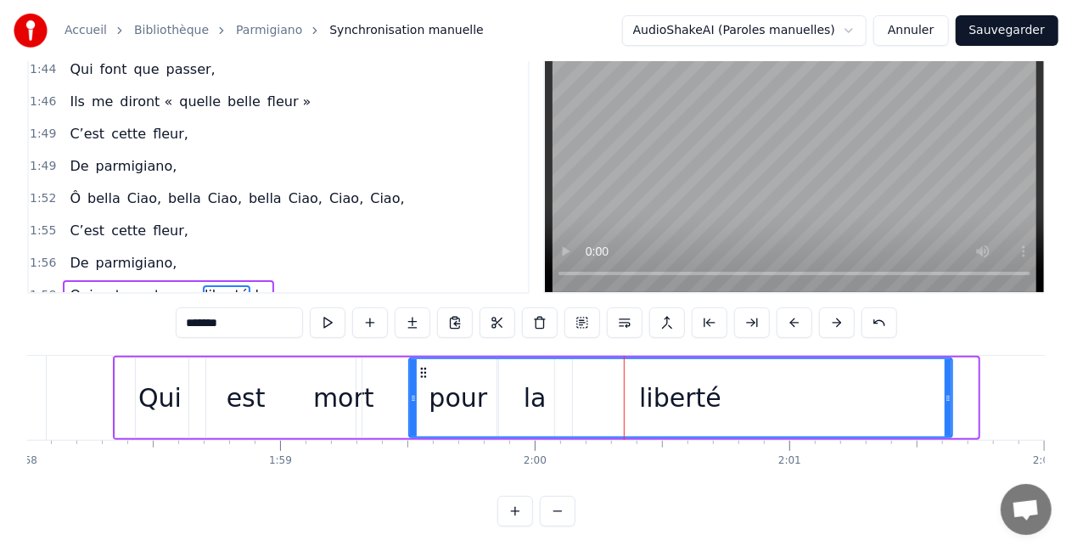
drag, startPoint x: 972, startPoint y: 395, endPoint x: 946, endPoint y: 382, distance: 28.8
click at [946, 382] on div at bounding box center [947, 397] width 7 height 77
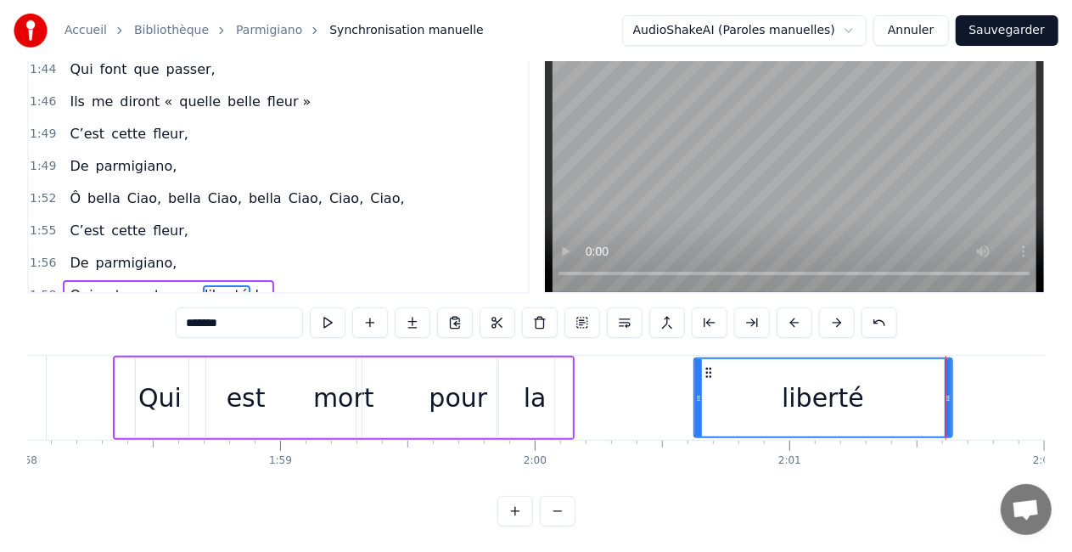
drag, startPoint x: 412, startPoint y: 397, endPoint x: 698, endPoint y: 385, distance: 286.2
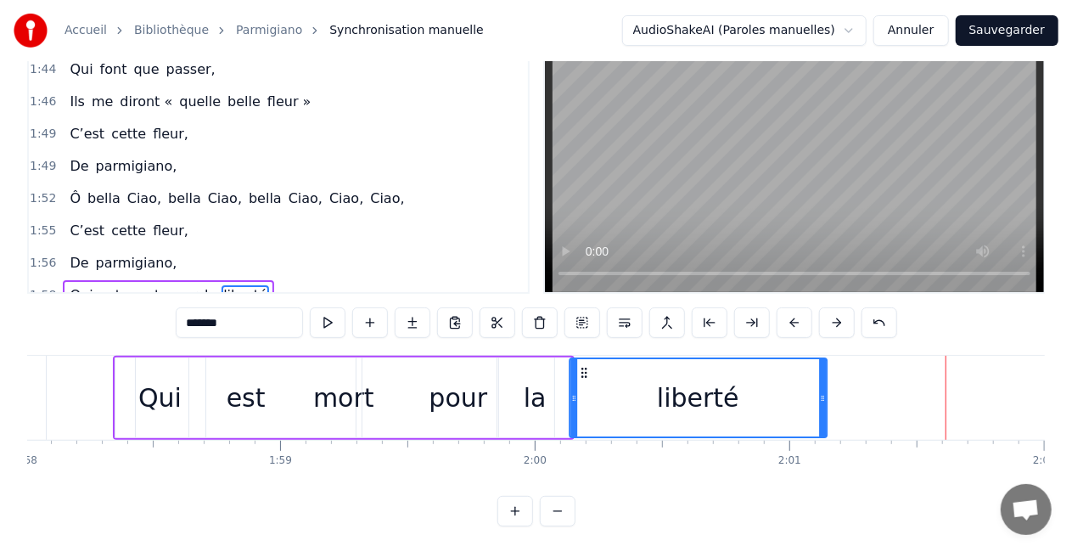
drag, startPoint x: 709, startPoint y: 375, endPoint x: 585, endPoint y: 371, distance: 124.8
click at [585, 371] on icon at bounding box center [584, 373] width 14 height 14
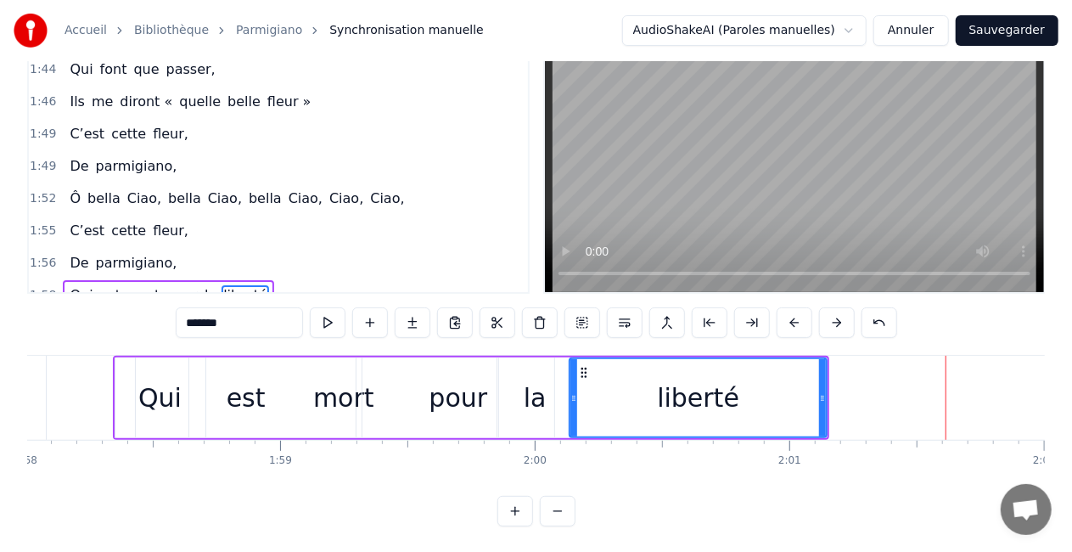
click at [302, 287] on div "1:58 Qui est mort pour la liberté" at bounding box center [278, 295] width 499 height 32
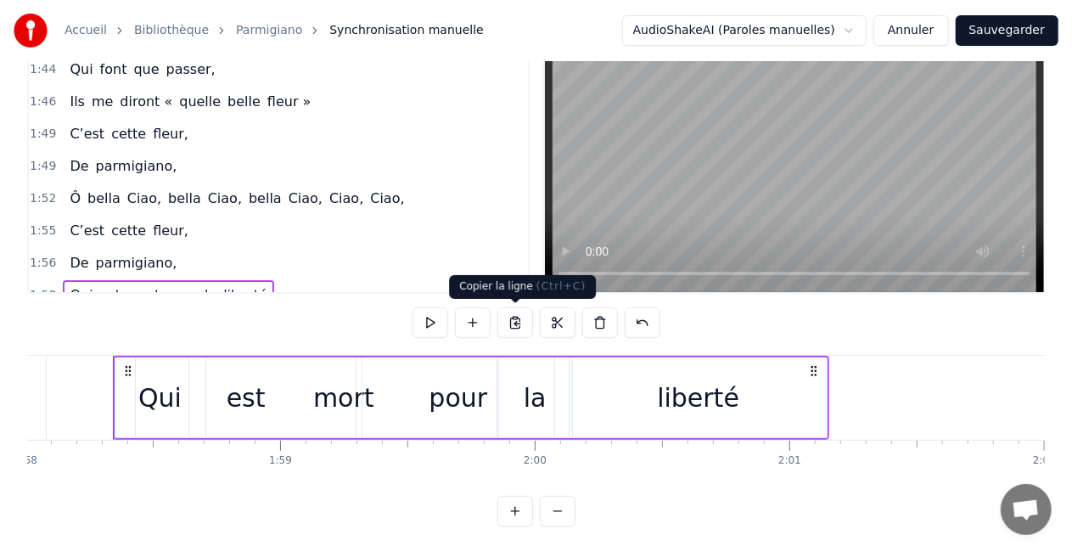
click at [519, 321] on button at bounding box center [515, 322] width 36 height 31
click at [509, 320] on button at bounding box center [515, 322] width 36 height 31
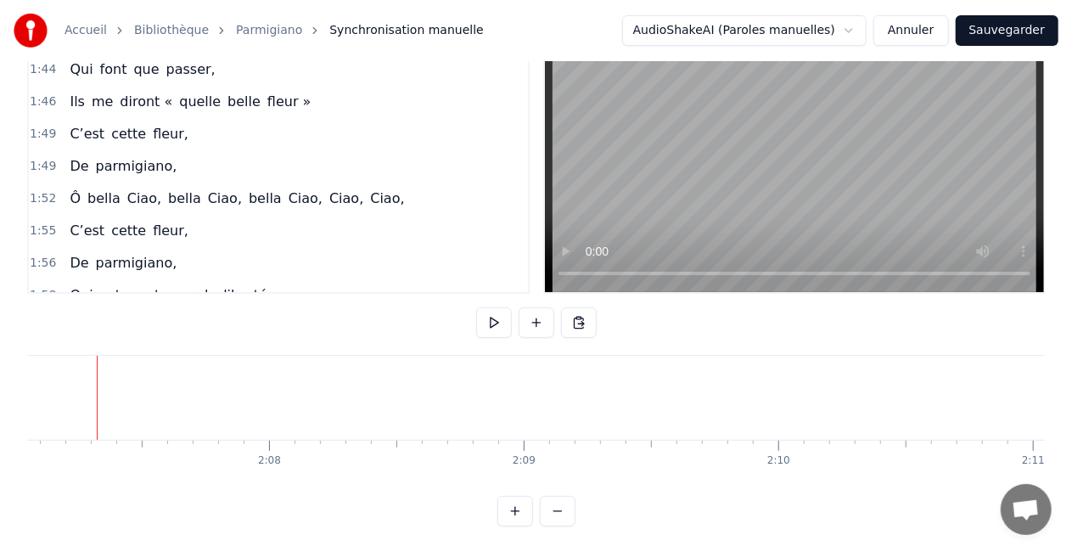
scroll to position [0, 32325]
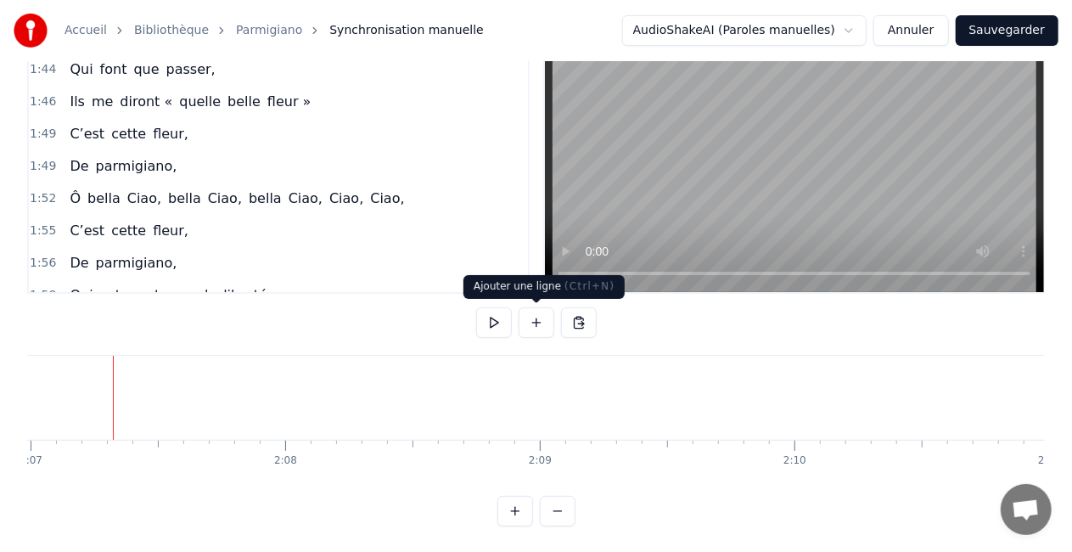
click at [546, 325] on button at bounding box center [536, 322] width 36 height 31
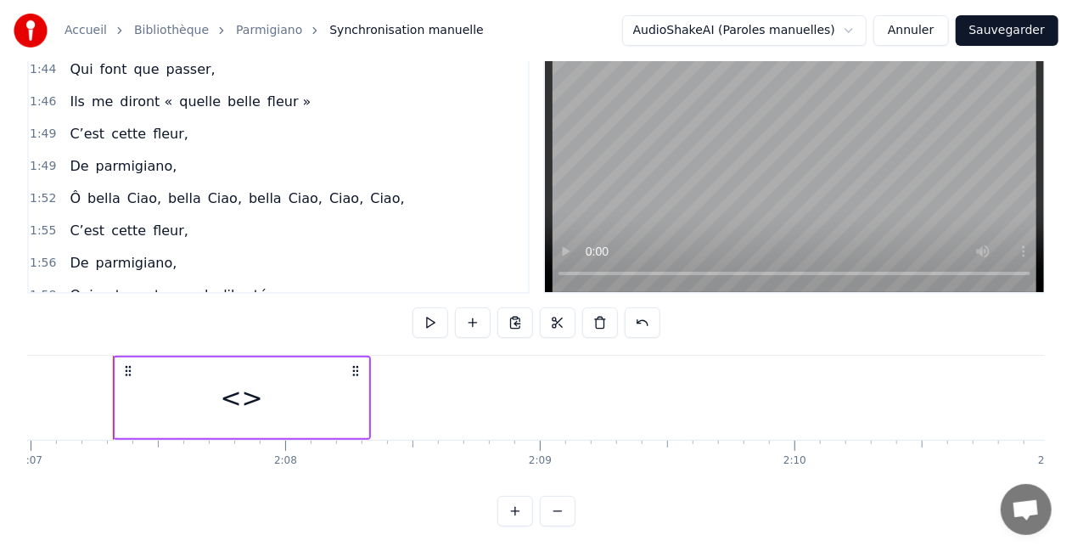
click at [214, 404] on div "<>" at bounding box center [241, 397] width 253 height 81
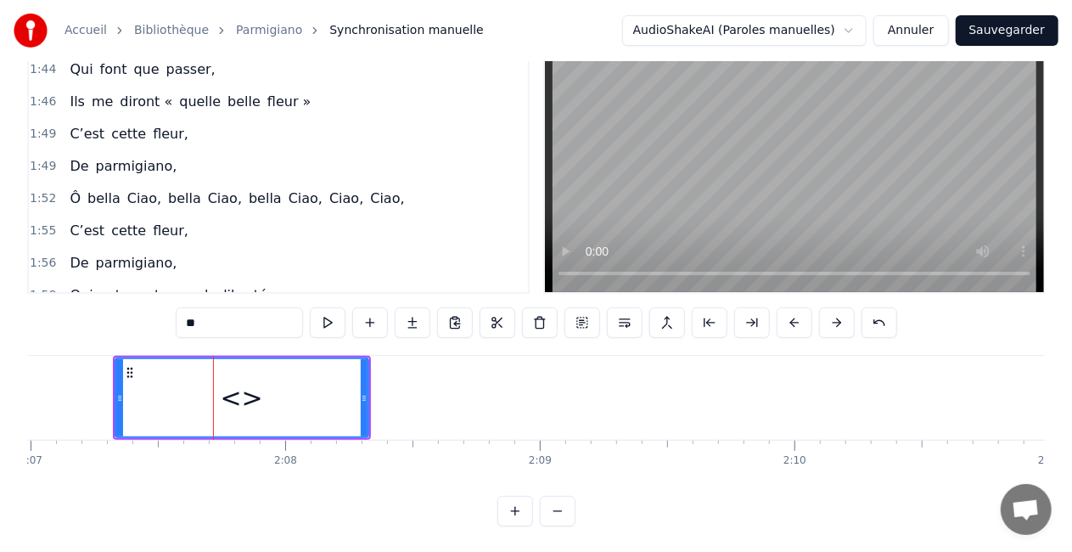
click at [247, 397] on div "<>" at bounding box center [242, 397] width 42 height 38
click at [229, 404] on div "<>" at bounding box center [242, 397] width 42 height 38
click at [236, 397] on div "<>" at bounding box center [242, 397] width 42 height 38
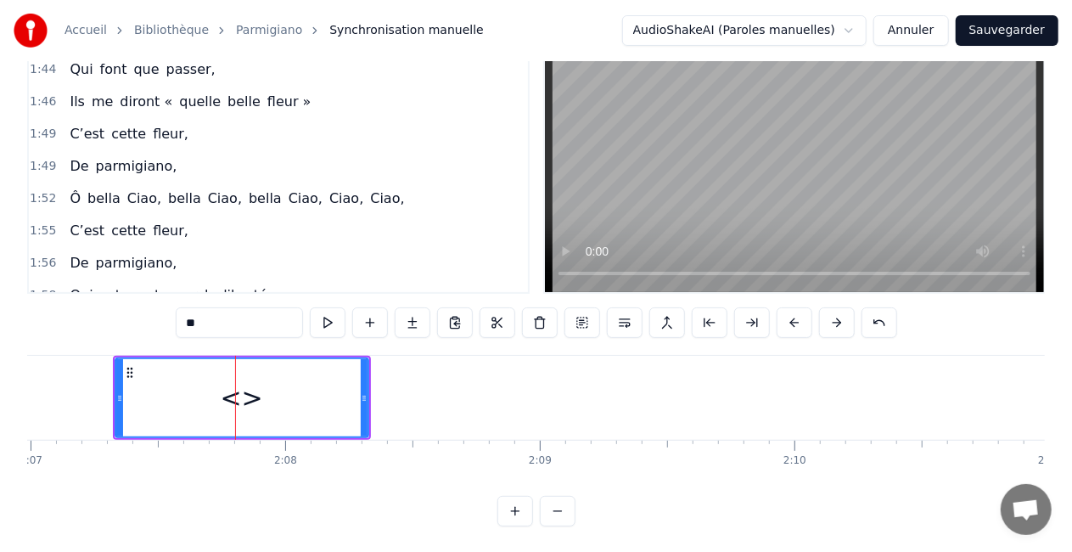
click at [236, 397] on div "<>" at bounding box center [242, 397] width 42 height 38
click at [227, 398] on div "<>" at bounding box center [242, 397] width 42 height 38
click at [251, 404] on div "<>" at bounding box center [242, 397] width 42 height 38
drag, startPoint x: 513, startPoint y: 263, endPoint x: 512, endPoint y: 300, distance: 37.3
click at [512, 300] on div "0:07 Un matin, je 0:09 Me suis réveillé, 0:11 Ô bella Ciao, [PERSON_NAME], [PER…" at bounding box center [535, 272] width 1017 height 508
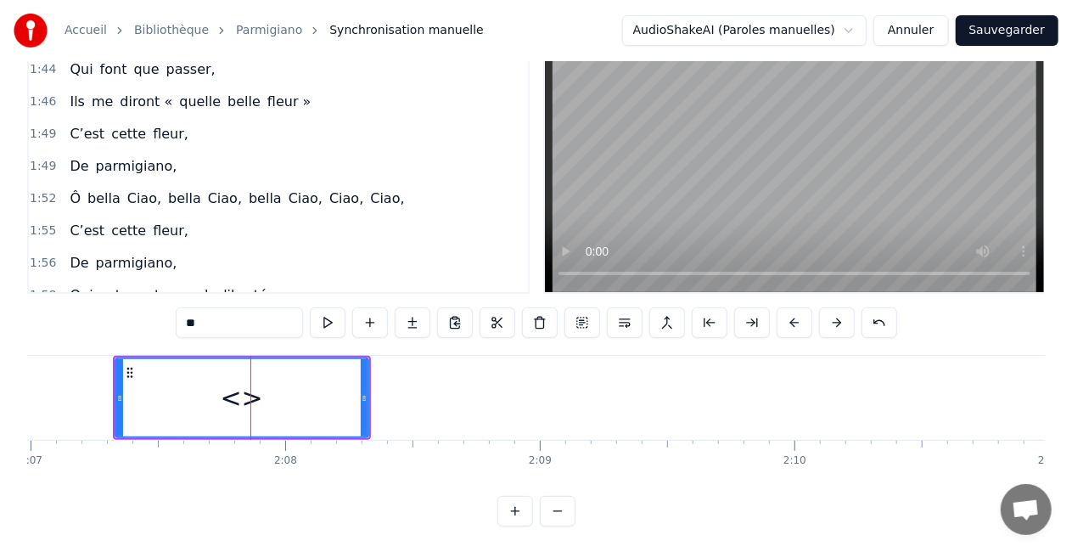
scroll to position [836, 0]
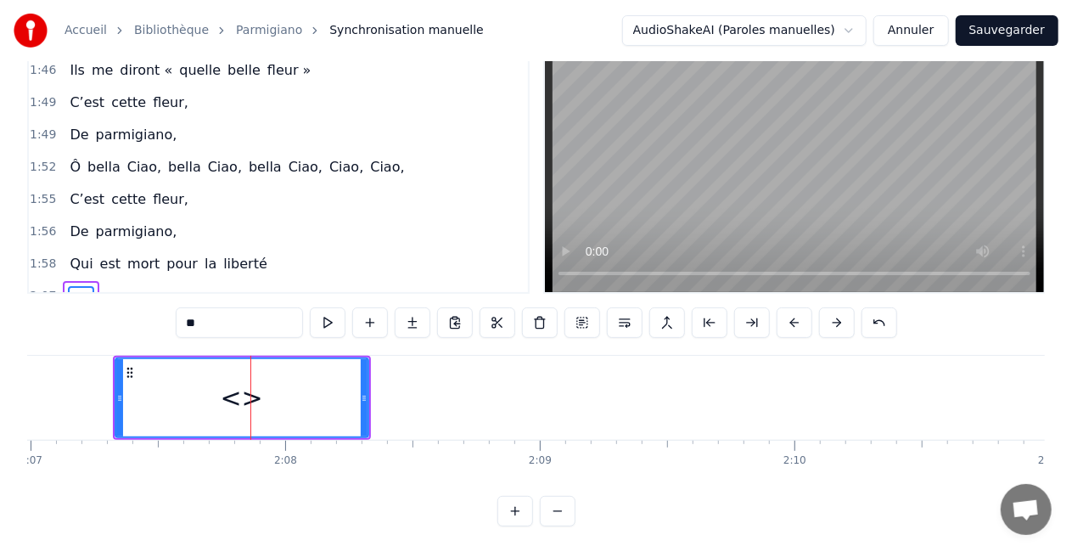
click at [79, 286] on span "<>" at bounding box center [81, 296] width 26 height 20
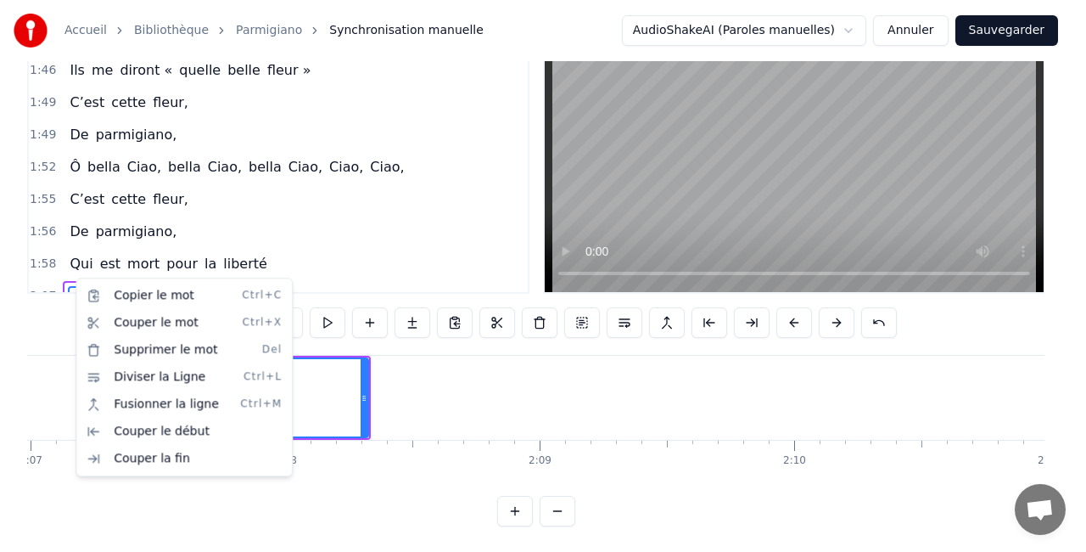
click at [68, 275] on html "Accueil Bibliothèque Parmigiano Synchronisation manuelle AudioShakeAI (Paroles …" at bounding box center [543, 242] width 1086 height 624
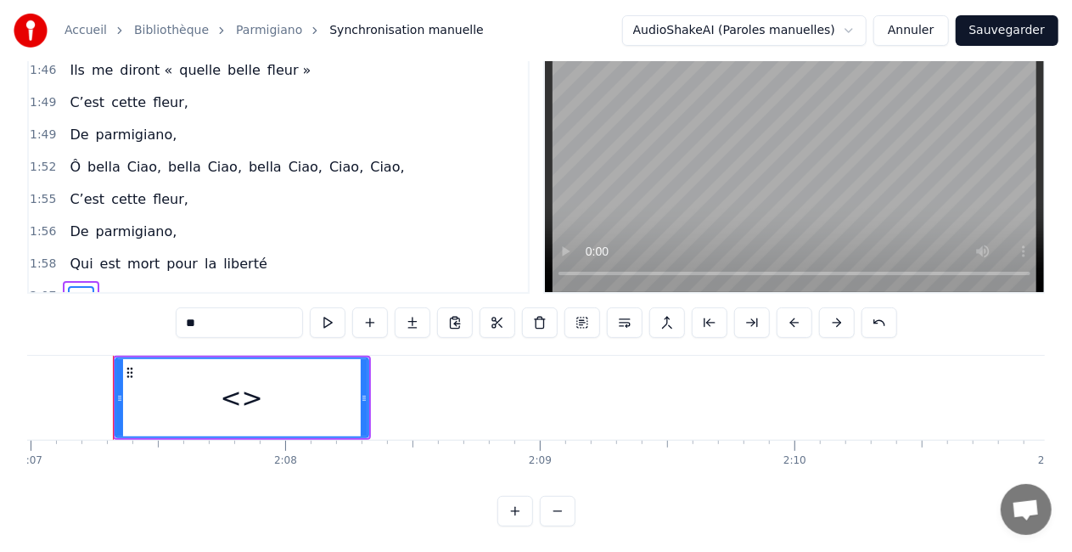
click at [68, 286] on span "<>" at bounding box center [81, 296] width 26 height 20
click at [71, 286] on span "<>" at bounding box center [81, 296] width 26 height 20
click at [373, 317] on button at bounding box center [370, 322] width 36 height 31
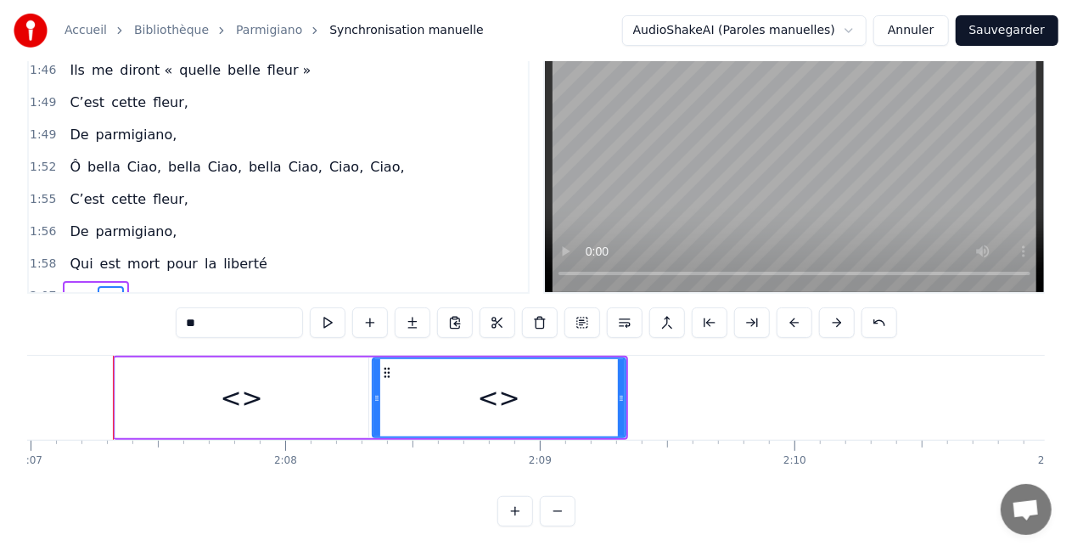
click at [102, 286] on span "<>" at bounding box center [111, 296] width 26 height 20
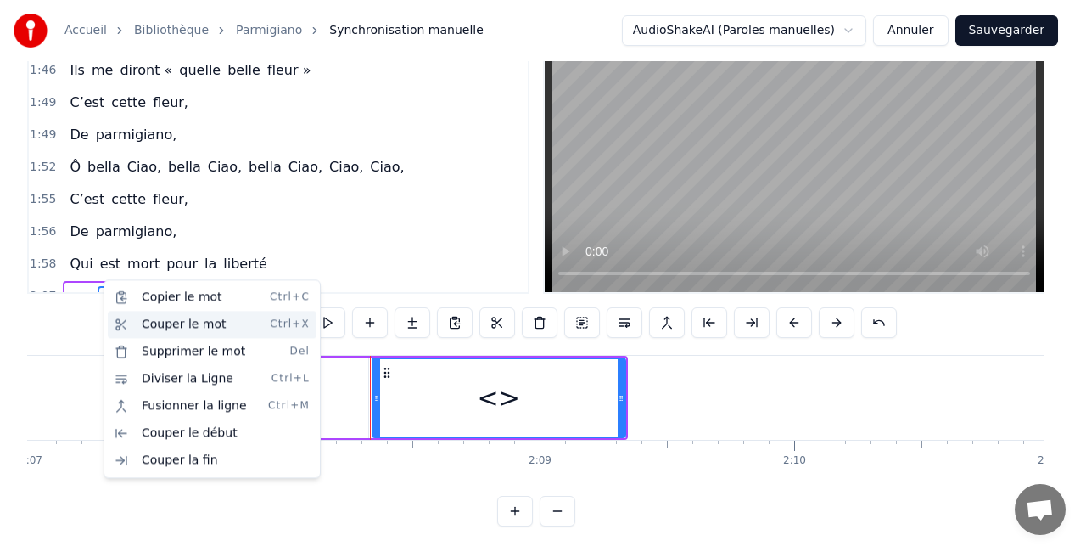
click at [180, 317] on div "Couper le mot Ctrl+X" at bounding box center [212, 324] width 209 height 27
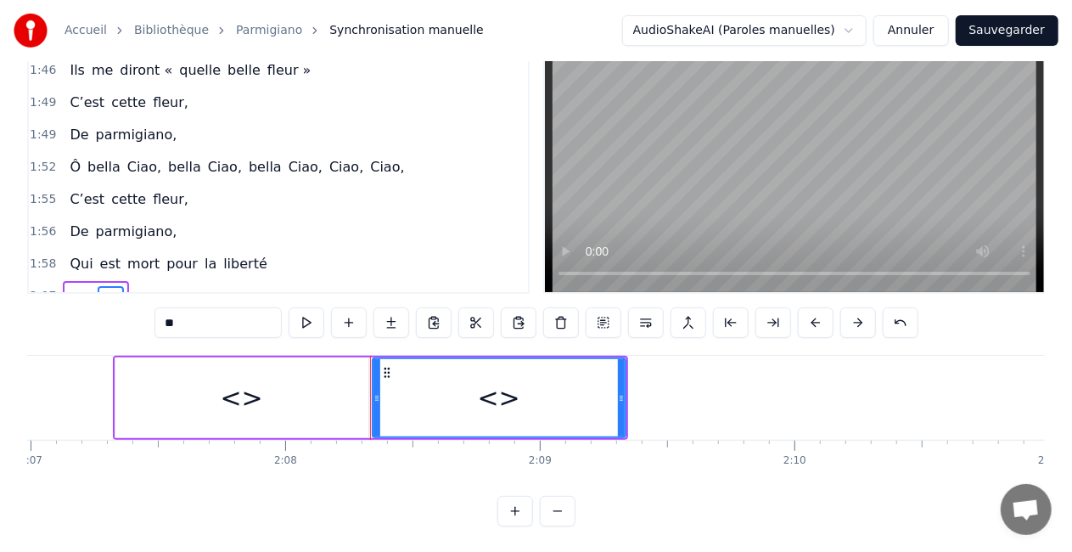
click at [98, 286] on span "<>" at bounding box center [111, 296] width 26 height 20
click at [360, 321] on button at bounding box center [349, 322] width 36 height 31
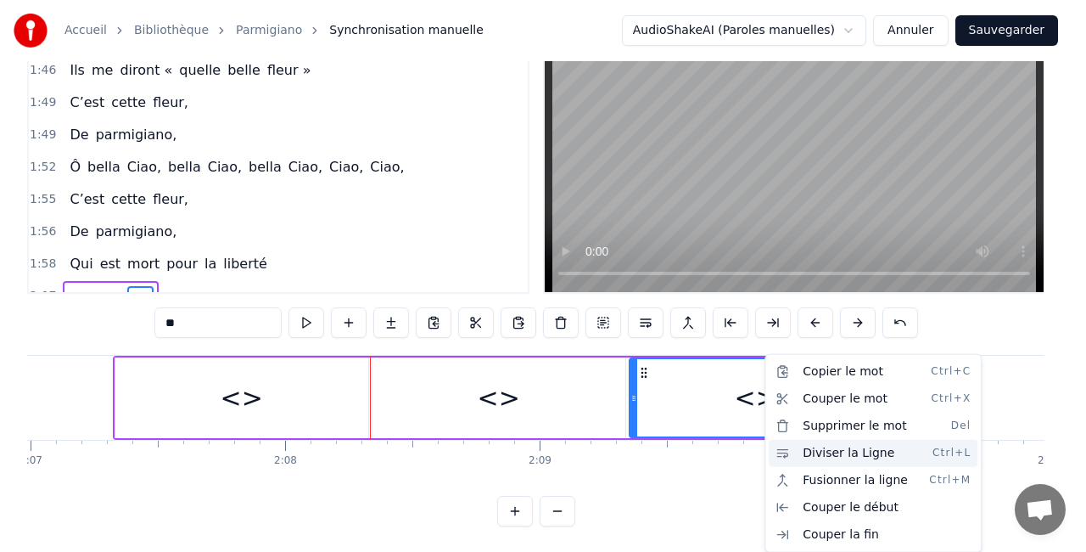
click at [835, 451] on div "Diviser la Ligne Ctrl+L" at bounding box center [873, 453] width 209 height 27
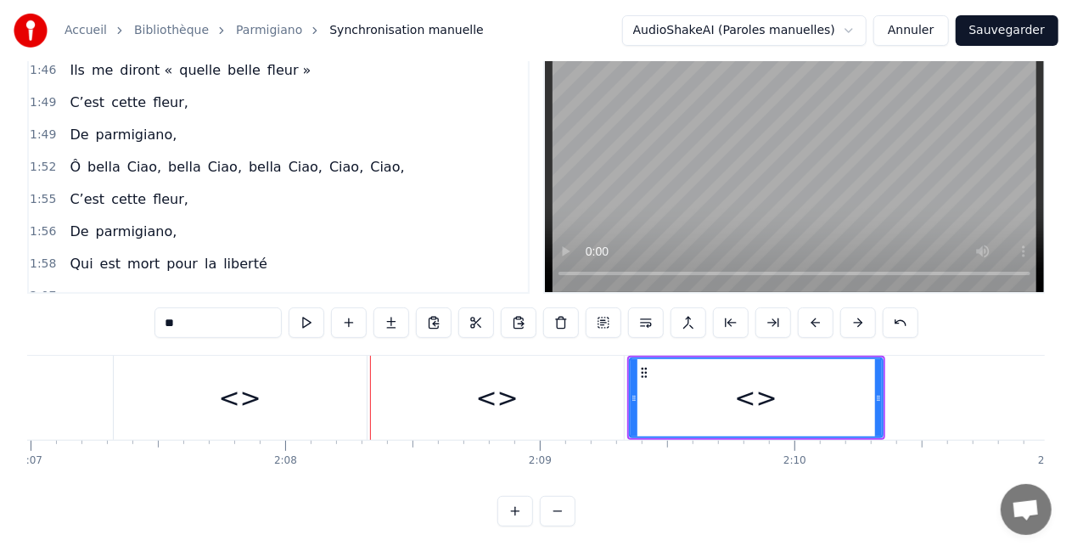
click at [749, 394] on div "<>" at bounding box center [756, 397] width 42 height 38
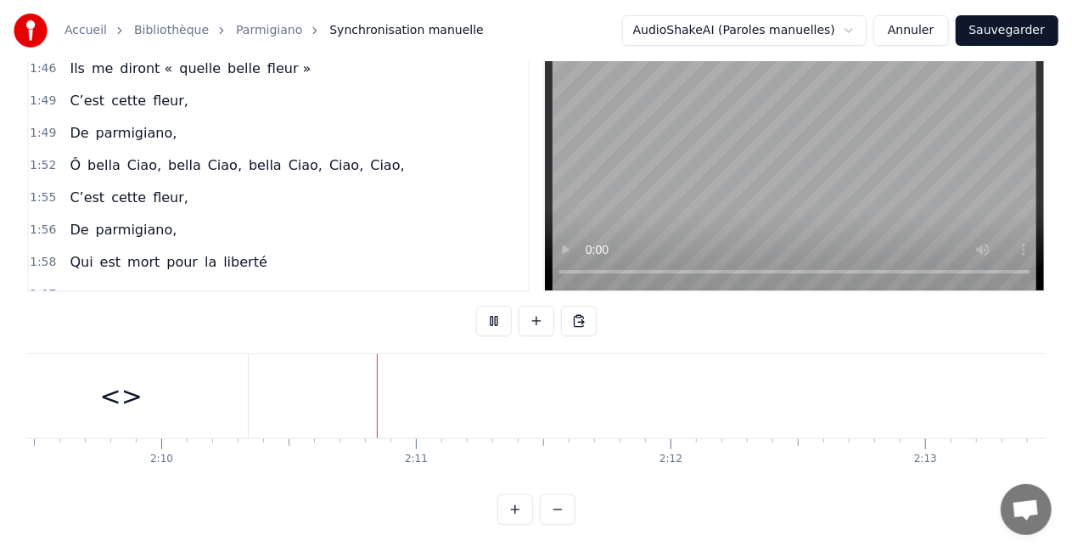
scroll to position [0, 33096]
click at [102, 284] on span "<>" at bounding box center [111, 294] width 26 height 20
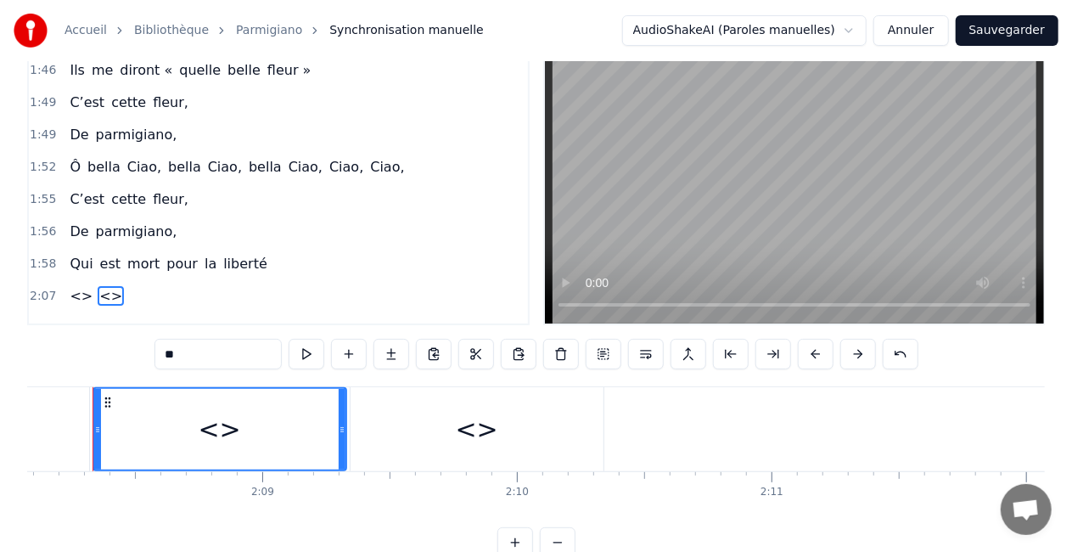
scroll to position [0, 32583]
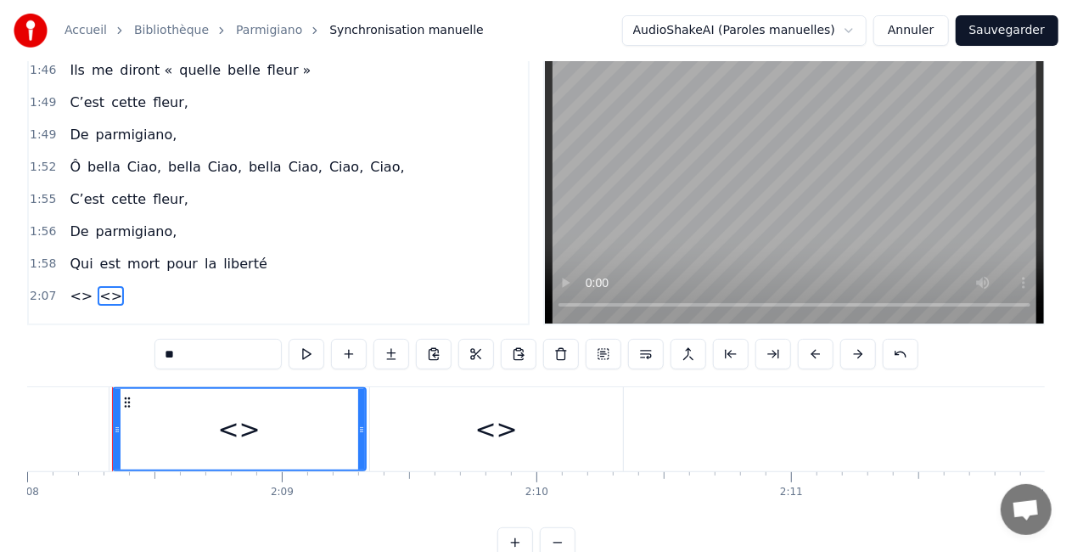
click at [71, 318] on span "<>" at bounding box center [81, 328] width 26 height 20
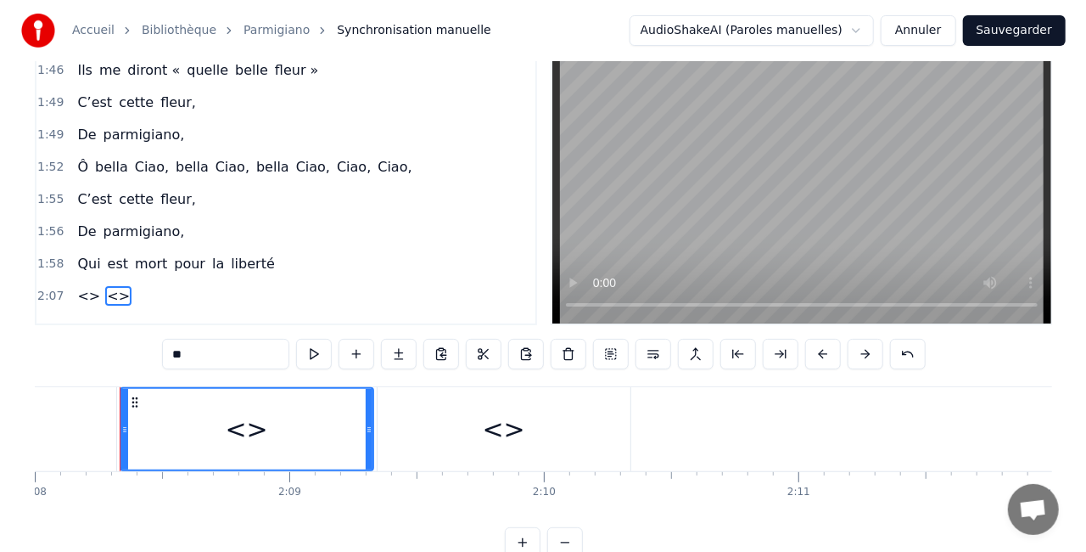
scroll to position [70, 0]
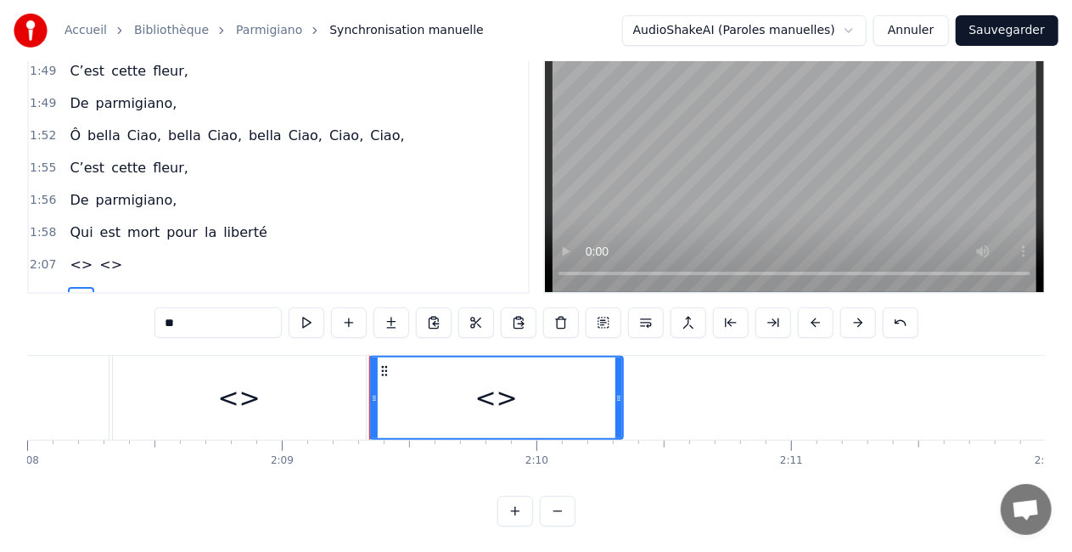
click at [76, 287] on span "<>" at bounding box center [81, 297] width 26 height 20
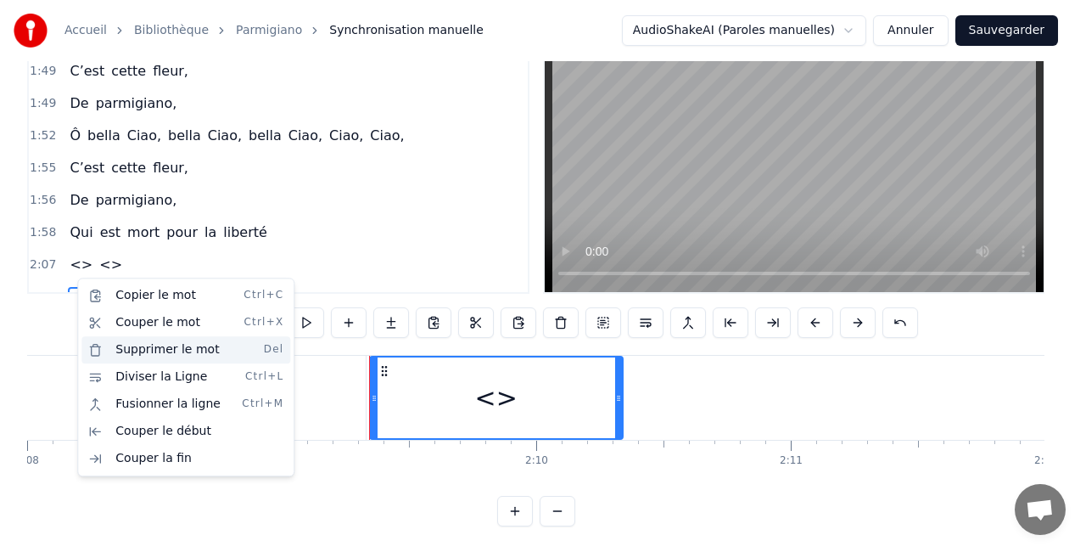
click at [149, 355] on div "Supprimer le mot Del" at bounding box center [185, 349] width 209 height 27
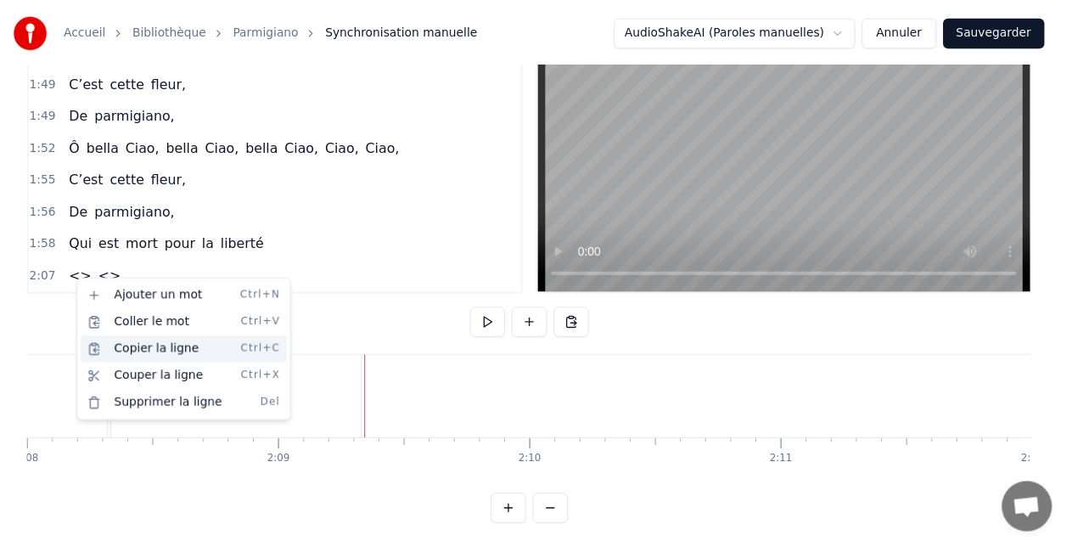
scroll to position [836, 0]
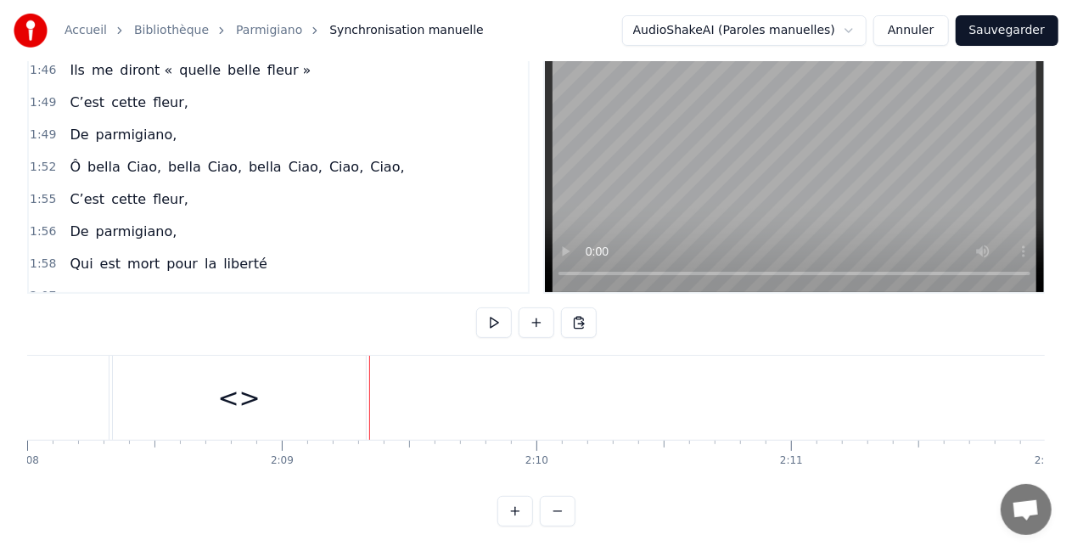
click at [74, 286] on span "<>" at bounding box center [81, 296] width 26 height 20
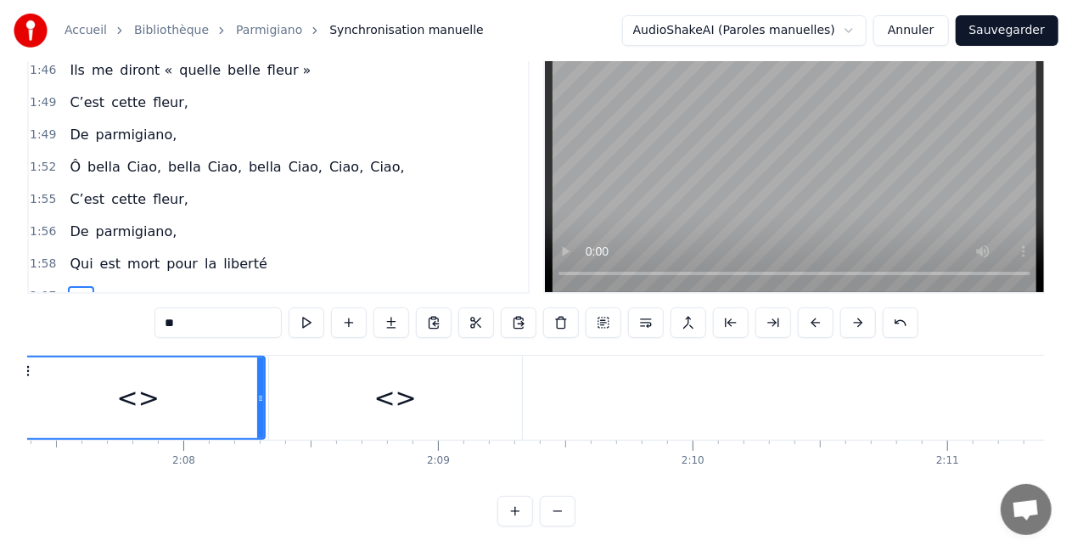
scroll to position [0, 32325]
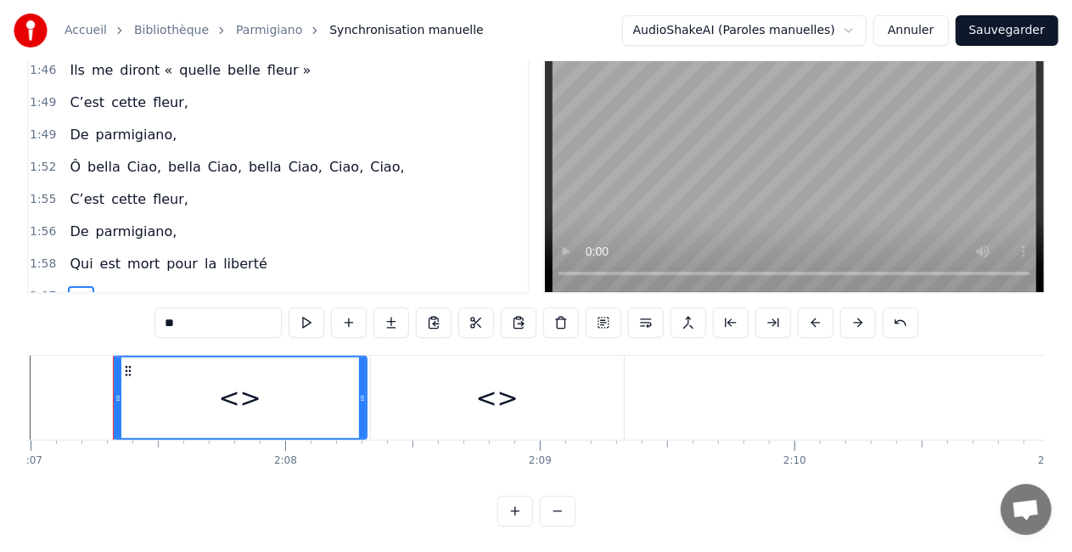
click at [213, 323] on input "**" at bounding box center [217, 322] width 127 height 31
type input "*"
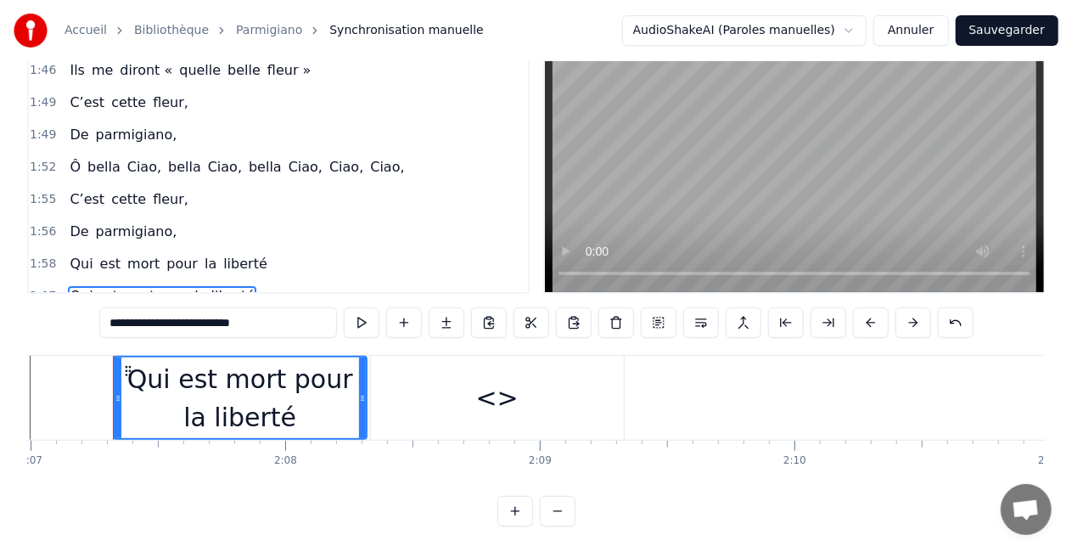
click at [260, 286] on span "<>" at bounding box center [273, 296] width 26 height 20
type input "**"
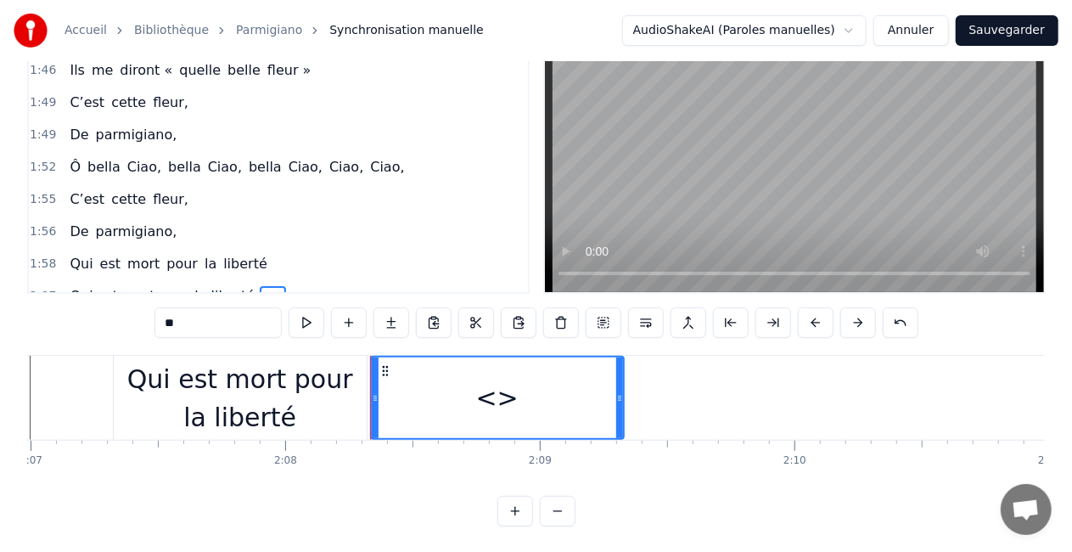
click at [260, 286] on span "<>" at bounding box center [273, 296] width 26 height 20
click at [557, 322] on button at bounding box center [561, 322] width 36 height 31
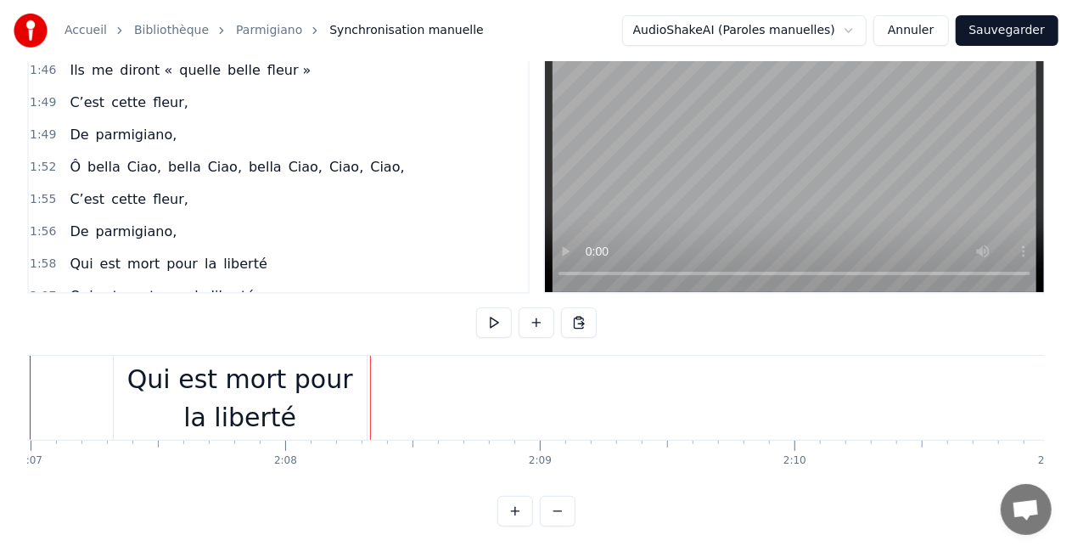
click at [274, 405] on div "Qui est mort pour la liberté" at bounding box center [240, 398] width 253 height 76
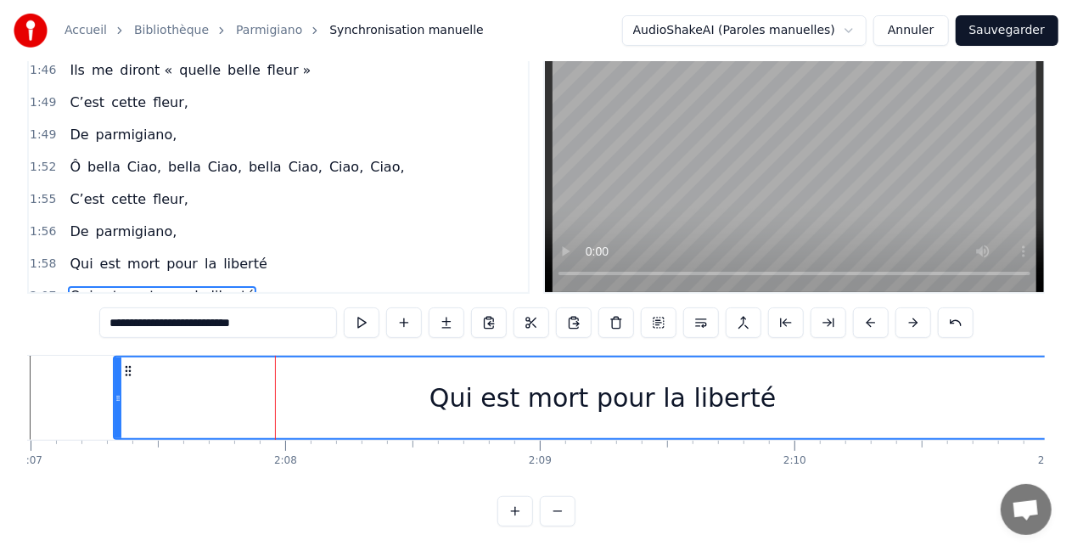
drag, startPoint x: 360, startPoint y: 395, endPoint x: 1085, endPoint y: 343, distance: 727.4
click at [1072, 343] on html "Accueil Bibliothèque Parmigiano Synchronisation manuelle AudioShakeAI (Paroles …" at bounding box center [536, 242] width 1072 height 624
click at [964, 404] on div "Qui est mort pour la liberté" at bounding box center [603, 397] width 977 height 81
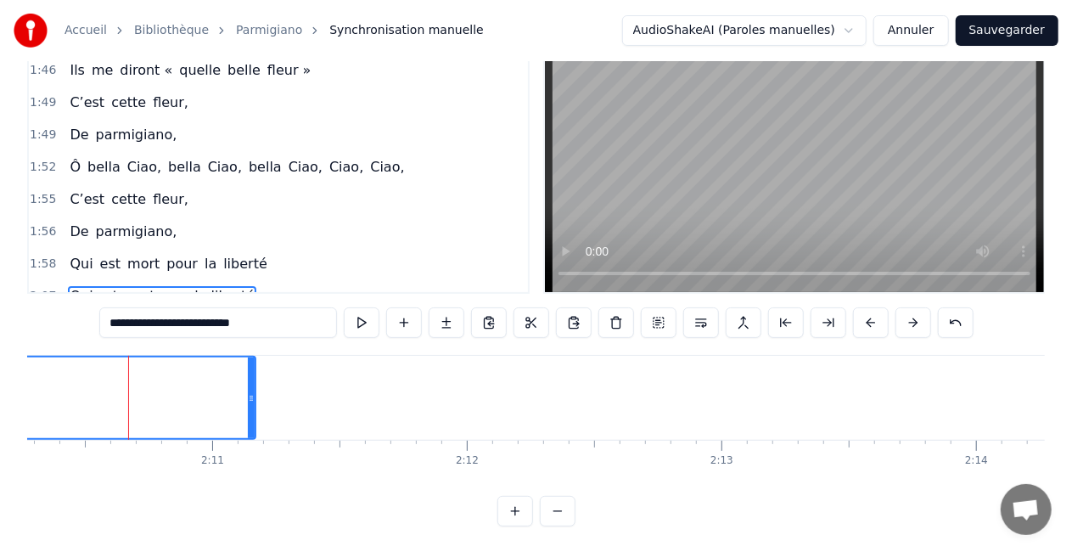
scroll to position [0, 33177]
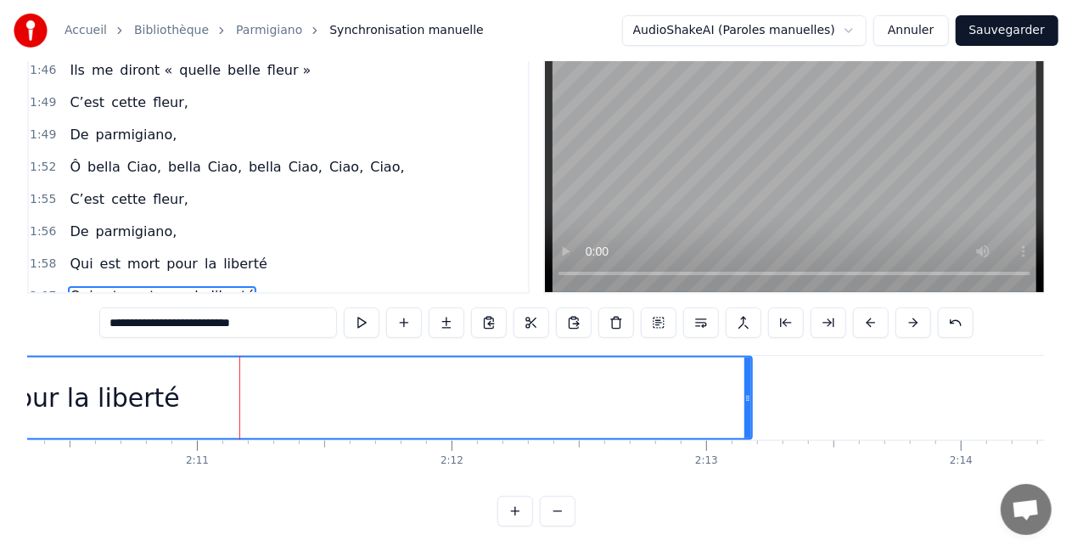
drag, startPoint x: 236, startPoint y: 395, endPoint x: 752, endPoint y: 377, distance: 516.2
click at [751, 377] on div at bounding box center [747, 397] width 7 height 81
click at [280, 253] on div "1:58 Qui est mort pour la liberté" at bounding box center [278, 264] width 499 height 32
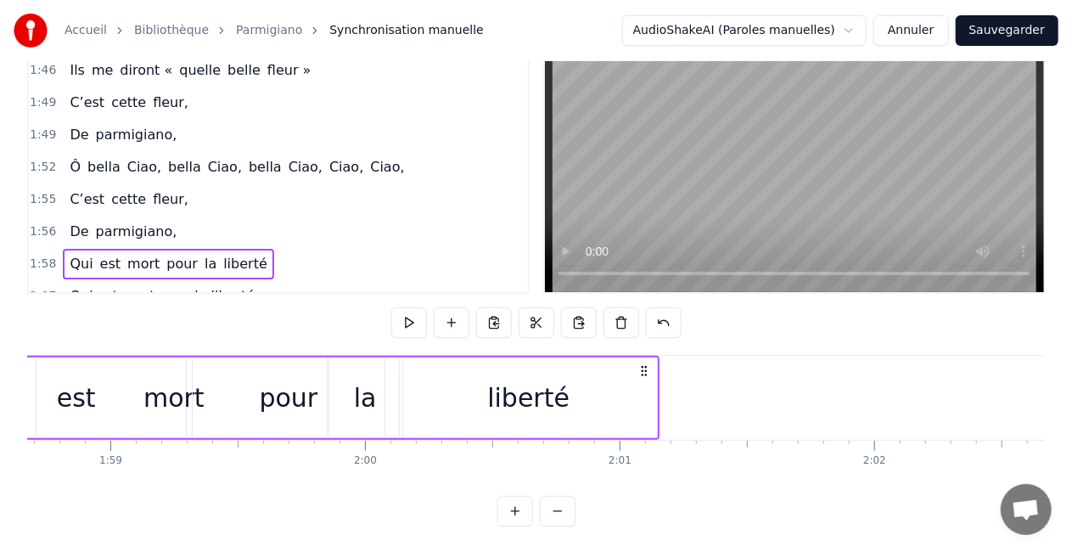
scroll to position [0, 30040]
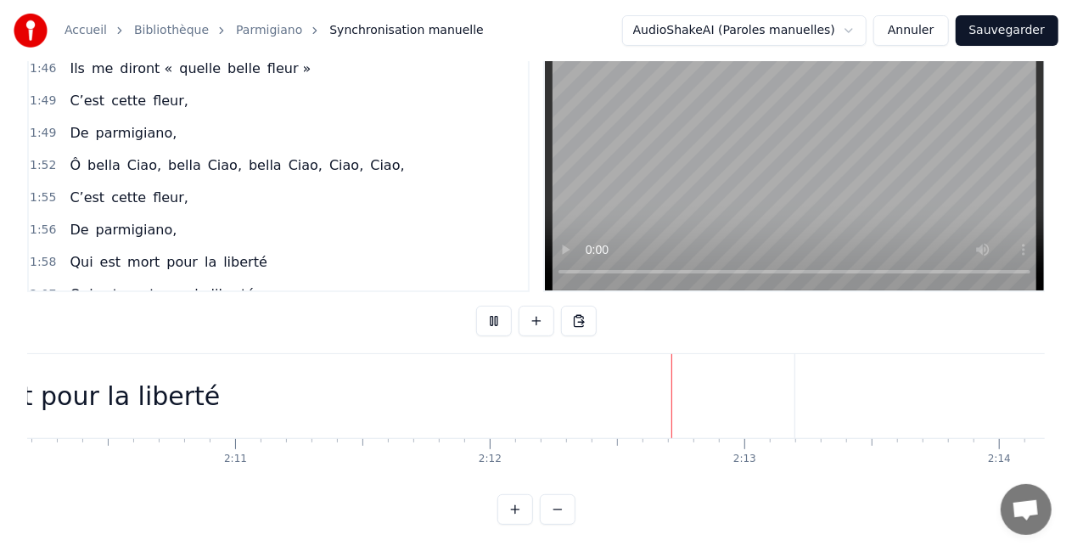
scroll to position [0, 33279]
click at [266, 246] on div "1:58 Qui est mort pour la liberté" at bounding box center [278, 262] width 499 height 32
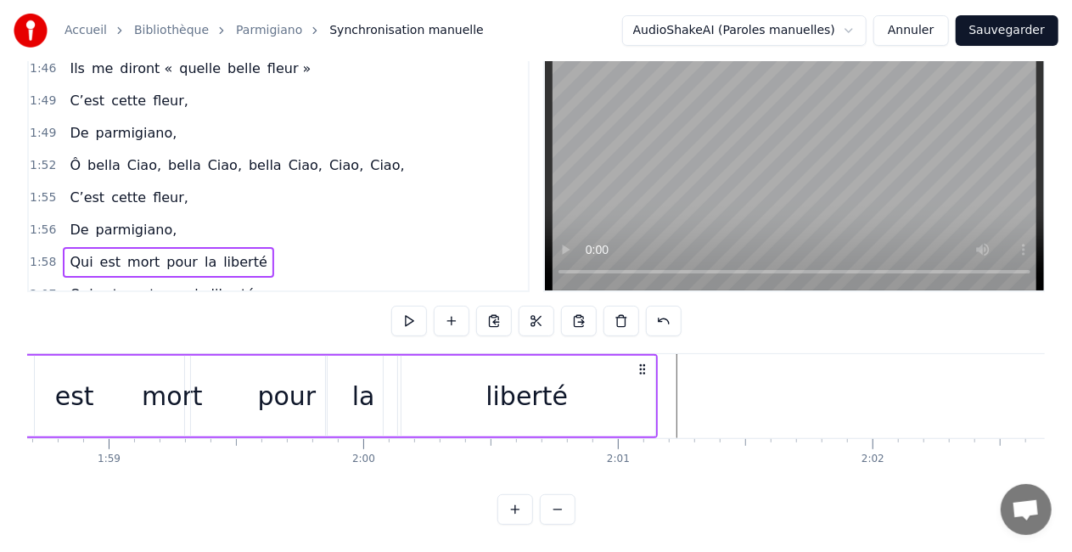
scroll to position [0, 30040]
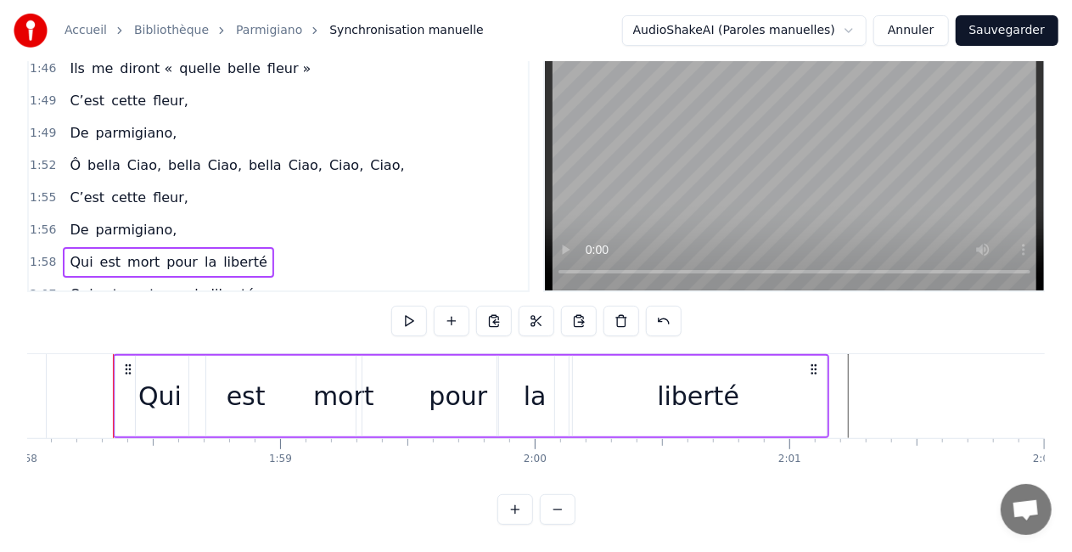
click at [280, 278] on div "2:07 Qui est mort pour la liberté" at bounding box center [278, 294] width 499 height 32
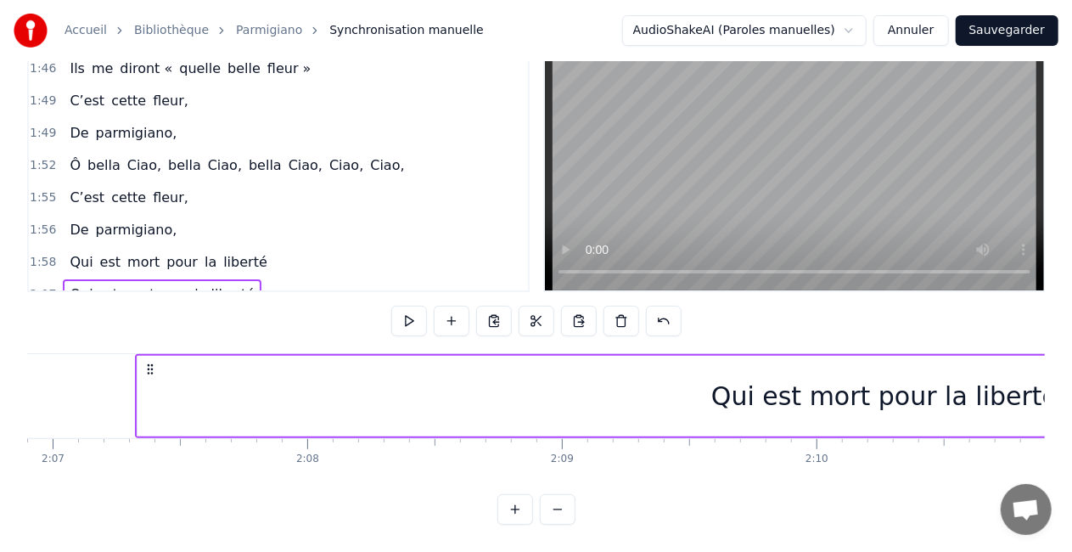
scroll to position [0, 32325]
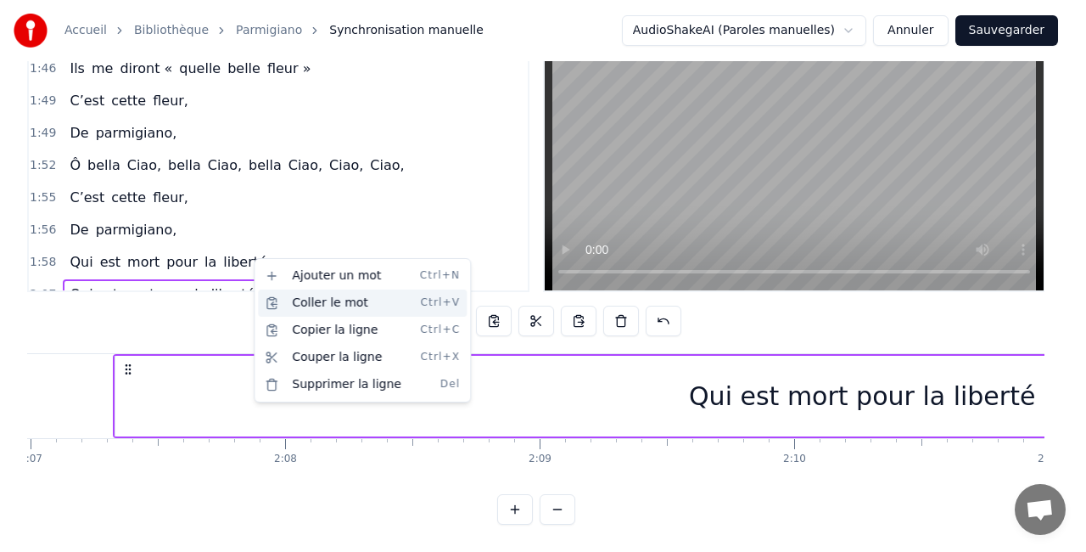
click at [338, 304] on div "Coller le mot Ctrl+V" at bounding box center [362, 302] width 209 height 27
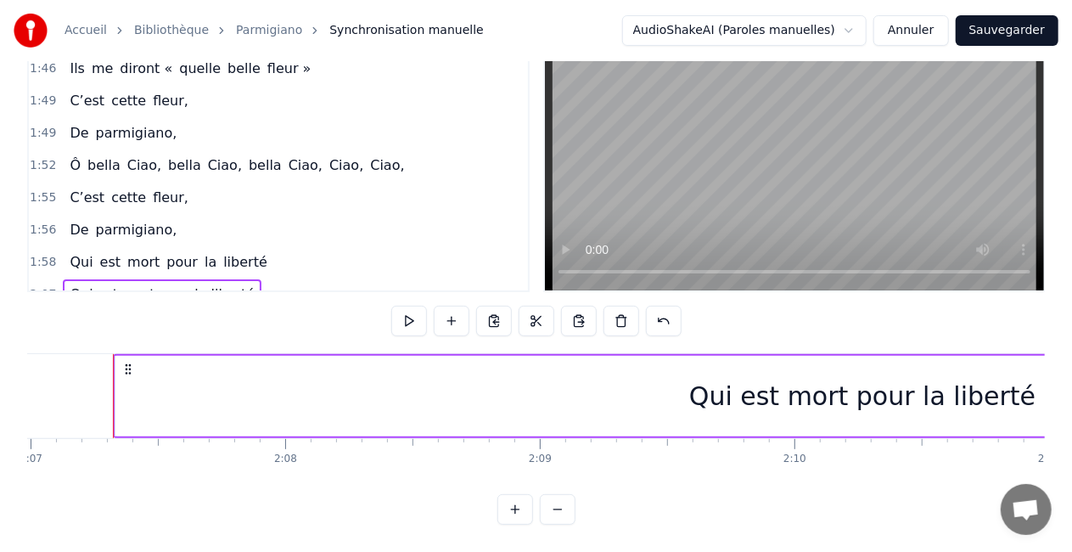
click at [71, 284] on span "Qui est mort pour la liberté" at bounding box center [162, 294] width 188 height 20
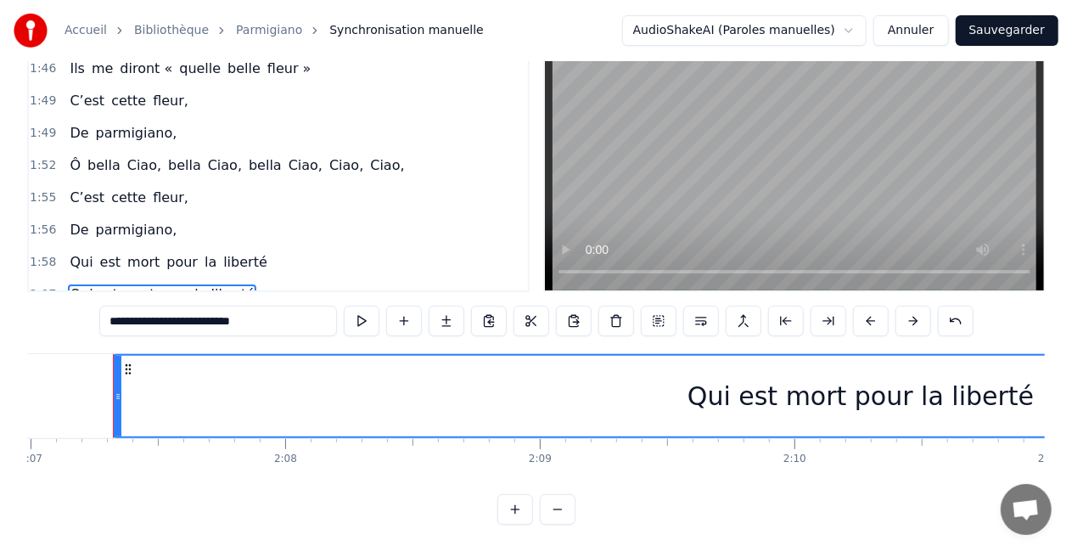
scroll to position [70, 0]
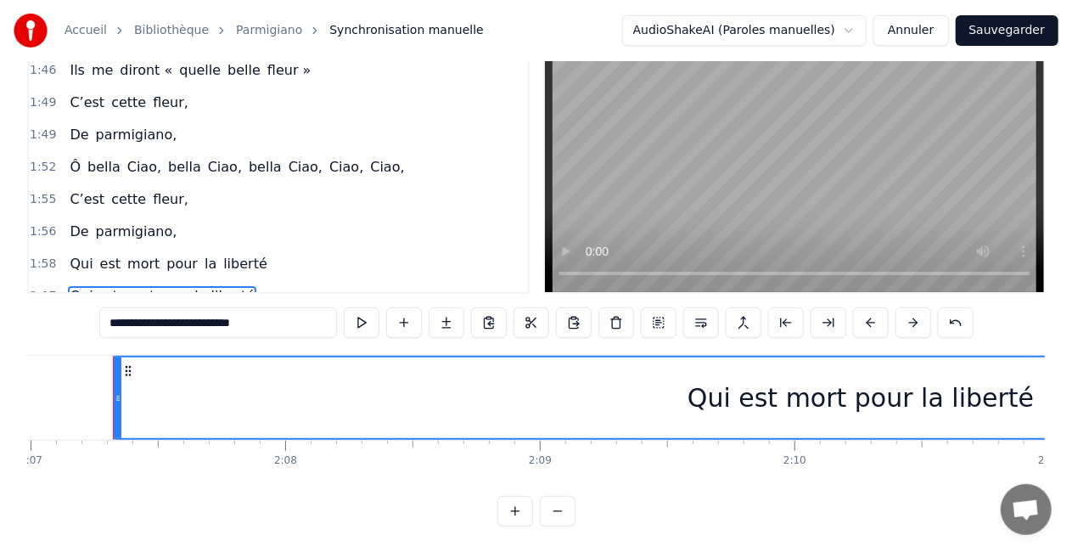
click at [115, 320] on input "**********" at bounding box center [218, 322] width 238 height 31
click at [117, 324] on input "**********" at bounding box center [218, 322] width 246 height 31
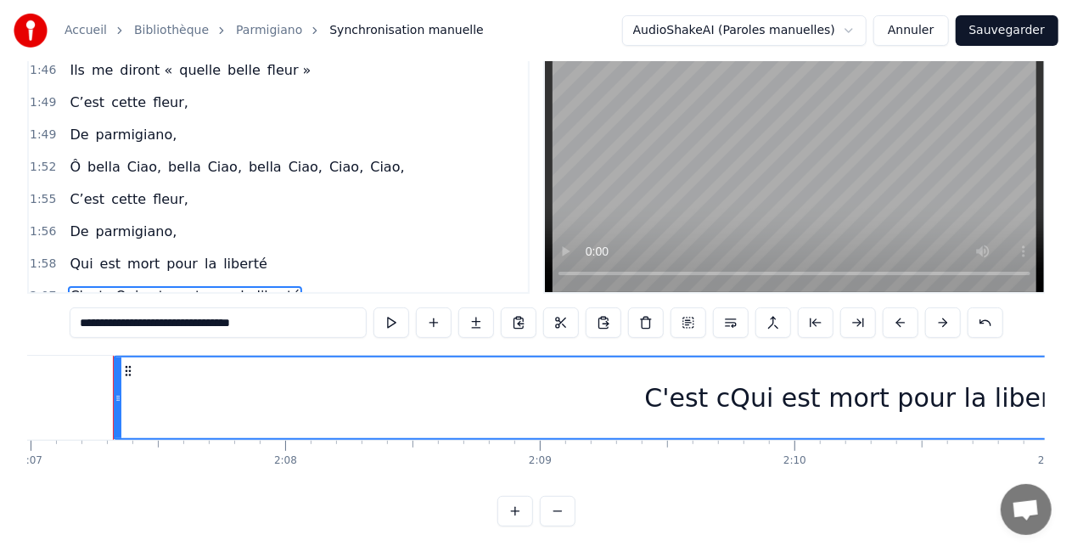
click at [117, 324] on input "**********" at bounding box center [218, 322] width 297 height 31
click at [117, 324] on input "**********" at bounding box center [217, 322] width 305 height 31
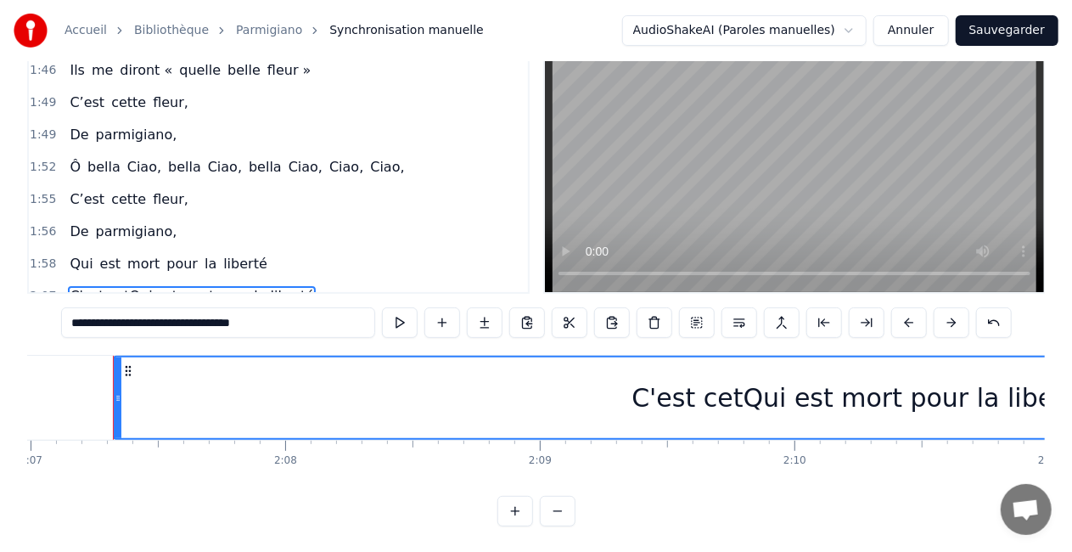
click at [119, 322] on input "**********" at bounding box center [218, 322] width 314 height 31
click at [119, 322] on input "**********" at bounding box center [218, 322] width 322 height 31
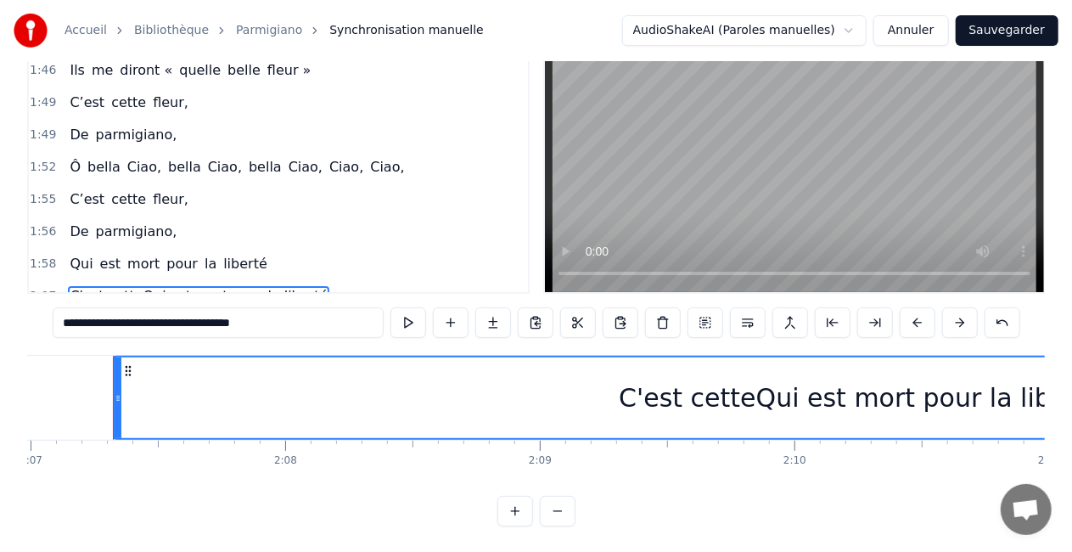
click at [120, 321] on input "**********" at bounding box center [218, 322] width 331 height 31
click at [120, 321] on input "**********" at bounding box center [217, 322] width 339 height 31
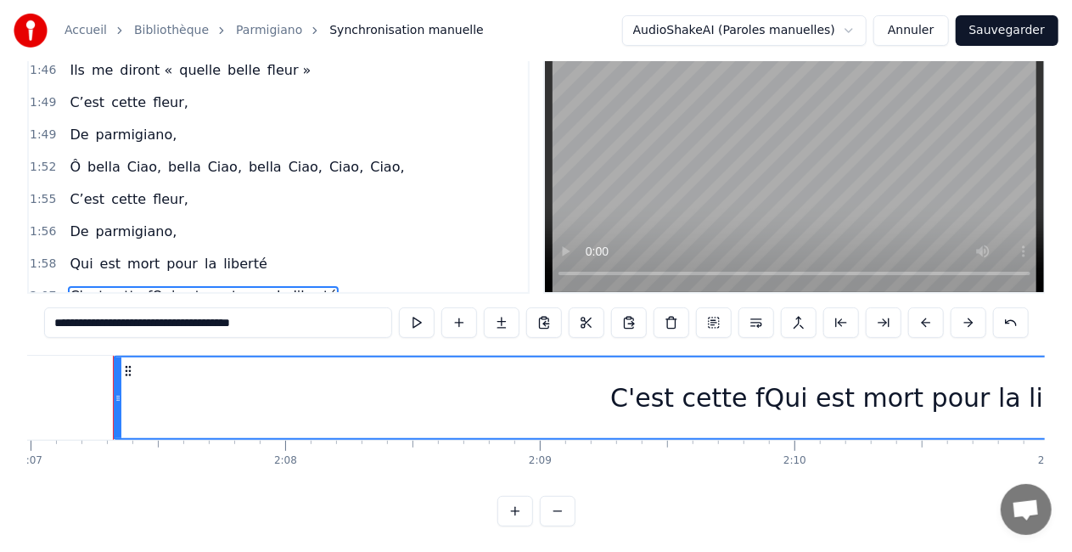
click at [120, 321] on input "**********" at bounding box center [218, 322] width 348 height 31
click at [120, 321] on input "**********" at bounding box center [218, 322] width 356 height 31
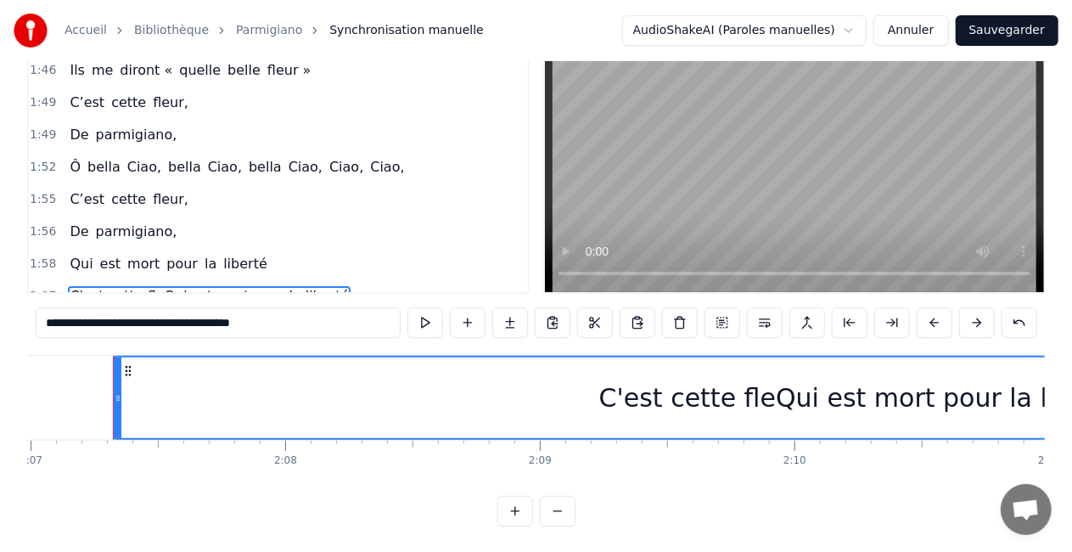
click at [120, 321] on input "**********" at bounding box center [218, 322] width 365 height 31
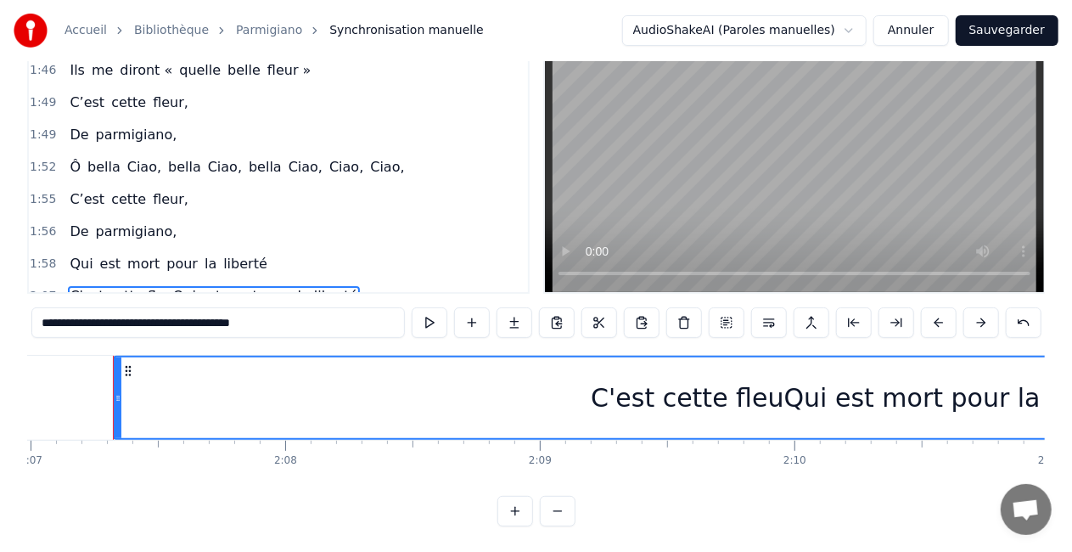
click at [120, 321] on input "**********" at bounding box center [217, 322] width 373 height 31
drag, startPoint x: 124, startPoint y: 324, endPoint x: 306, endPoint y: 328, distance: 182.5
click at [306, 328] on input "**********" at bounding box center [218, 322] width 382 height 31
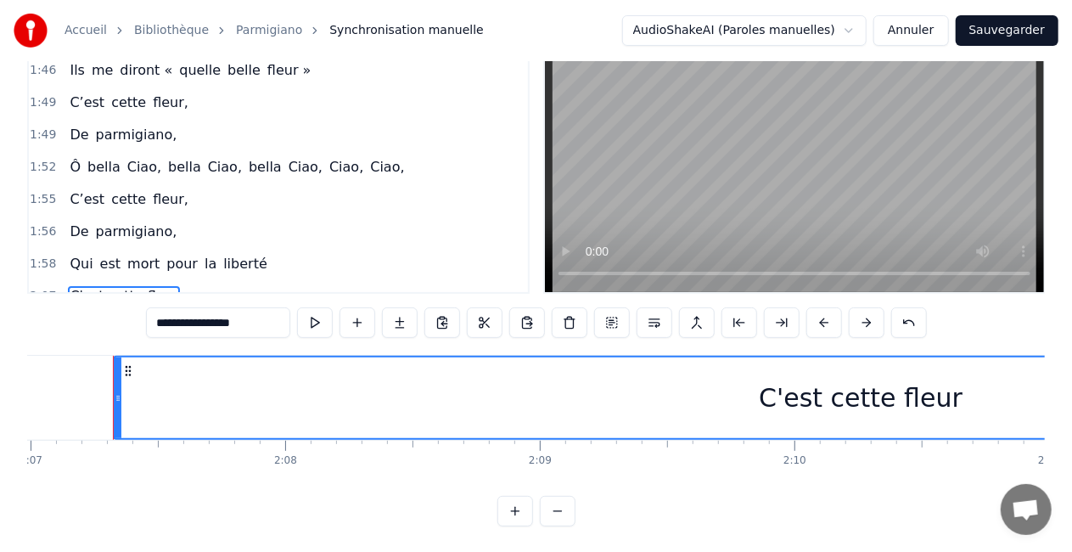
type input "**********"
click at [175, 280] on div "2:07 C'est cette fleur" at bounding box center [278, 296] width 499 height 32
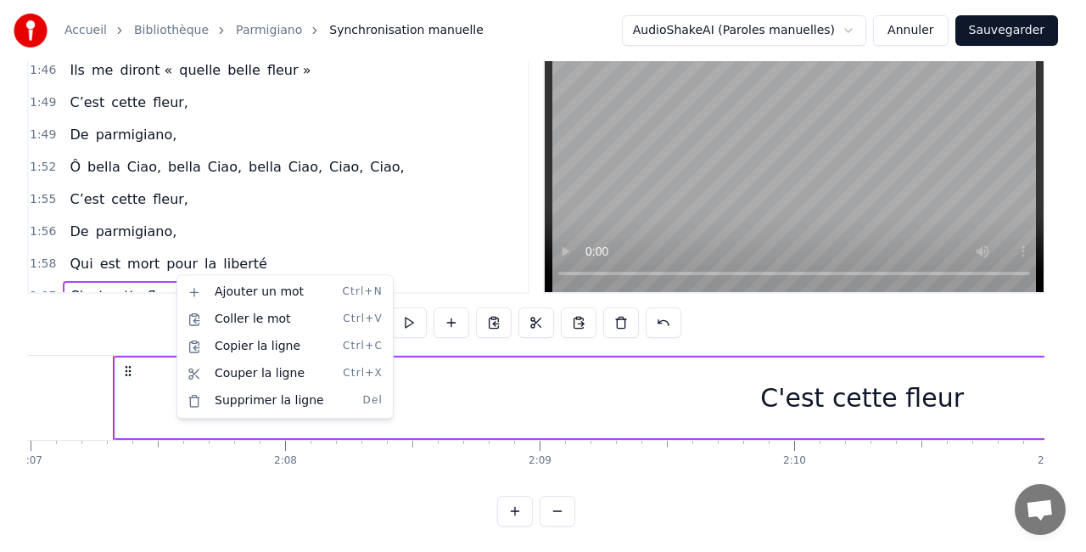
click at [560, 404] on html "Accueil Bibliothèque Parmigiano Synchronisation manuelle AudioShakeAI (Paroles …" at bounding box center [543, 242] width 1086 height 624
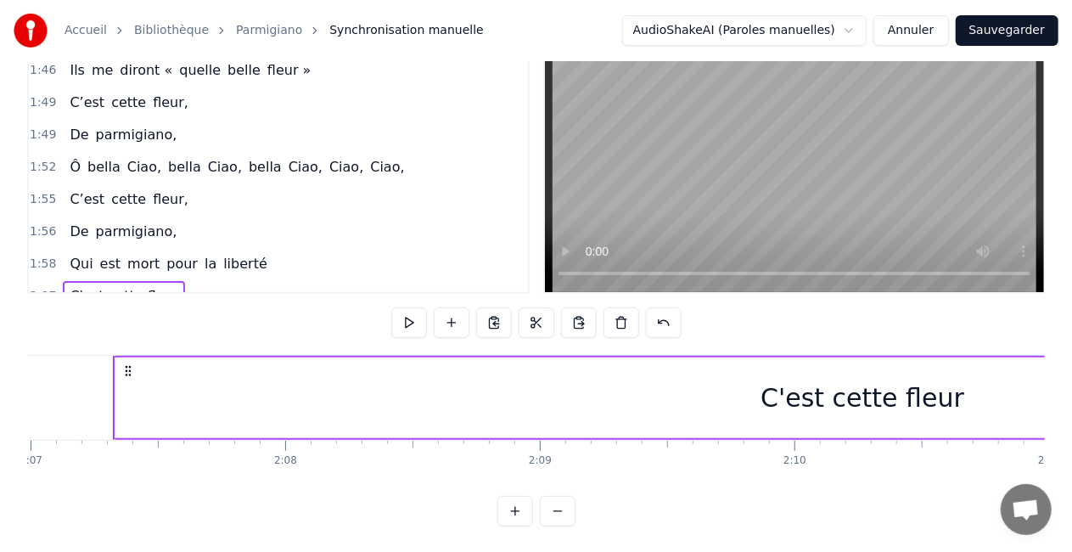
click at [604, 374] on div "C'est cette fleur" at bounding box center [862, 397] width 1494 height 81
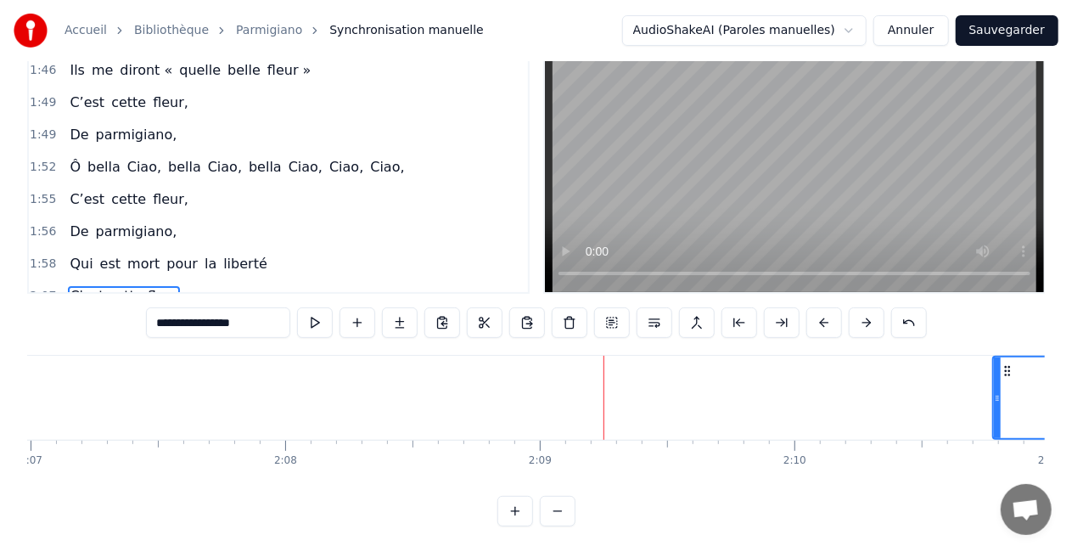
drag, startPoint x: 116, startPoint y: 399, endPoint x: 1057, endPoint y: 423, distance: 941.3
click at [1057, 423] on div "Accueil Bibliothèque Parmigiano Synchronisation manuelle AudioShakeAI (Paroles …" at bounding box center [536, 228] width 1072 height 597
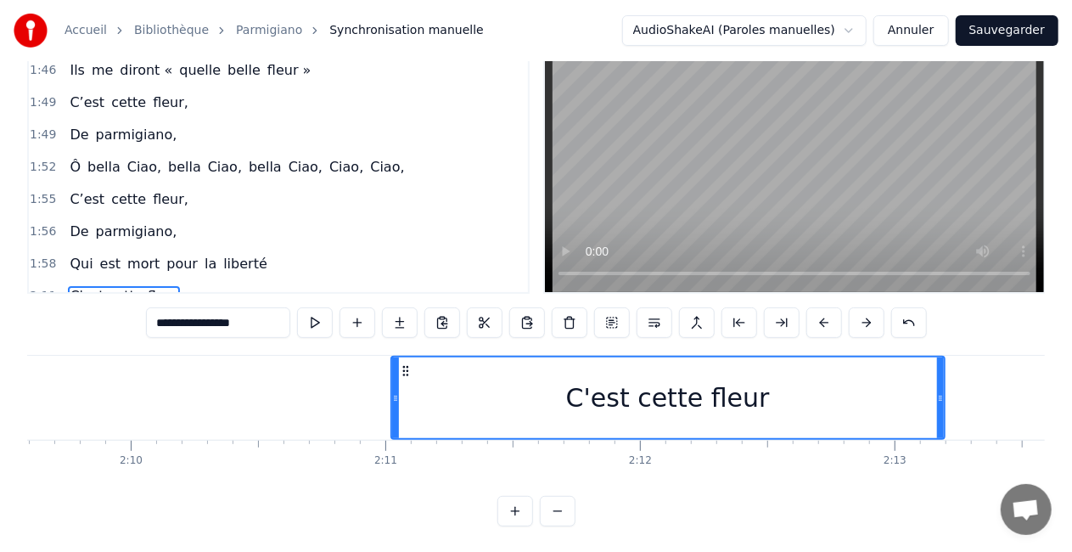
scroll to position [0, 32991]
click at [741, 397] on div "C'est cette fleur" at bounding box center [666, 397] width 204 height 38
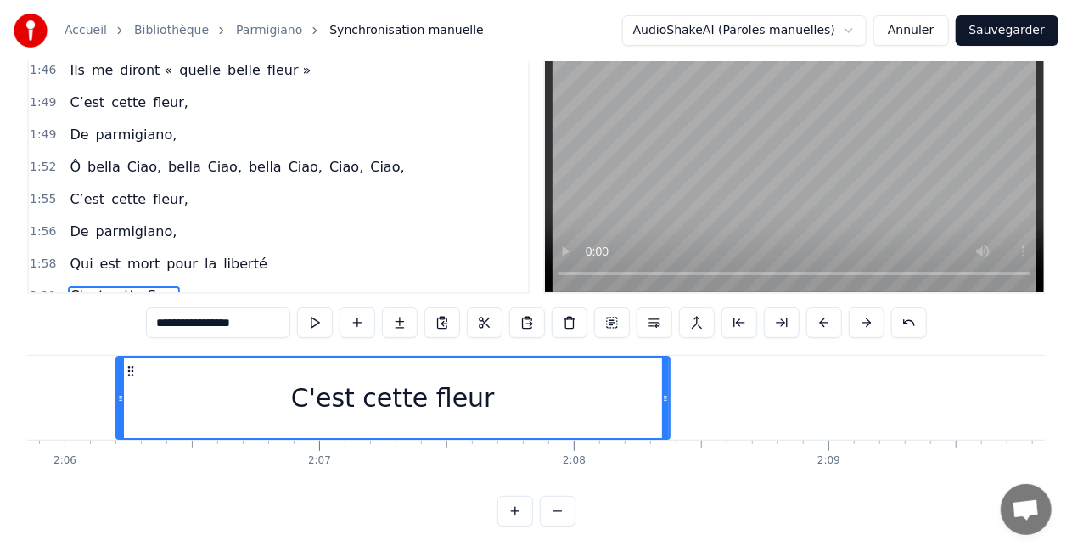
scroll to position [0, 32017]
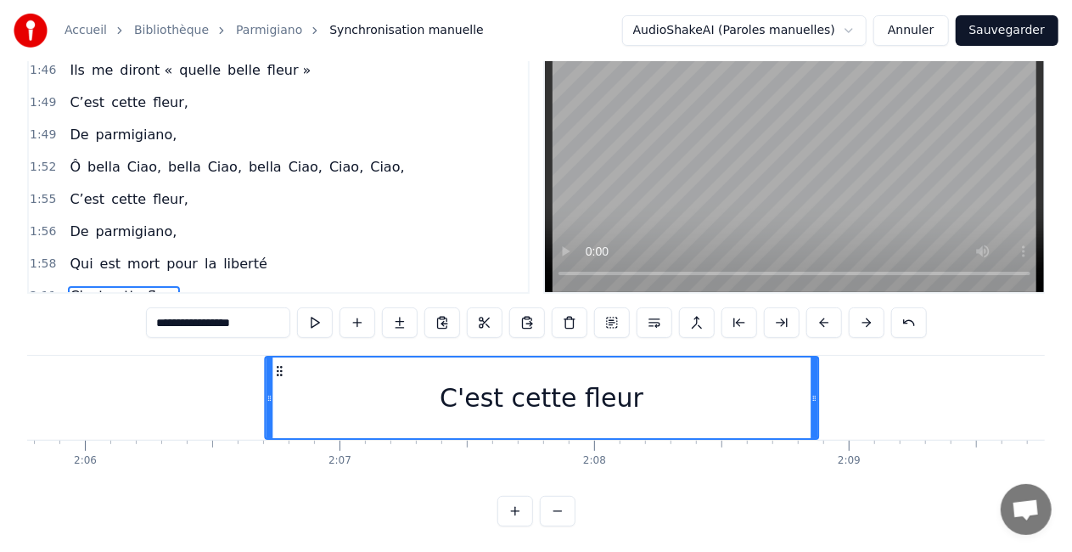
drag, startPoint x: 406, startPoint y: 370, endPoint x: 284, endPoint y: 367, distance: 121.4
click at [284, 367] on icon at bounding box center [279, 371] width 14 height 14
click at [283, 280] on div "2:06 C'est cette fleur" at bounding box center [278, 296] width 499 height 32
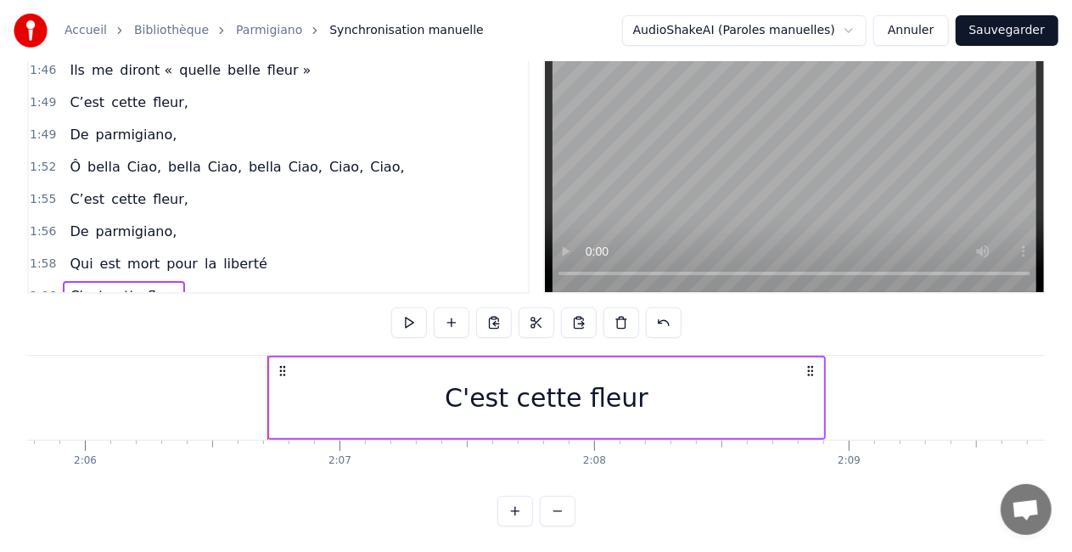
click at [283, 280] on div "2:06 C'est cette fleur" at bounding box center [278, 296] width 499 height 32
click at [498, 319] on button at bounding box center [494, 322] width 36 height 31
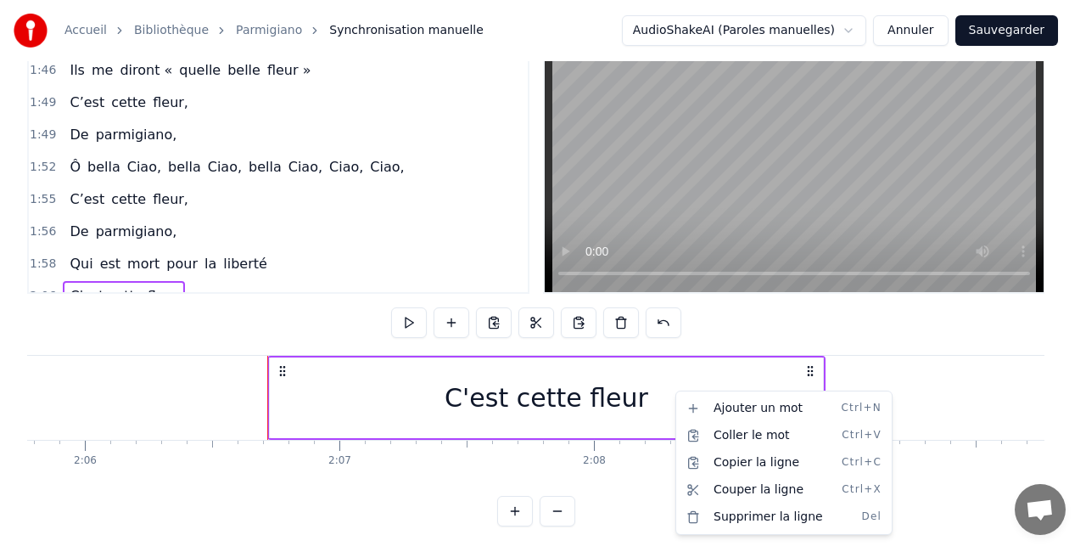
click at [894, 390] on html "Accueil Bibliothèque Parmigiano Synchronisation manuelle AudioShakeAI (Paroles …" at bounding box center [543, 242] width 1086 height 624
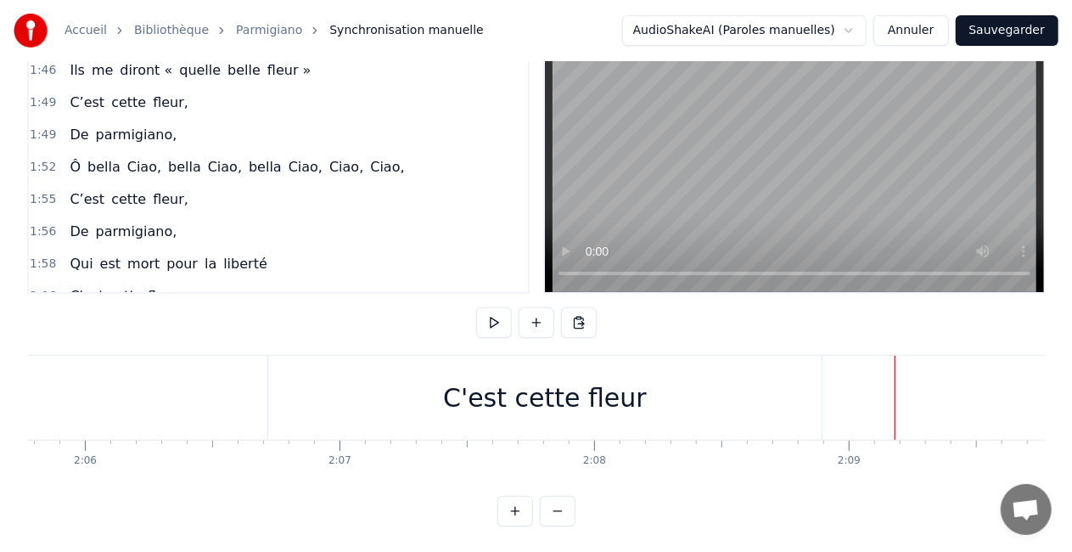
click at [538, 320] on button at bounding box center [536, 322] width 36 height 31
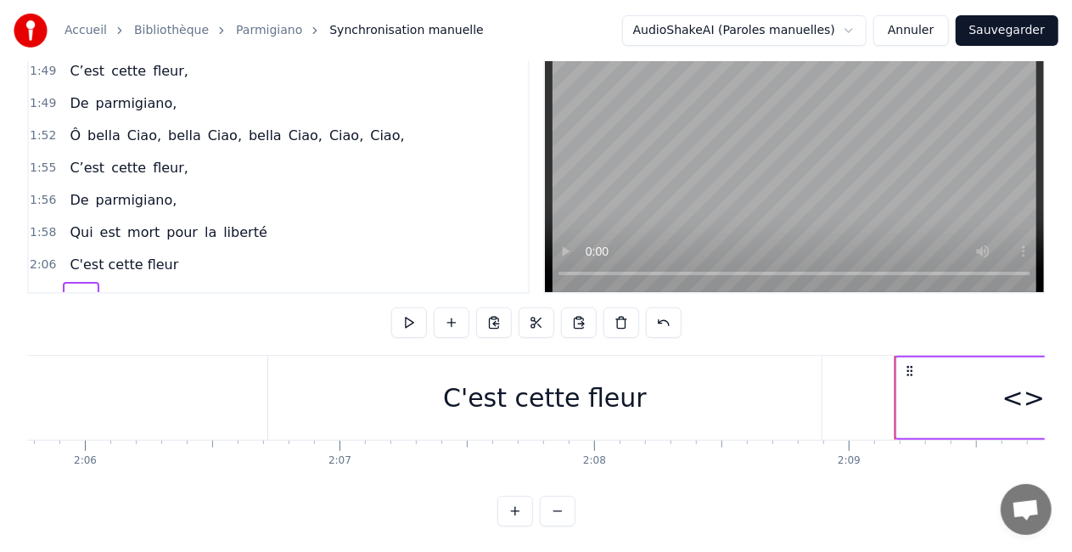
click at [81, 287] on span "<>" at bounding box center [81, 297] width 26 height 20
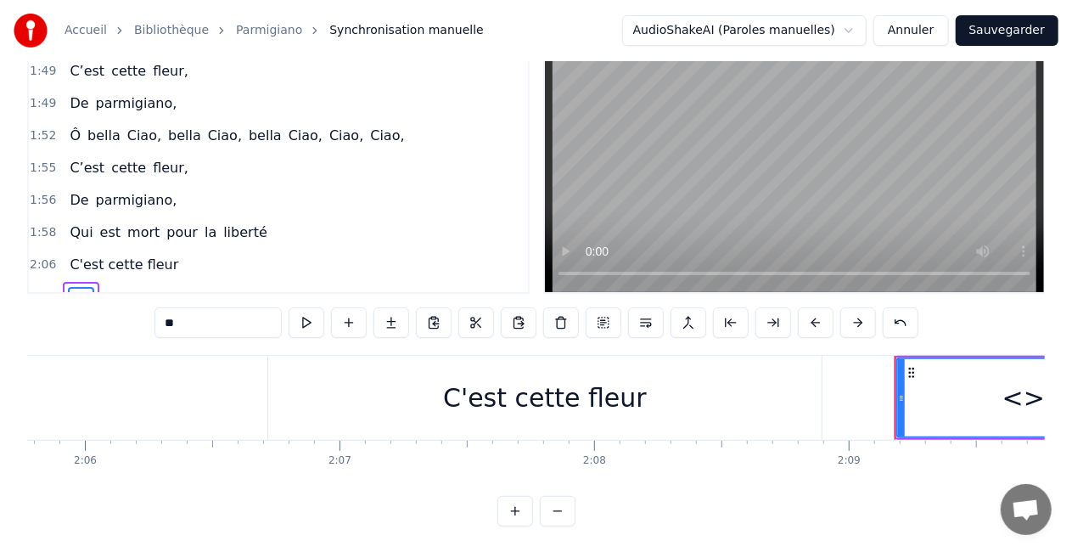
click at [226, 322] on input "**" at bounding box center [217, 322] width 127 height 31
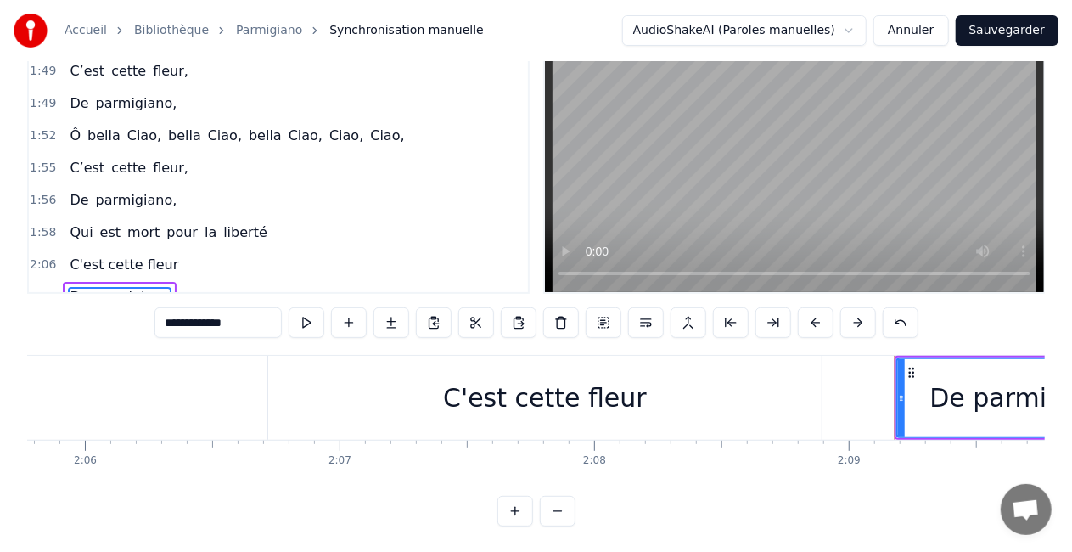
type input "**********"
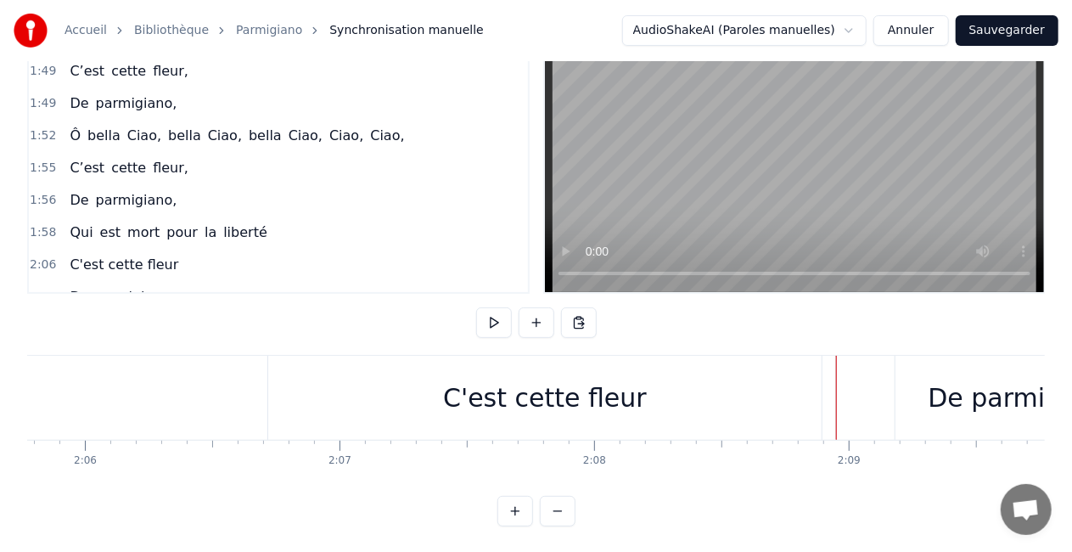
click at [271, 187] on div "1:56 De parmigiano," at bounding box center [278, 200] width 499 height 32
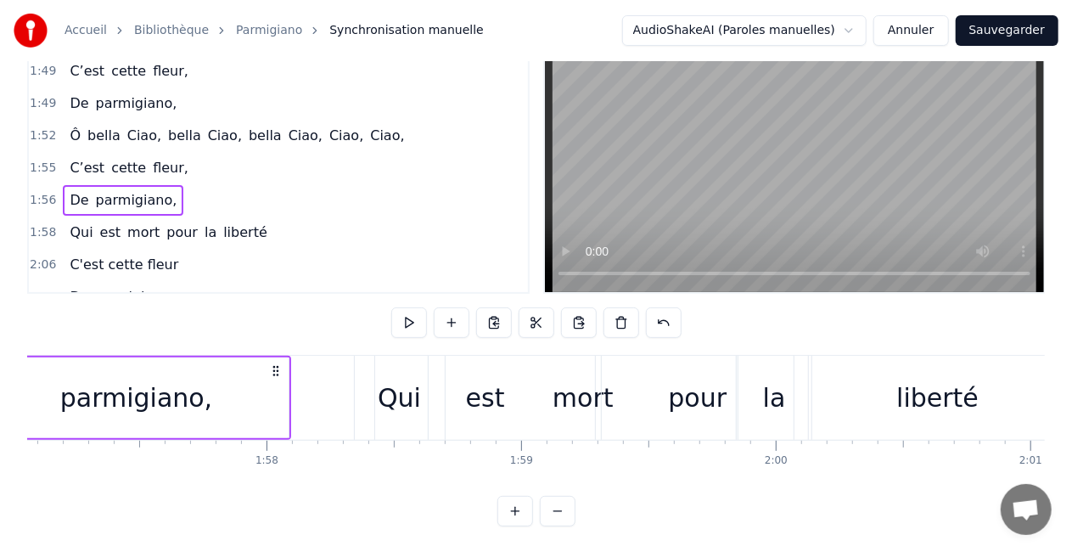
scroll to position [0, 29622]
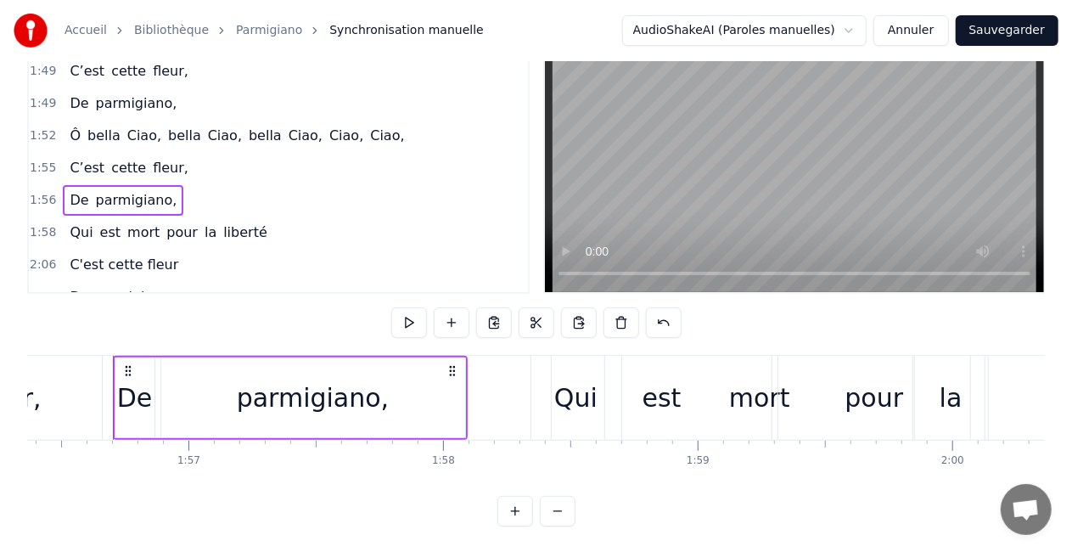
click at [277, 216] on div "1:58 Qui est mort pour la liberté" at bounding box center [278, 232] width 499 height 32
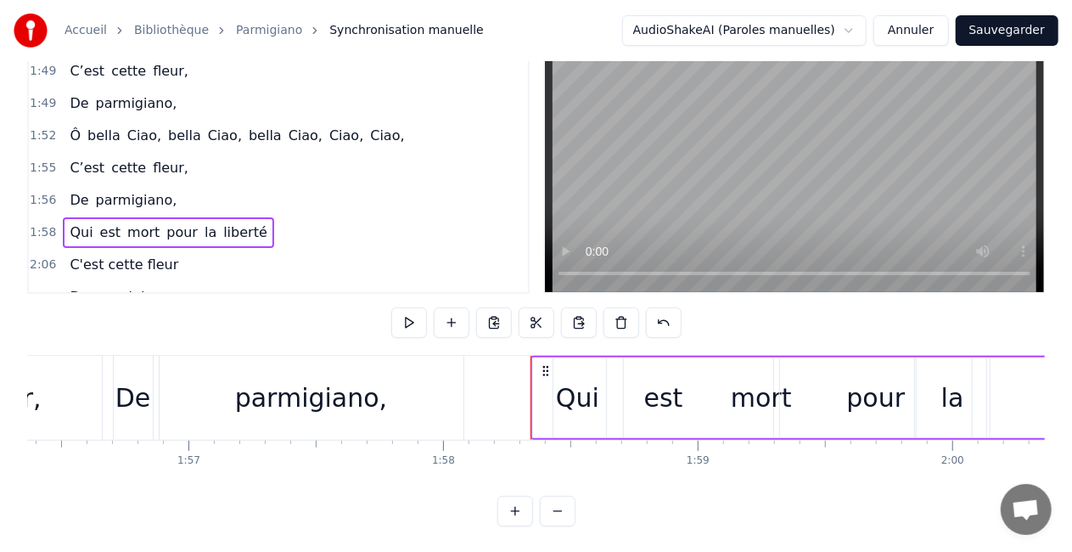
click at [328, 216] on div "1:58 Qui est mort pour la liberté" at bounding box center [278, 232] width 499 height 32
click at [288, 216] on div "1:58 Qui est mort pour la liberté" at bounding box center [278, 232] width 499 height 32
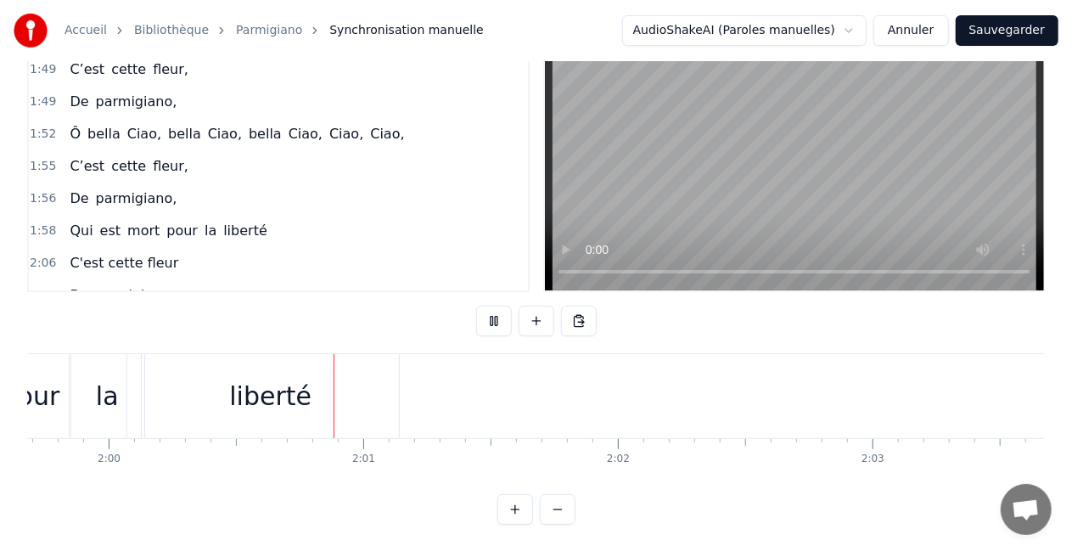
scroll to position [0, 30519]
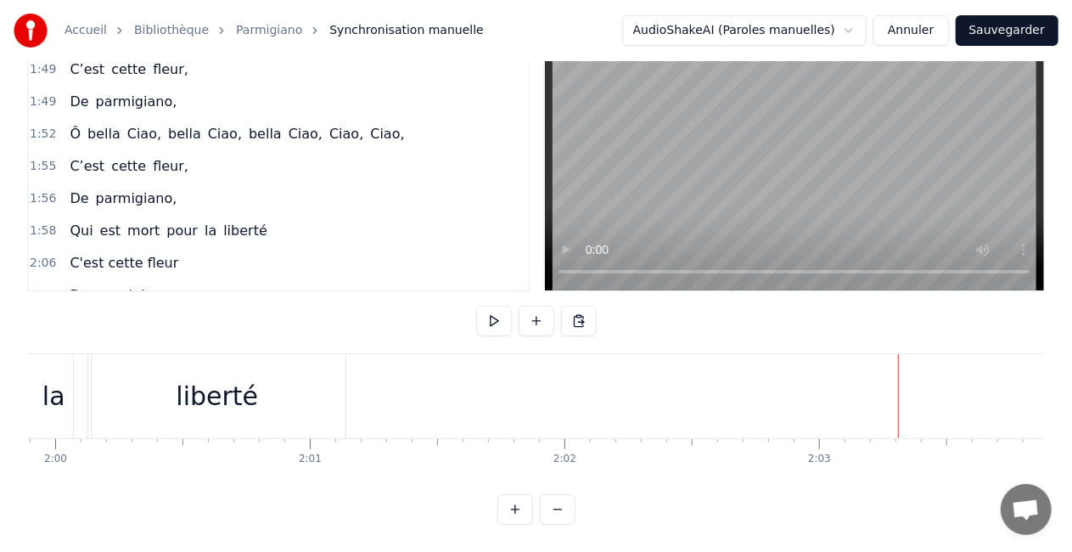
click at [44, 387] on div "la" at bounding box center [53, 396] width 23 height 38
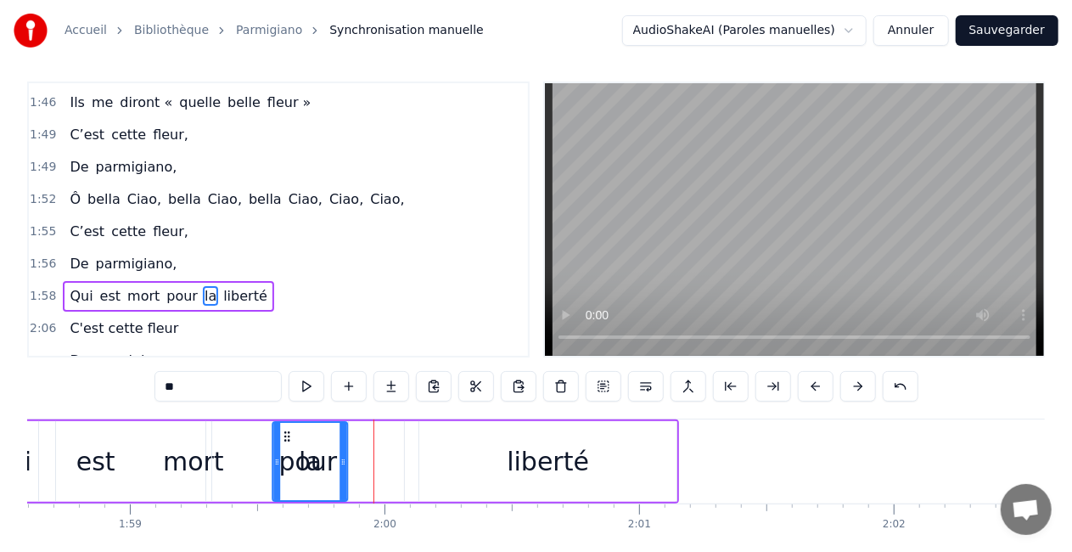
scroll to position [0, 30181]
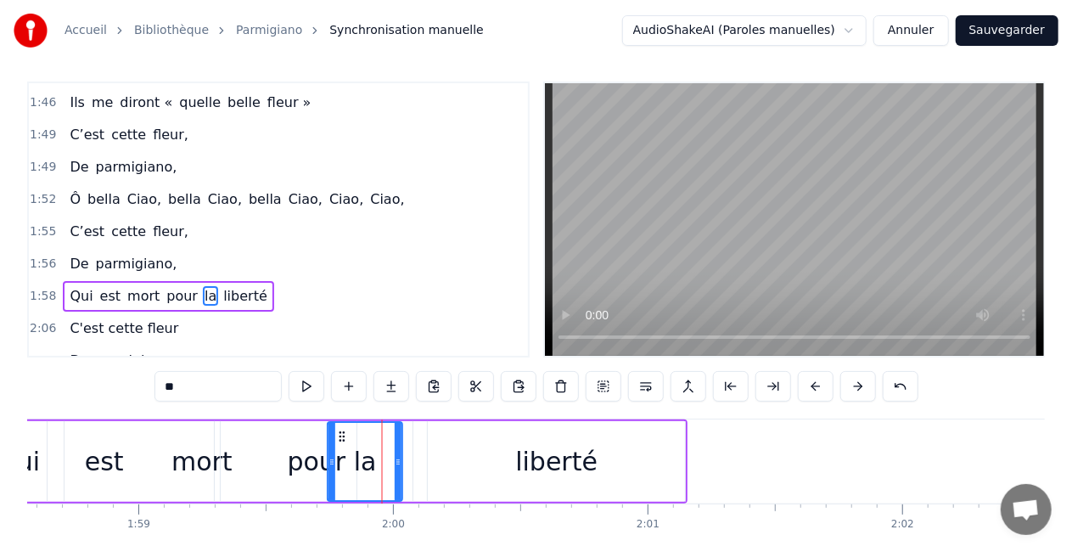
drag, startPoint x: 98, startPoint y: 431, endPoint x: 340, endPoint y: 409, distance: 242.8
click at [340, 409] on div "0:07 Un matin, je 0:09 Me suis réveillé, 0:11 Ô bella Ciao, [PERSON_NAME], [PER…" at bounding box center [535, 335] width 1017 height 508
click at [307, 460] on div "pour" at bounding box center [317, 461] width 59 height 38
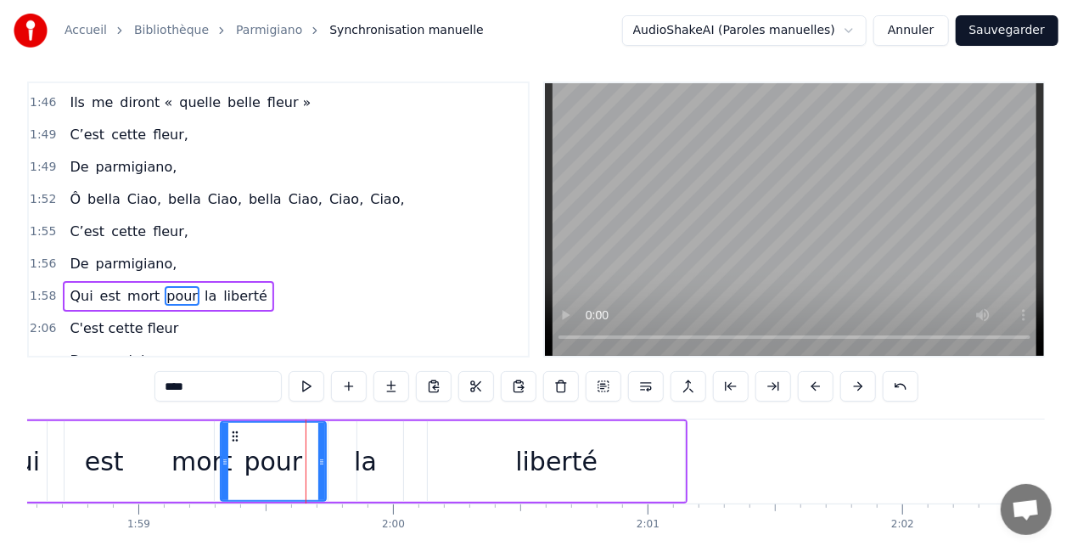
drag, startPoint x: 409, startPoint y: 462, endPoint x: 324, endPoint y: 470, distance: 85.2
click at [324, 470] on div at bounding box center [321, 461] width 7 height 77
drag, startPoint x: 380, startPoint y: 463, endPoint x: 365, endPoint y: 464, distance: 15.3
click at [365, 464] on div "la" at bounding box center [365, 461] width 75 height 81
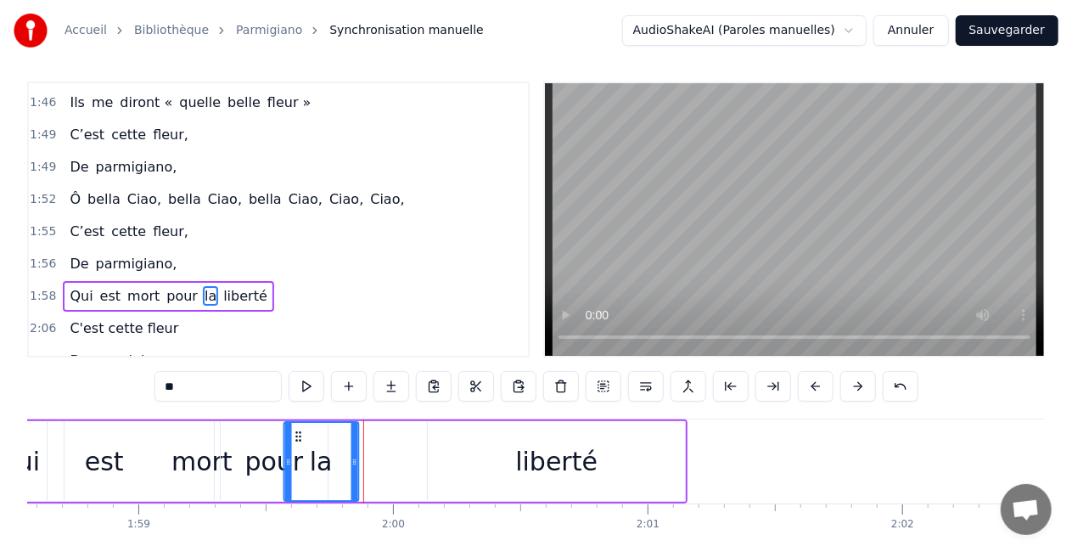
drag, startPoint x: 345, startPoint y: 440, endPoint x: 300, endPoint y: 438, distance: 45.0
click at [300, 440] on circle at bounding box center [300, 440] width 1 height 1
click at [519, 455] on div "liberté" at bounding box center [556, 461] width 257 height 81
type input "*******"
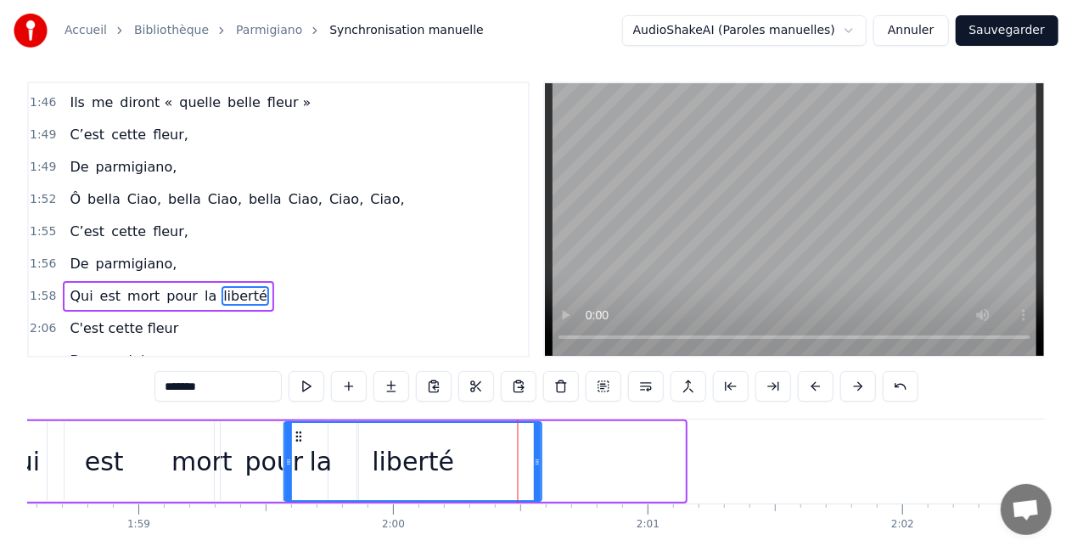
drag, startPoint x: 444, startPoint y: 435, endPoint x: 300, endPoint y: 441, distance: 143.5
click at [300, 441] on icon at bounding box center [300, 436] width 14 height 14
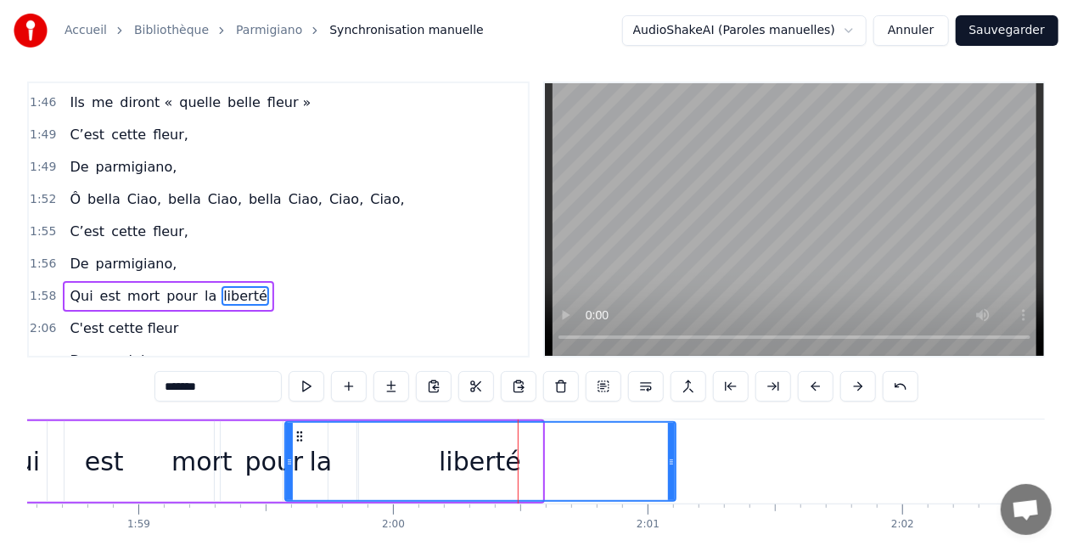
drag, startPoint x: 540, startPoint y: 461, endPoint x: 673, endPoint y: 460, distance: 133.2
click at [673, 460] on icon at bounding box center [671, 462] width 7 height 14
click at [322, 280] on div "1:58 Qui est mort pour la liberté" at bounding box center [278, 296] width 499 height 32
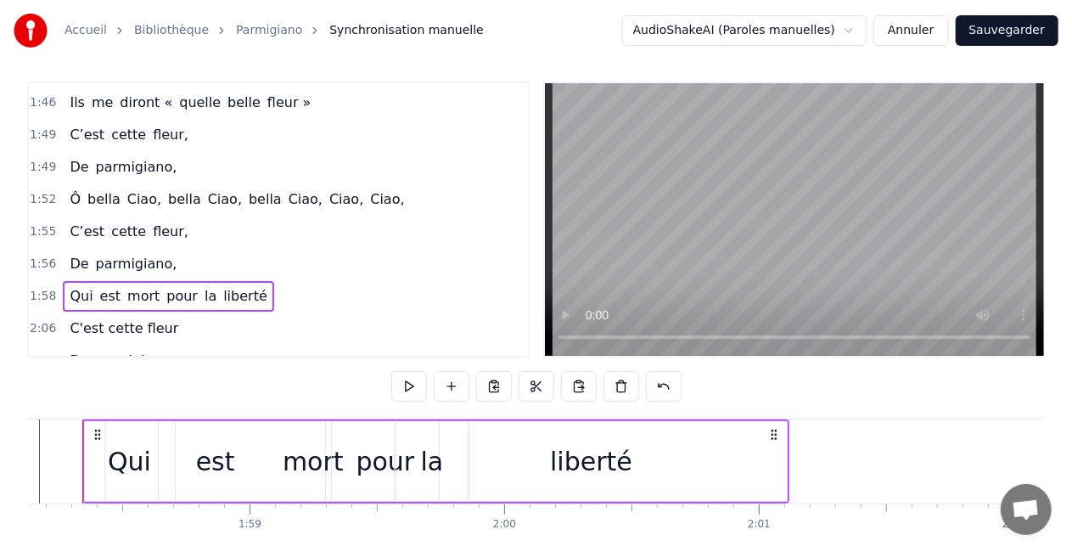
scroll to position [0, 30040]
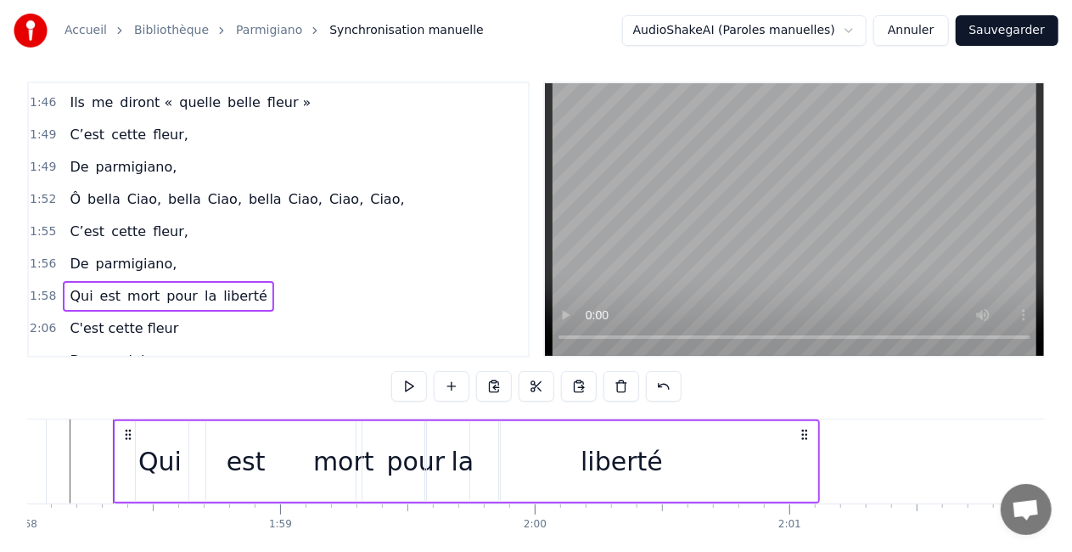
click at [317, 280] on div "1:58 Qui est mort pour la liberté" at bounding box center [278, 296] width 499 height 32
click at [275, 255] on div "1:56 De parmigiano," at bounding box center [278, 264] width 499 height 32
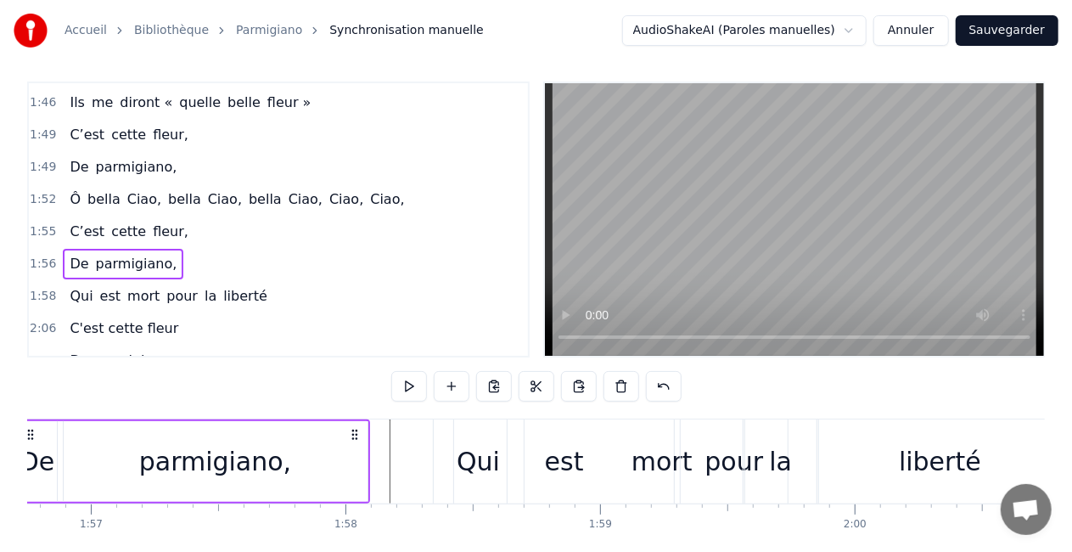
scroll to position [0, 29622]
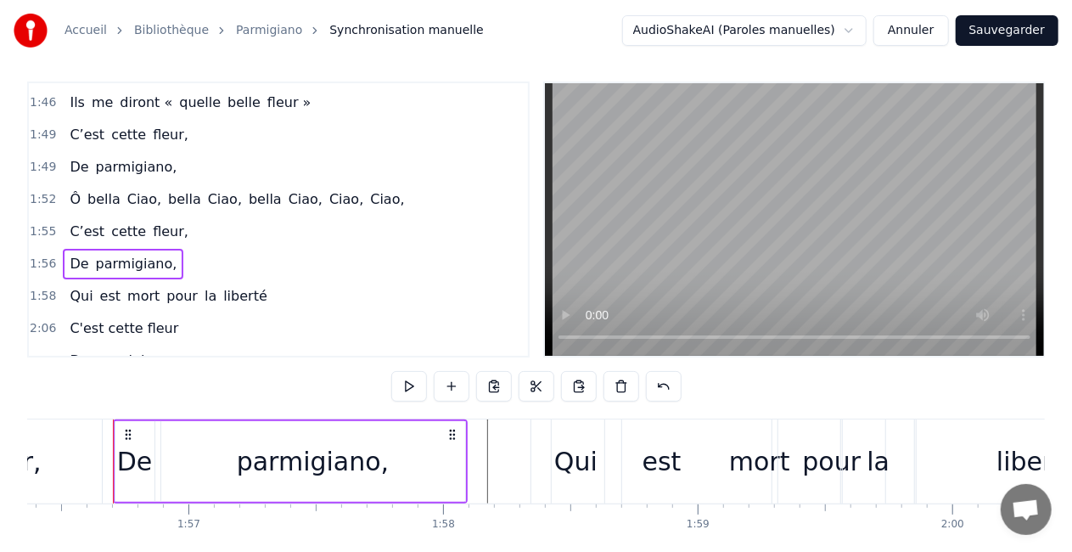
click at [210, 248] on div "1:56 De parmigiano," at bounding box center [278, 264] width 499 height 32
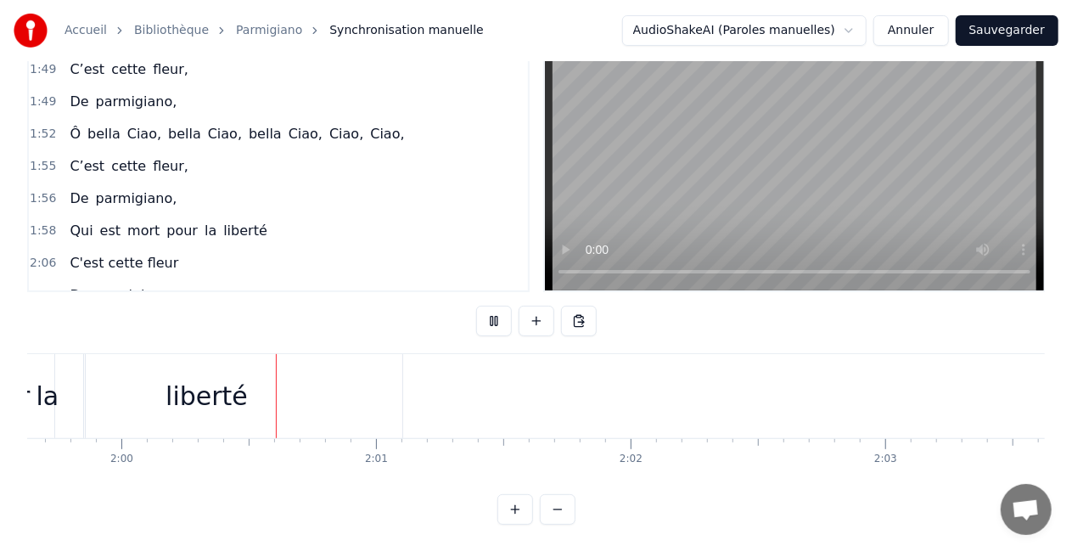
scroll to position [0, 30481]
click at [409, 150] on div "1:55 C’est cette fleur," at bounding box center [278, 166] width 499 height 32
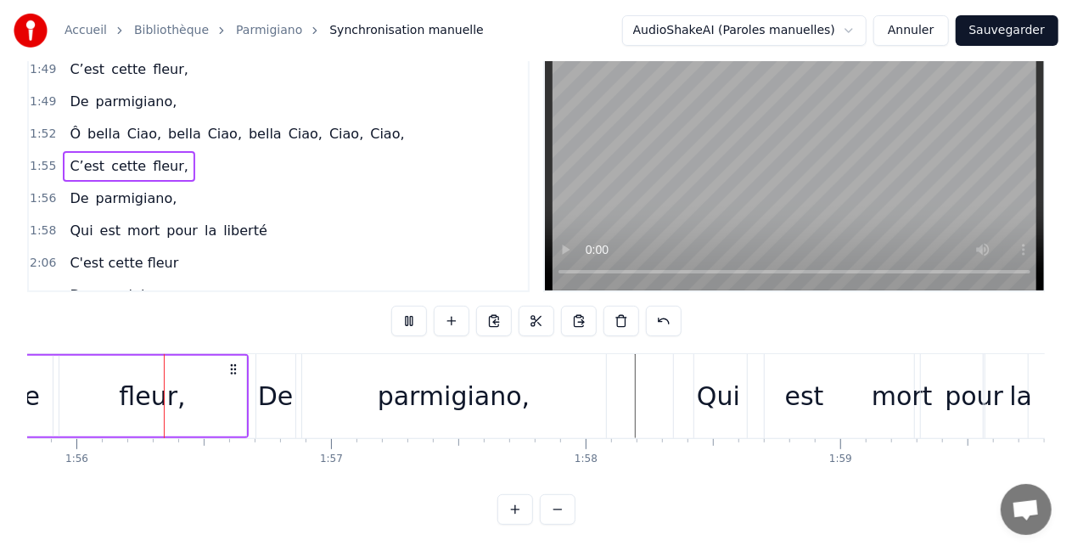
scroll to position [0, 29473]
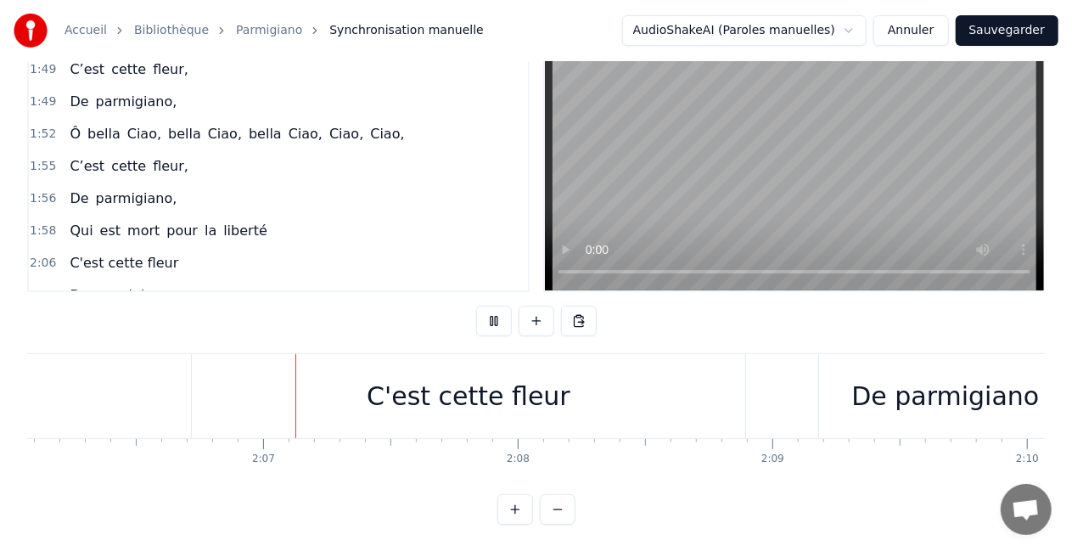
scroll to position [0, 32118]
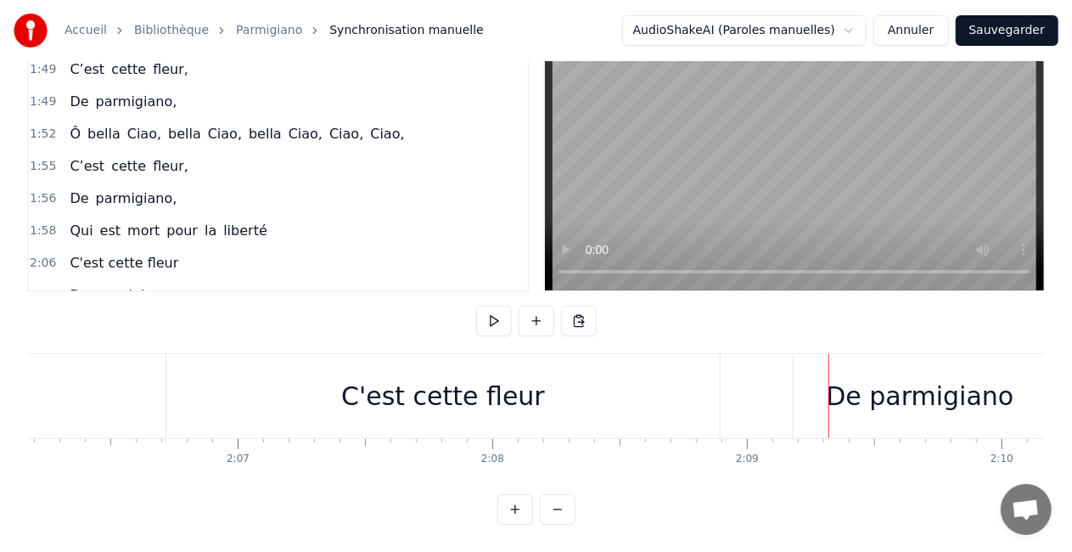
click at [854, 386] on div "De parmigiano" at bounding box center [920, 396] width 188 height 38
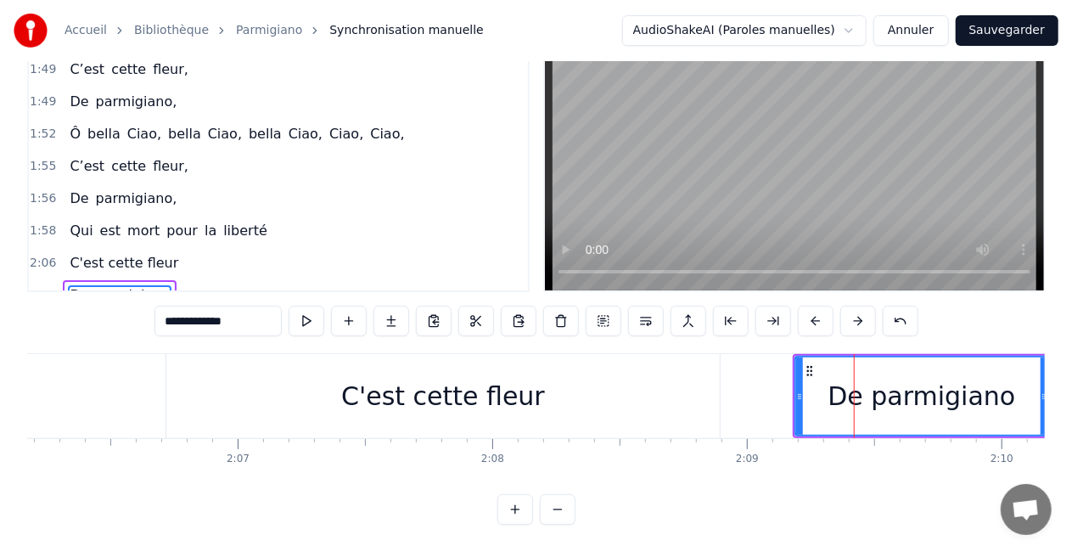
scroll to position [70, 0]
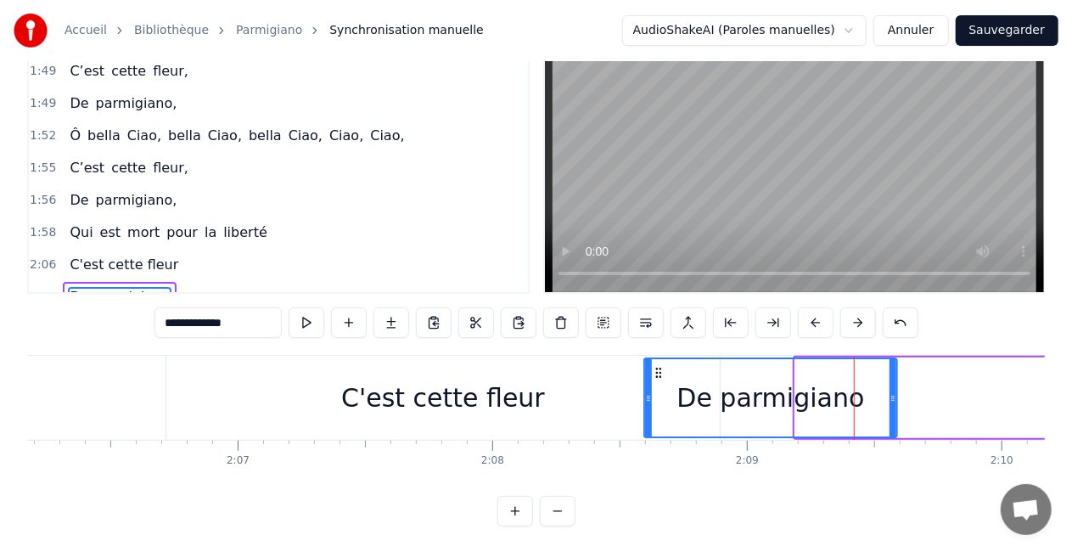
drag, startPoint x: 808, startPoint y: 372, endPoint x: 657, endPoint y: 389, distance: 152.0
click at [657, 389] on div "De parmigiano" at bounding box center [770, 397] width 251 height 77
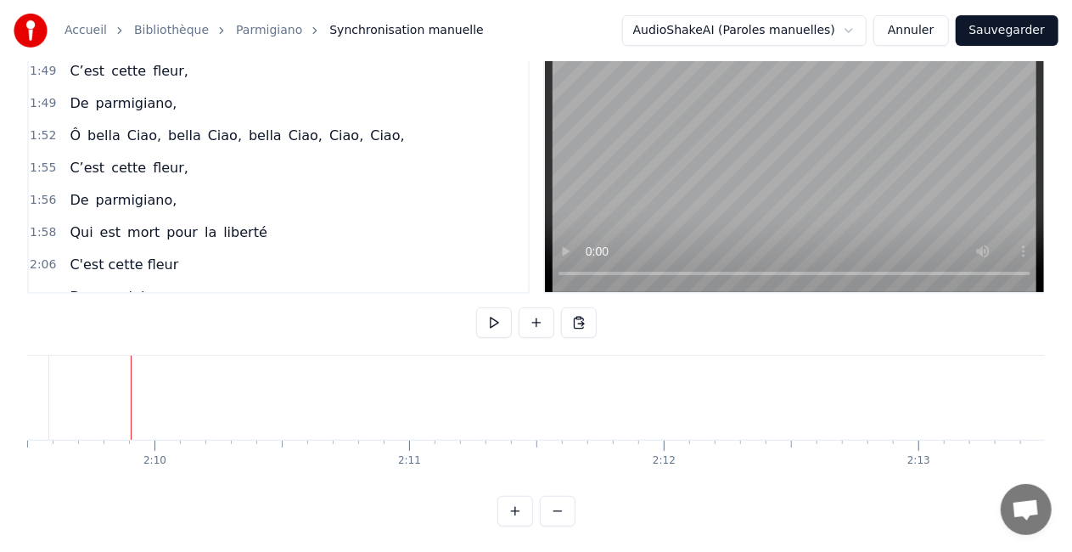
scroll to position [0, 32984]
click at [539, 321] on button at bounding box center [536, 322] width 36 height 31
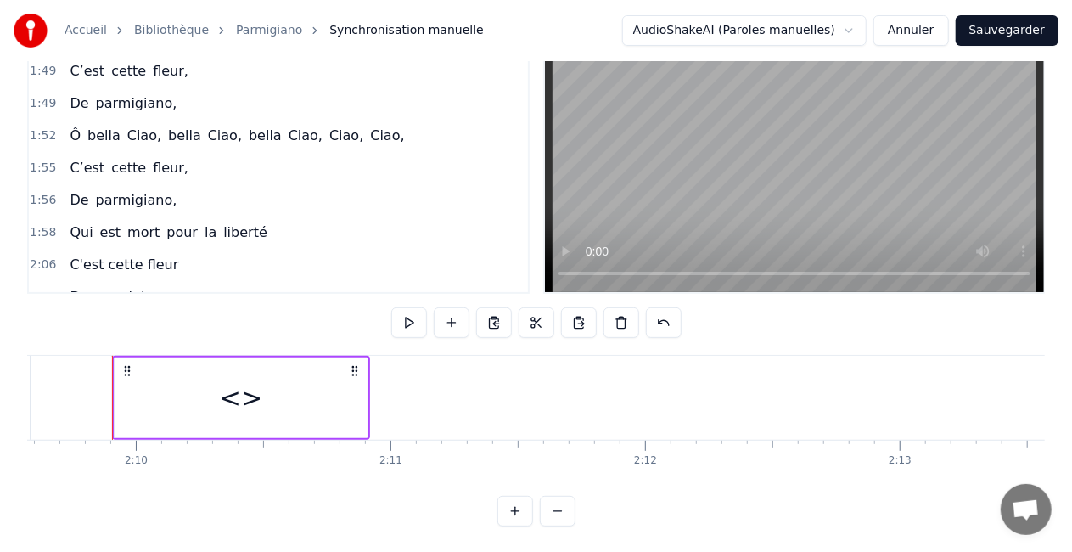
click at [237, 400] on div "<>" at bounding box center [241, 397] width 42 height 38
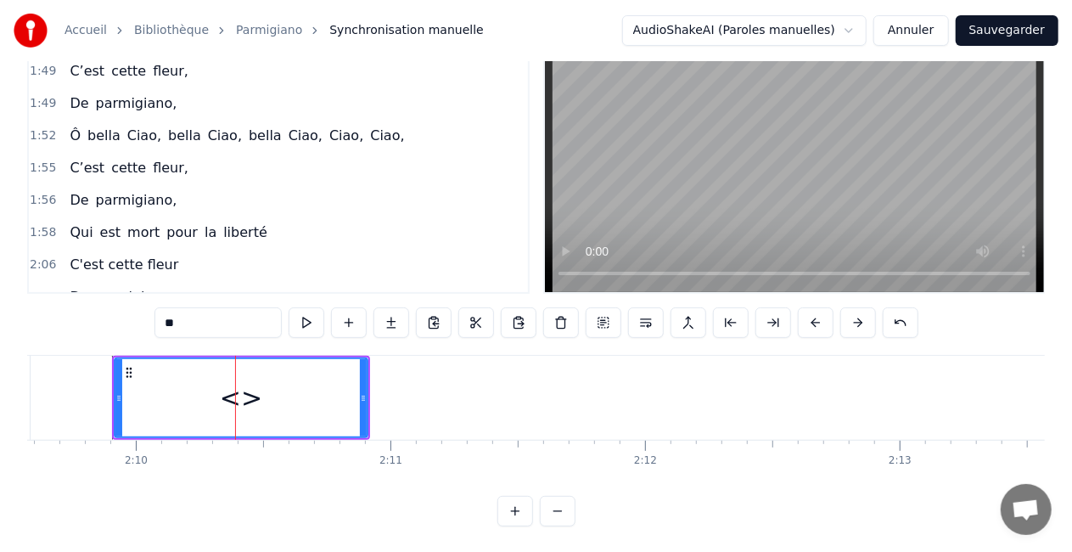
click at [256, 326] on input "**" at bounding box center [217, 322] width 127 height 31
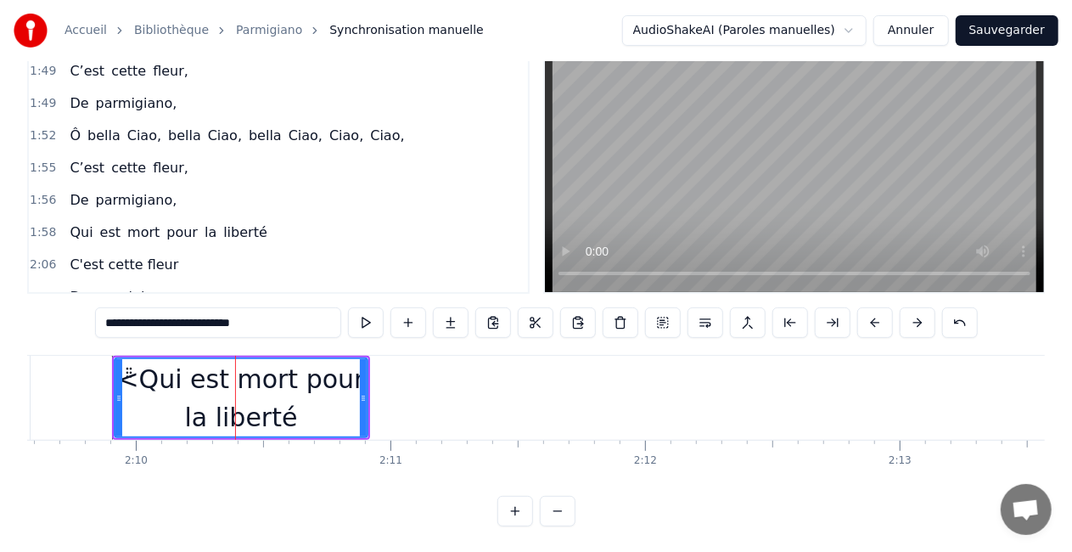
click at [120, 322] on input "**********" at bounding box center [218, 322] width 246 height 31
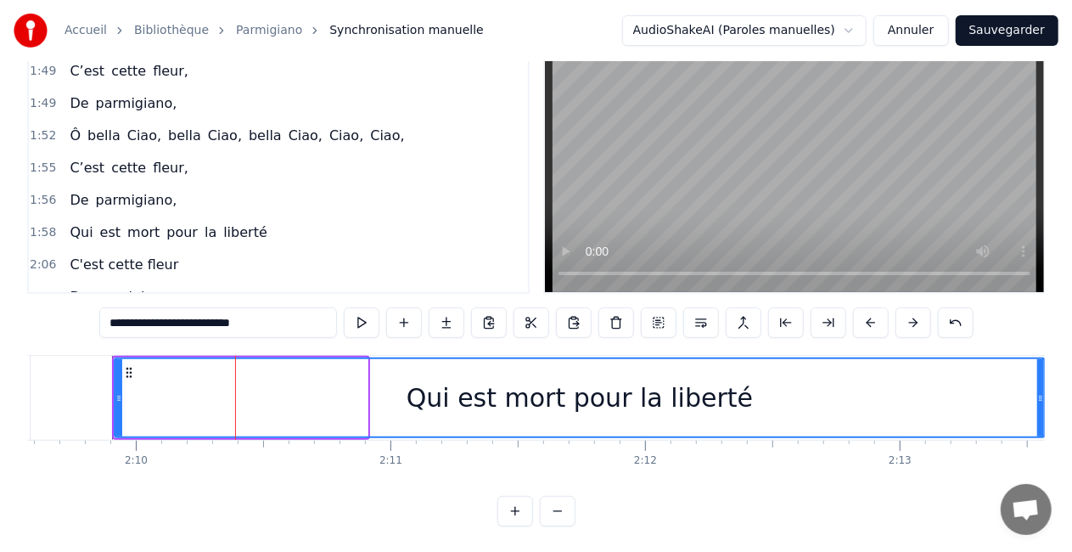
drag, startPoint x: 364, startPoint y: 399, endPoint x: 1041, endPoint y: 392, distance: 677.2
click at [1041, 392] on icon at bounding box center [1040, 398] width 7 height 14
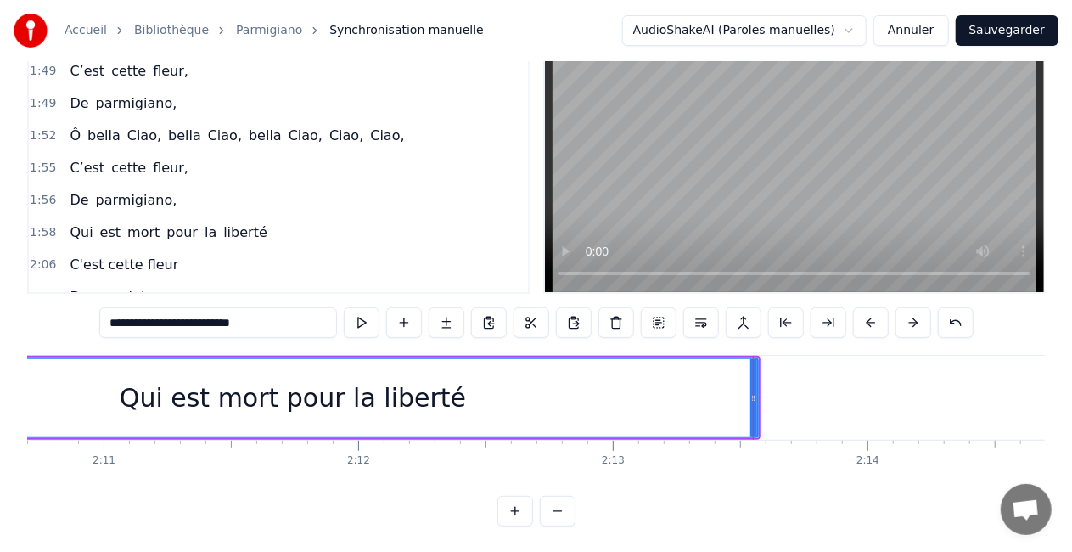
scroll to position [0, 33279]
type input "**********"
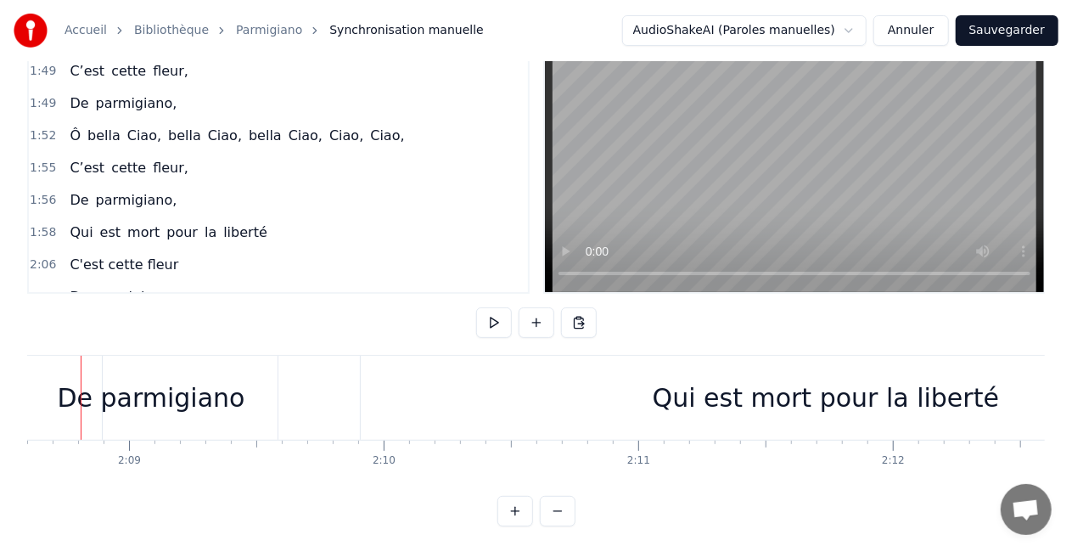
scroll to position [0, 32704]
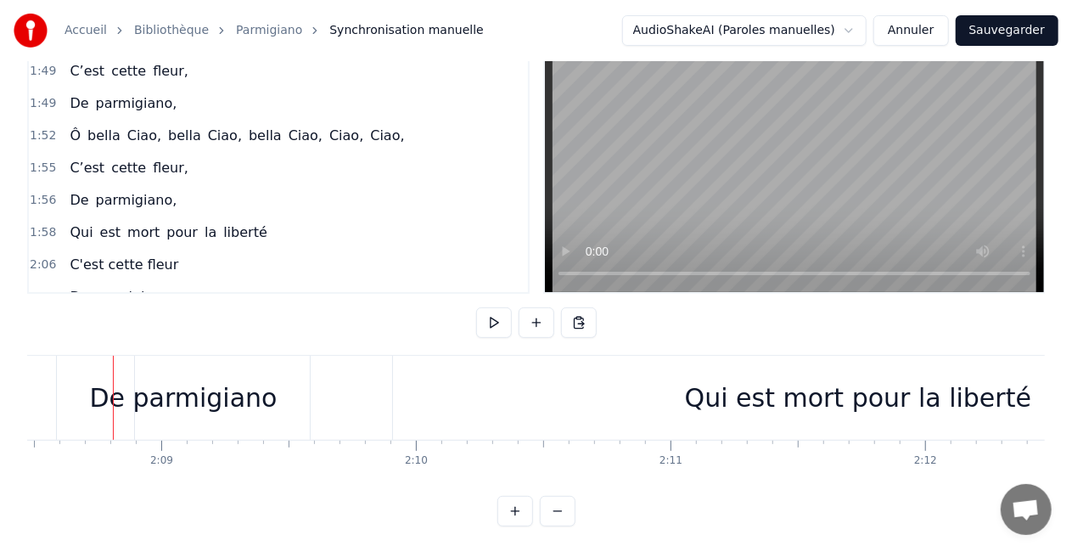
click at [541, 406] on div "Qui est mort pour la liberté" at bounding box center [858, 398] width 930 height 84
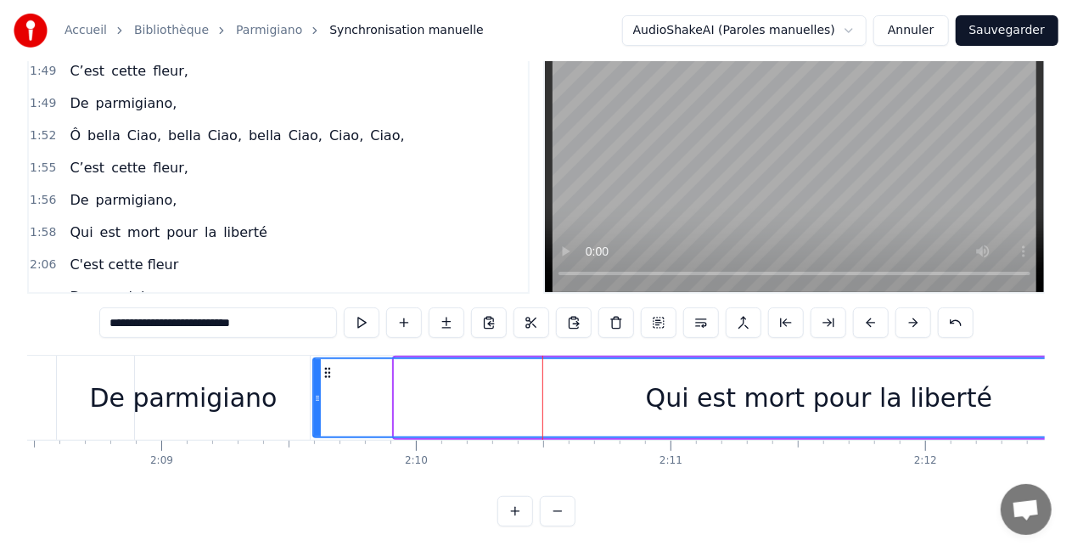
drag, startPoint x: 395, startPoint y: 399, endPoint x: 317, endPoint y: 402, distance: 79.0
click at [317, 402] on icon at bounding box center [317, 398] width 7 height 14
click at [350, 152] on div "1:55 C’est cette fleur," at bounding box center [278, 168] width 499 height 32
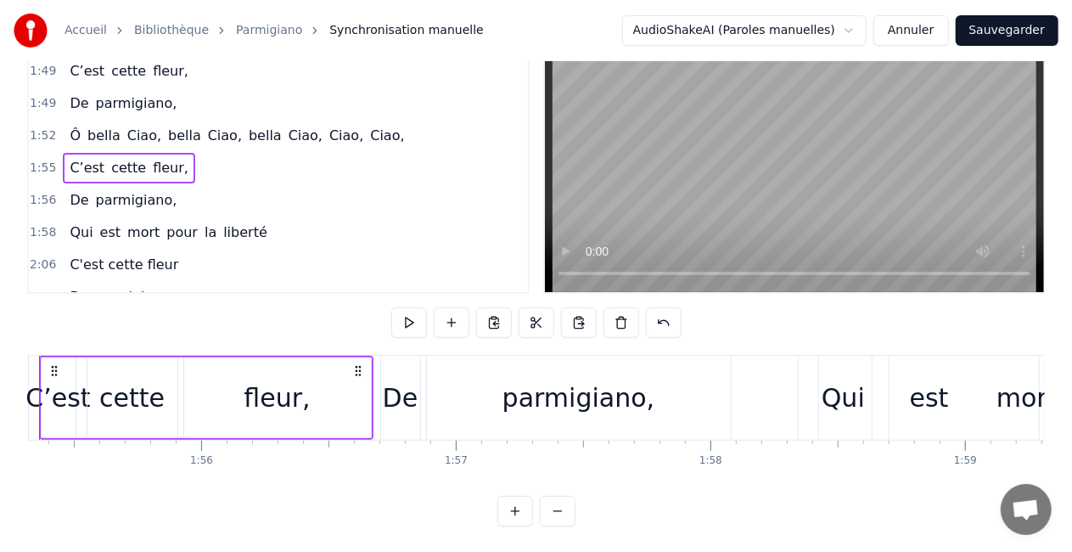
scroll to position [0, 29281]
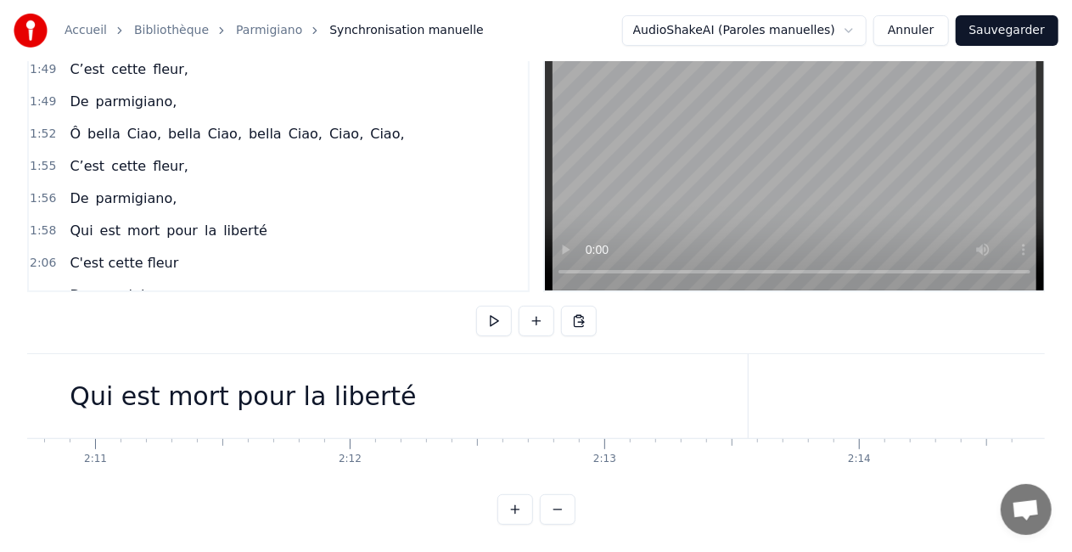
scroll to position [0, 33281]
click at [1015, 41] on button "Sauvegarder" at bounding box center [1006, 30] width 103 height 31
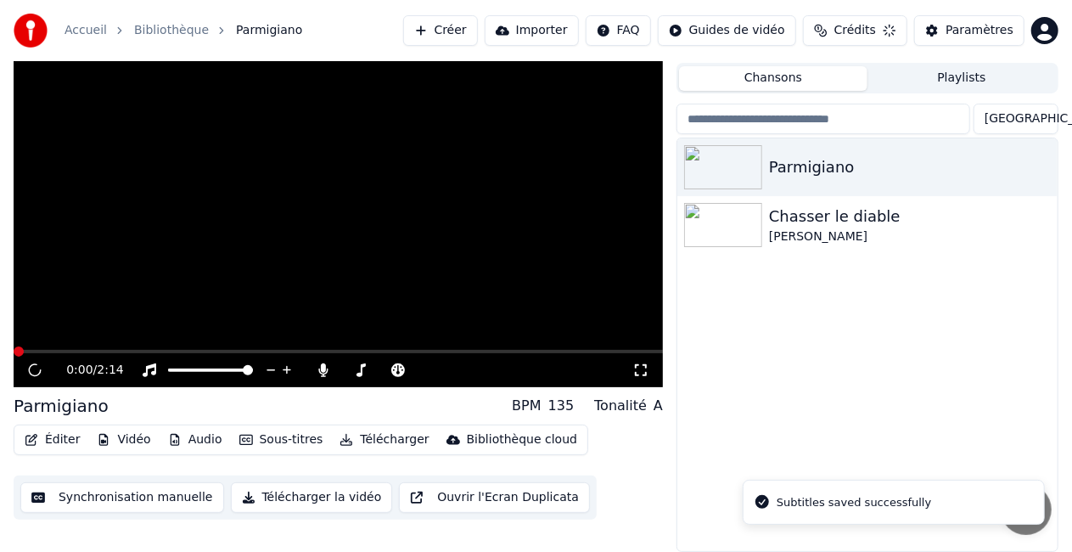
scroll to position [38, 0]
